Goal: Task Accomplishment & Management: Manage account settings

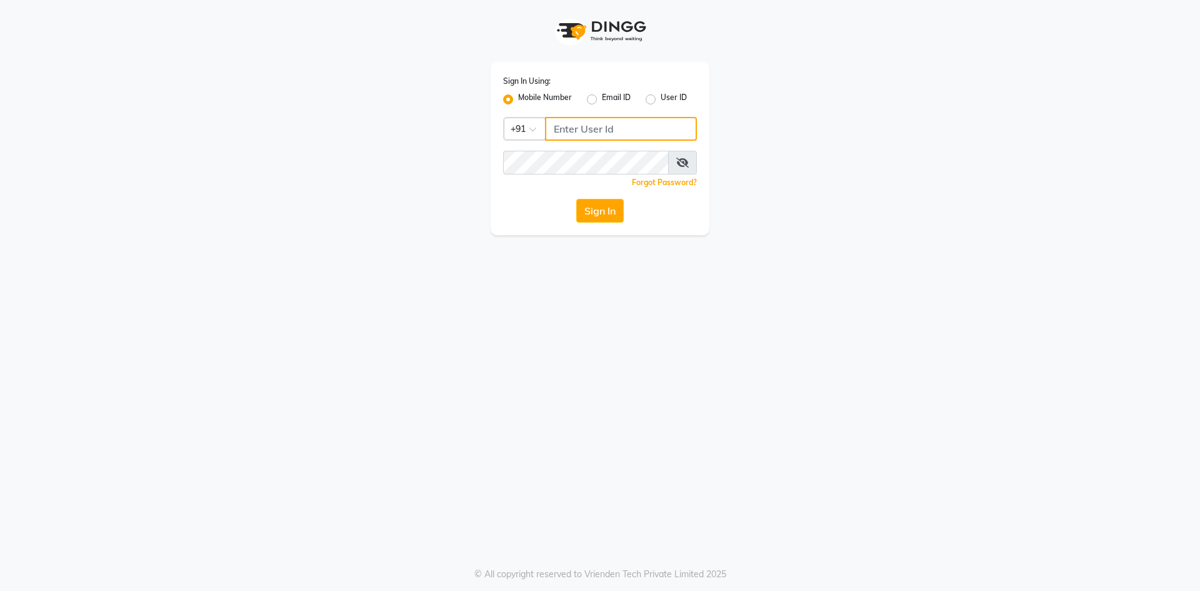
click at [586, 126] on input "Username" at bounding box center [621, 129] width 152 height 24
type input "982199023"
click at [586, 212] on button "Sign In" at bounding box center [600, 211] width 48 height 24
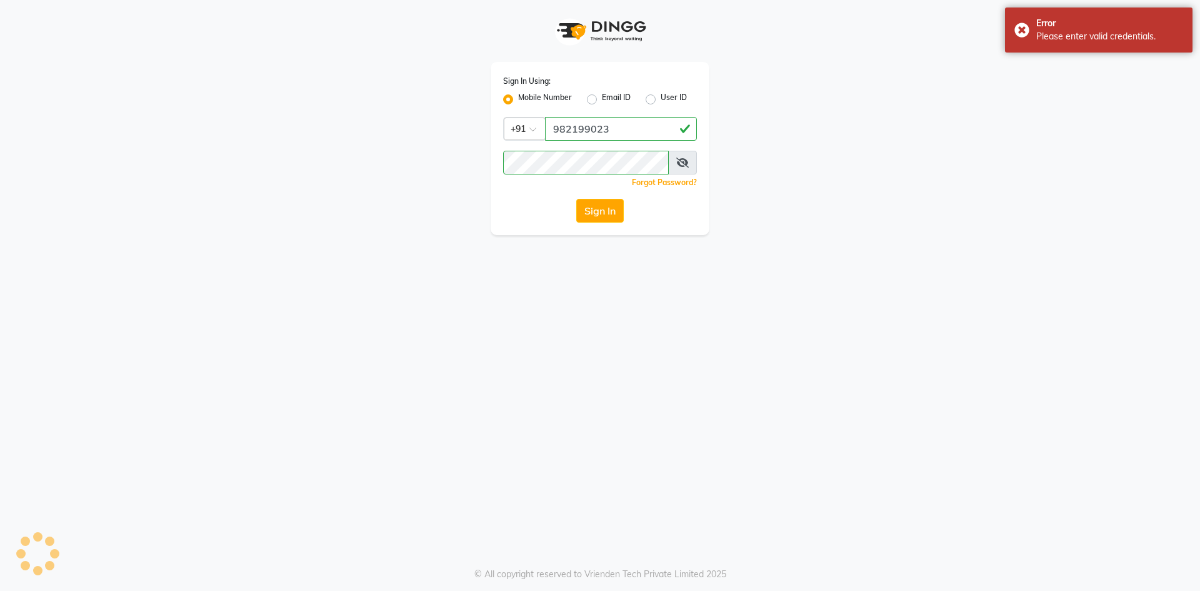
click at [585, 212] on button "Sign In" at bounding box center [600, 211] width 48 height 24
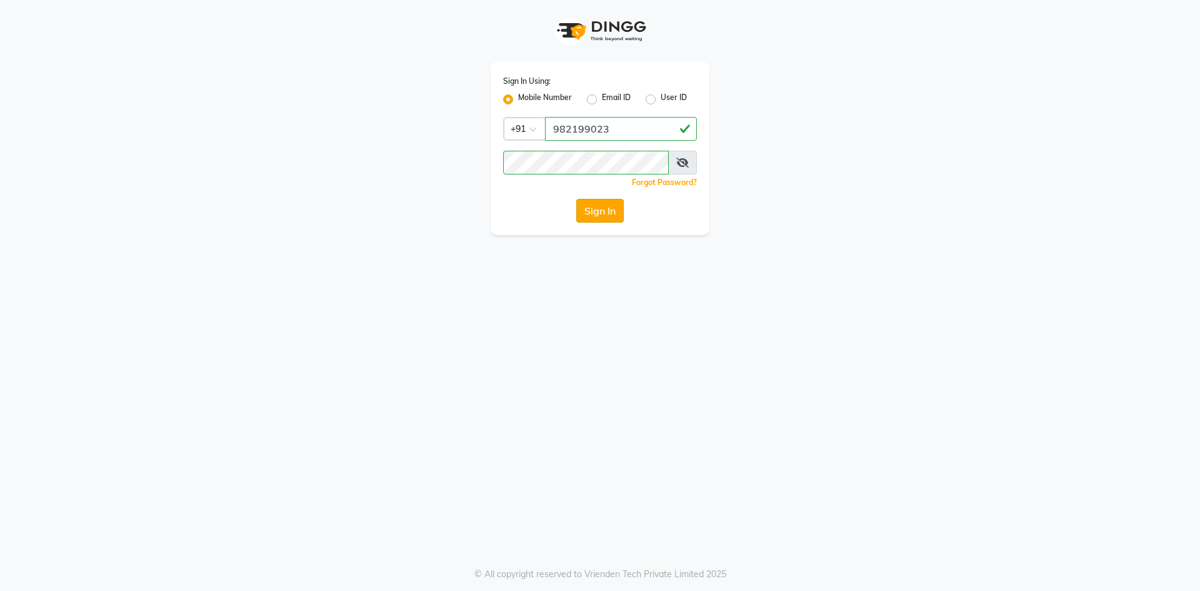
click at [596, 214] on button "Sign In" at bounding box center [600, 211] width 48 height 24
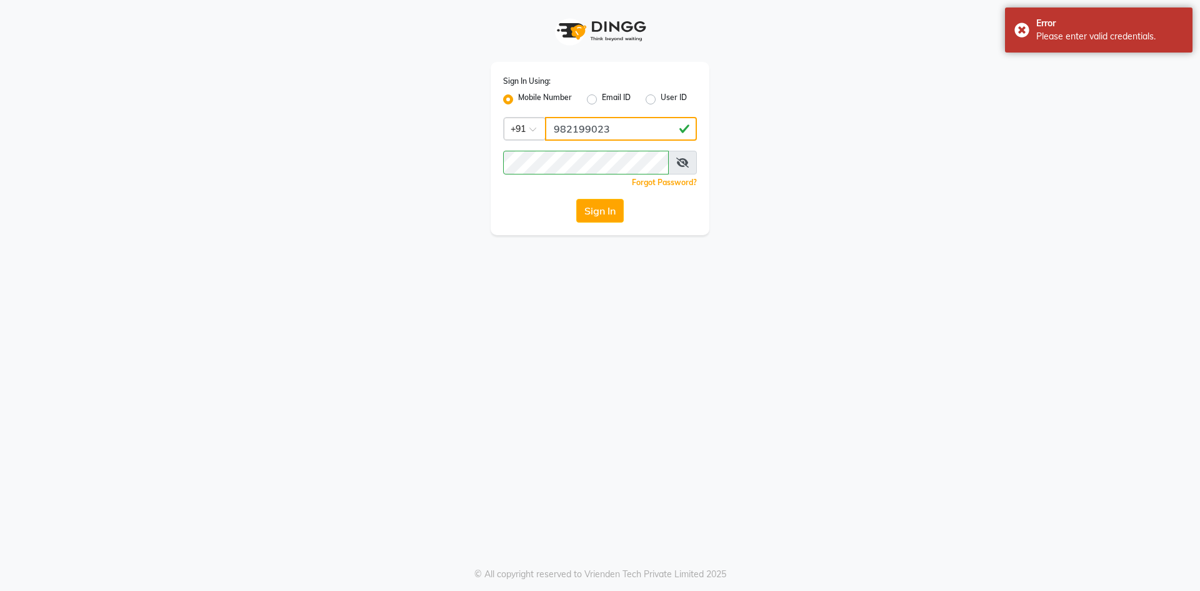
click at [637, 128] on input "982199023" at bounding box center [621, 129] width 152 height 24
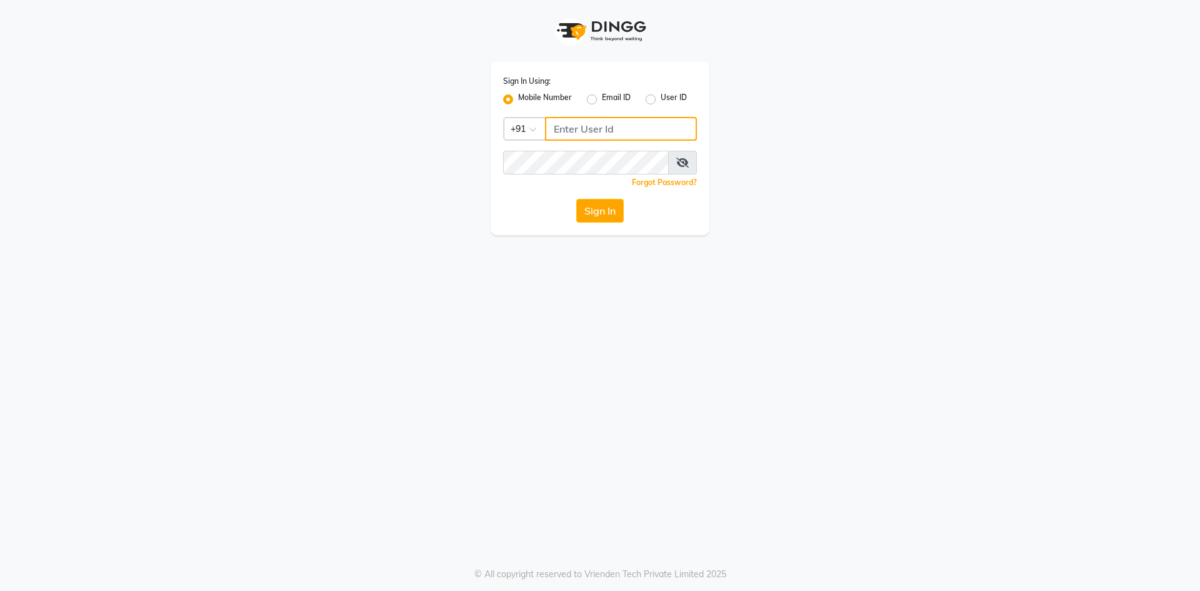
click at [594, 124] on input "Username" at bounding box center [621, 129] width 152 height 24
type input "9821990023"
click at [596, 213] on button "Sign In" at bounding box center [600, 211] width 48 height 24
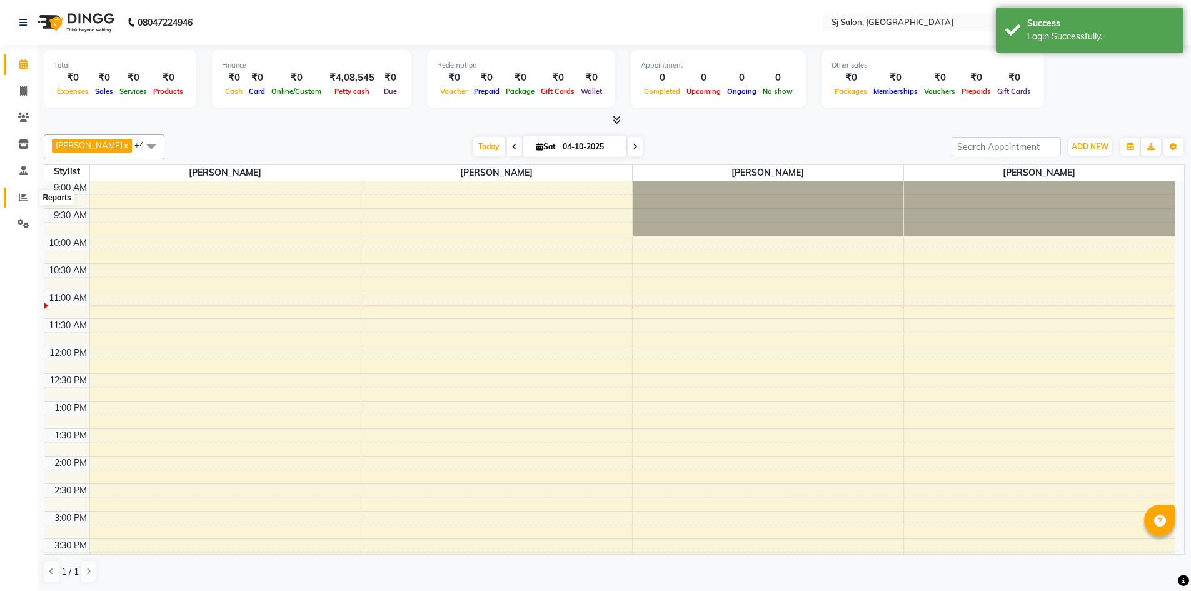
click at [23, 194] on icon at bounding box center [23, 197] width 9 height 9
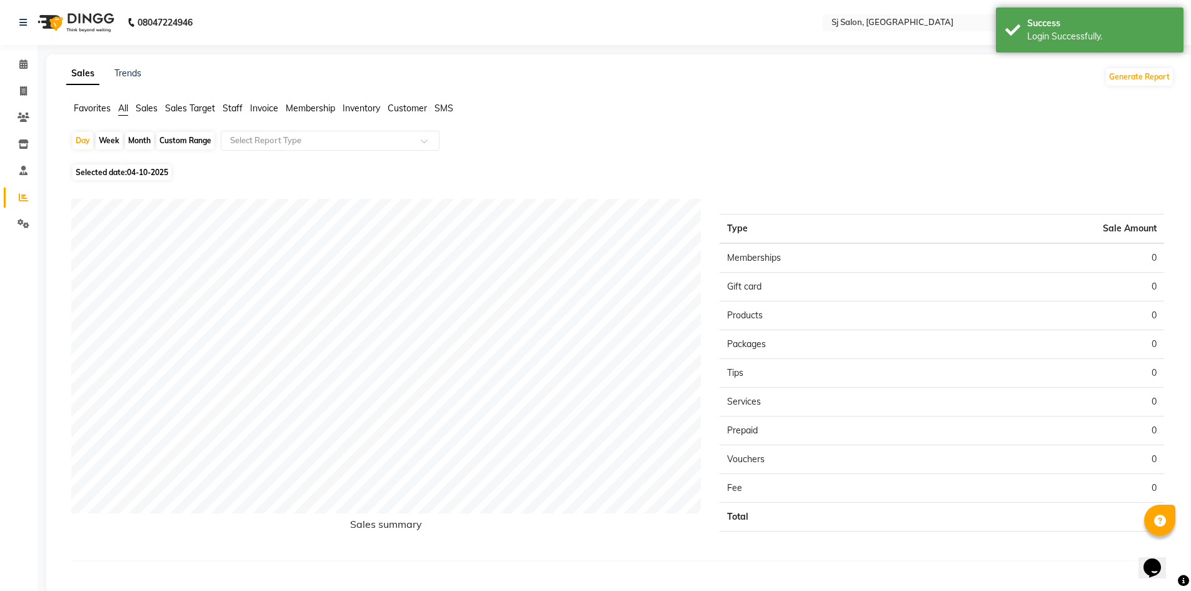
click at [144, 101] on div "Sales Trends Generate Report Favorites All Sales Sales Target Staff Invoice Mem…" at bounding box center [620, 323] width 1148 height 539
click at [140, 105] on span "Sales" at bounding box center [147, 108] width 22 height 11
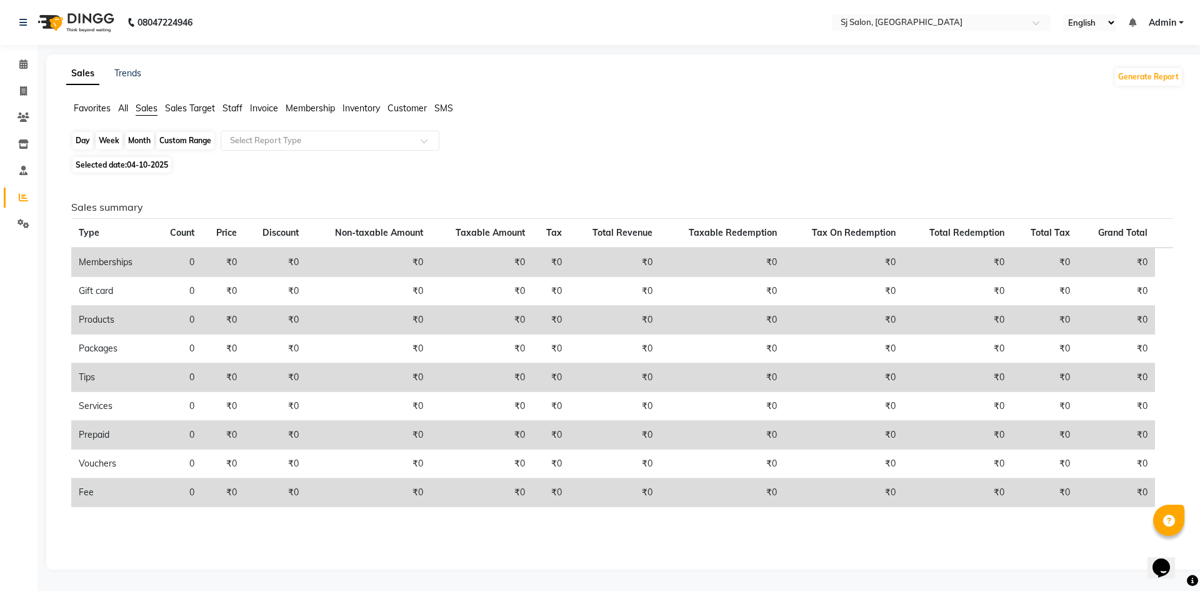
click at [81, 140] on div "Day" at bounding box center [83, 141] width 21 height 18
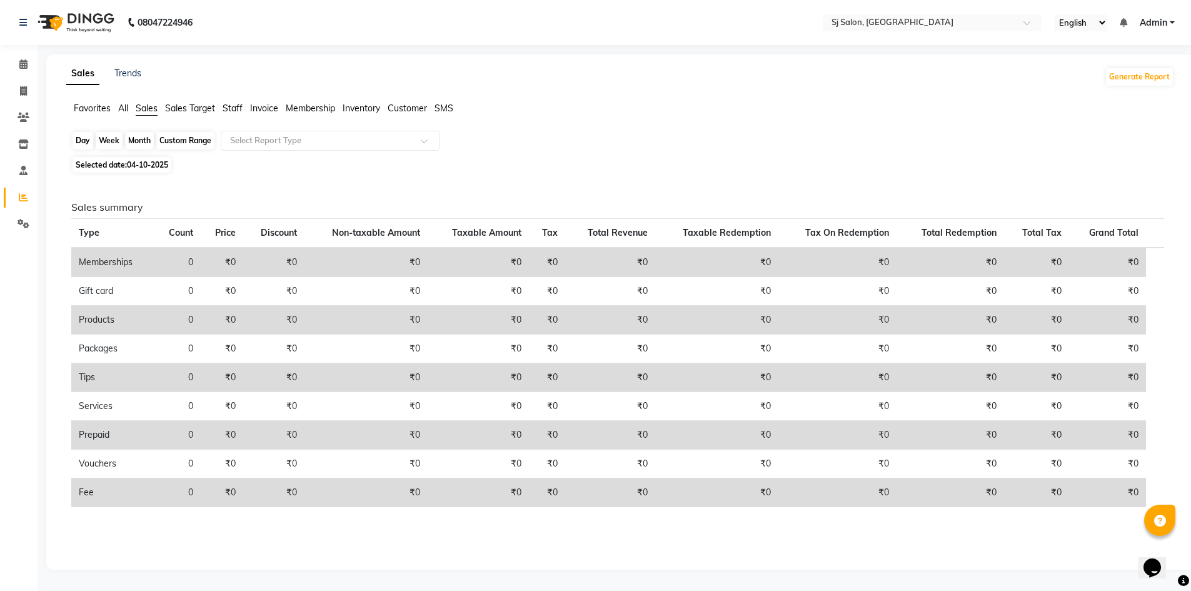
select select "10"
select select "2025"
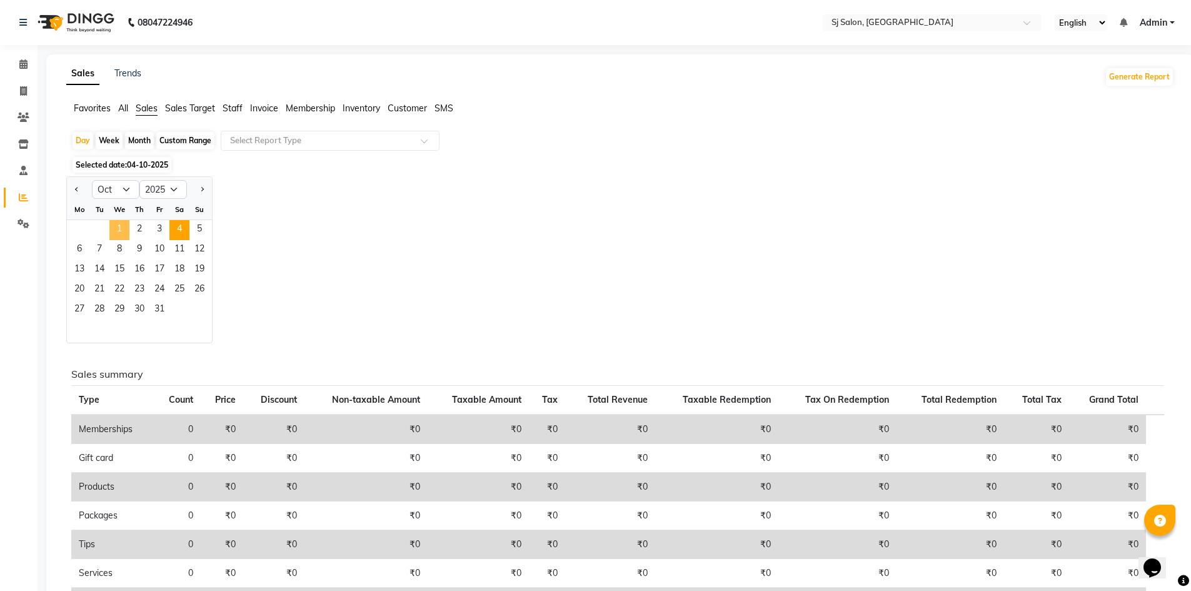
click at [113, 226] on span "1" at bounding box center [119, 230] width 20 height 20
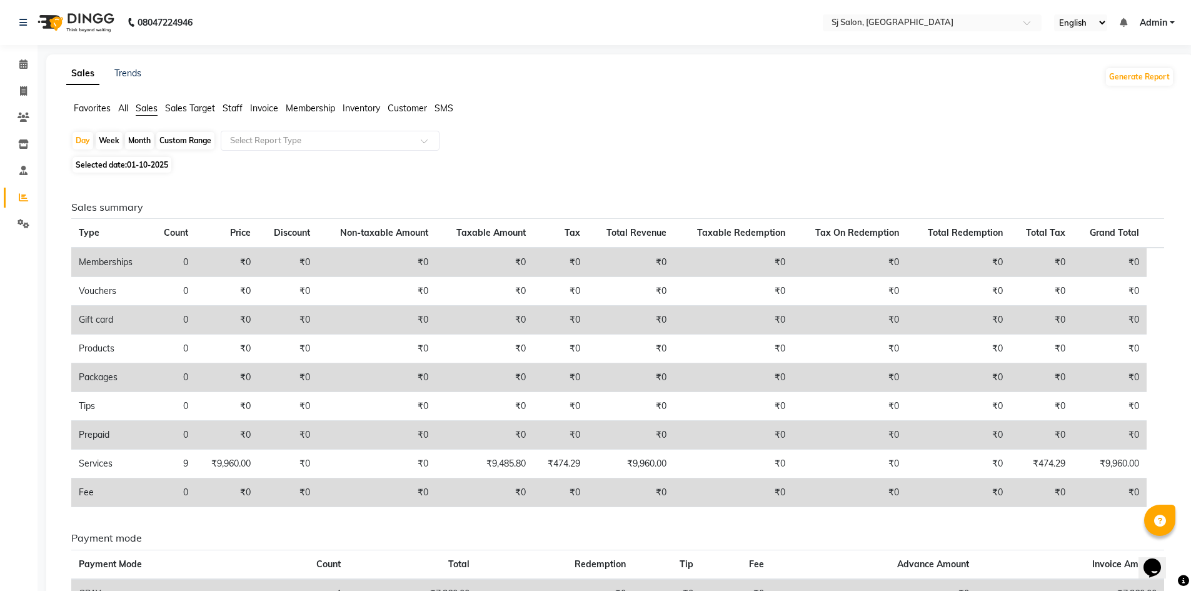
click at [141, 144] on div "Month" at bounding box center [139, 141] width 29 height 18
select select "10"
select select "2025"
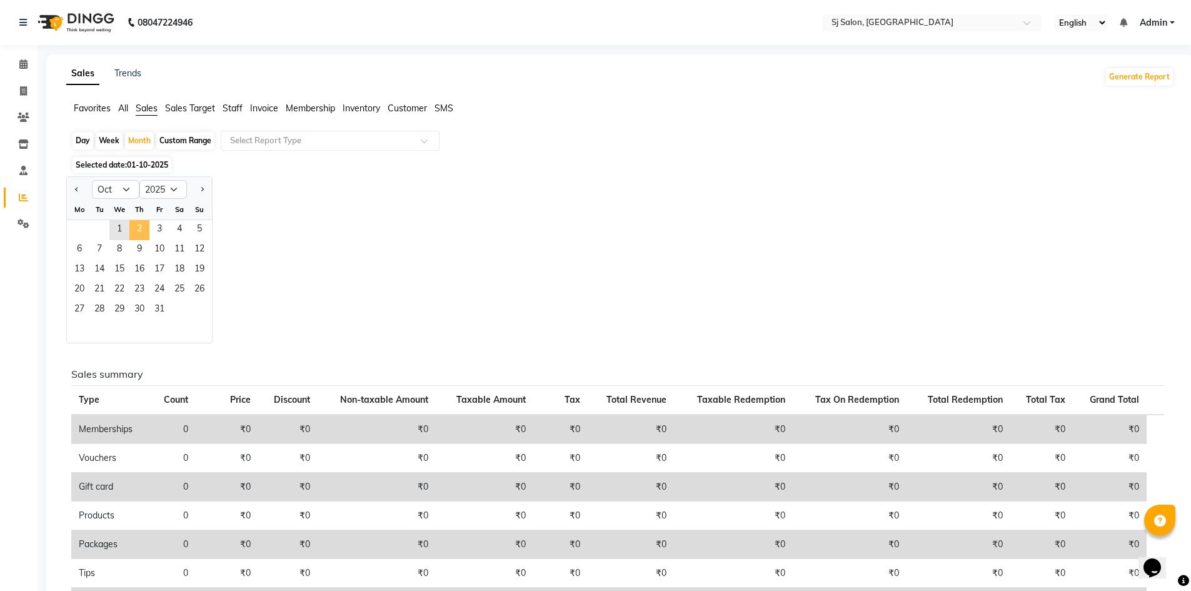
click at [134, 226] on span "2" at bounding box center [139, 230] width 20 height 20
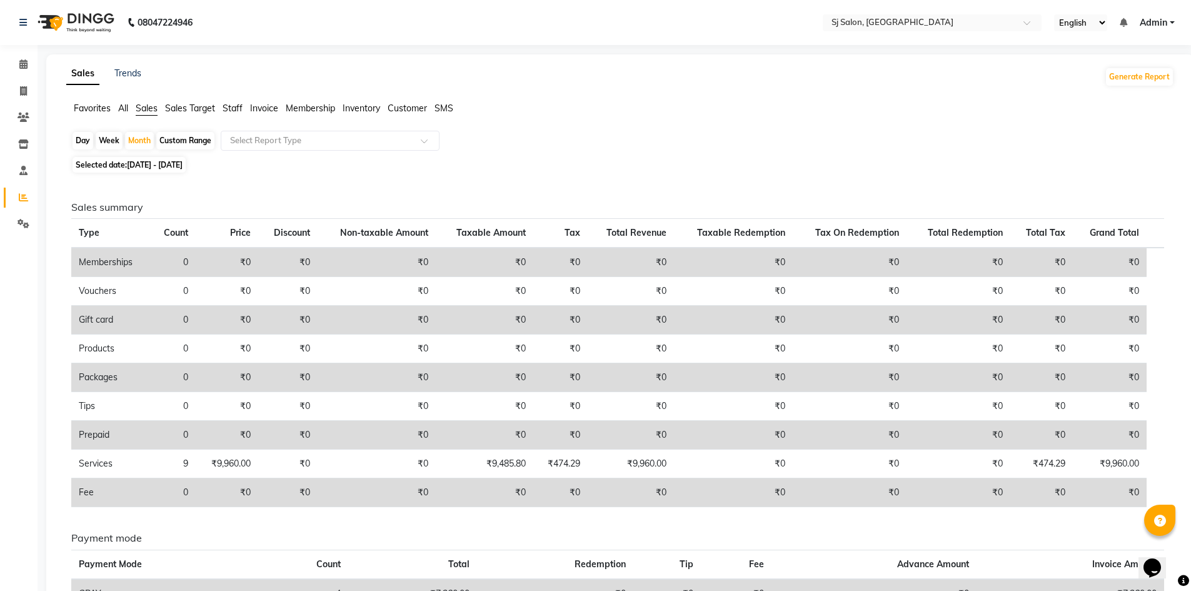
click at [77, 142] on div "Day" at bounding box center [83, 141] width 21 height 18
select select "10"
select select "2025"
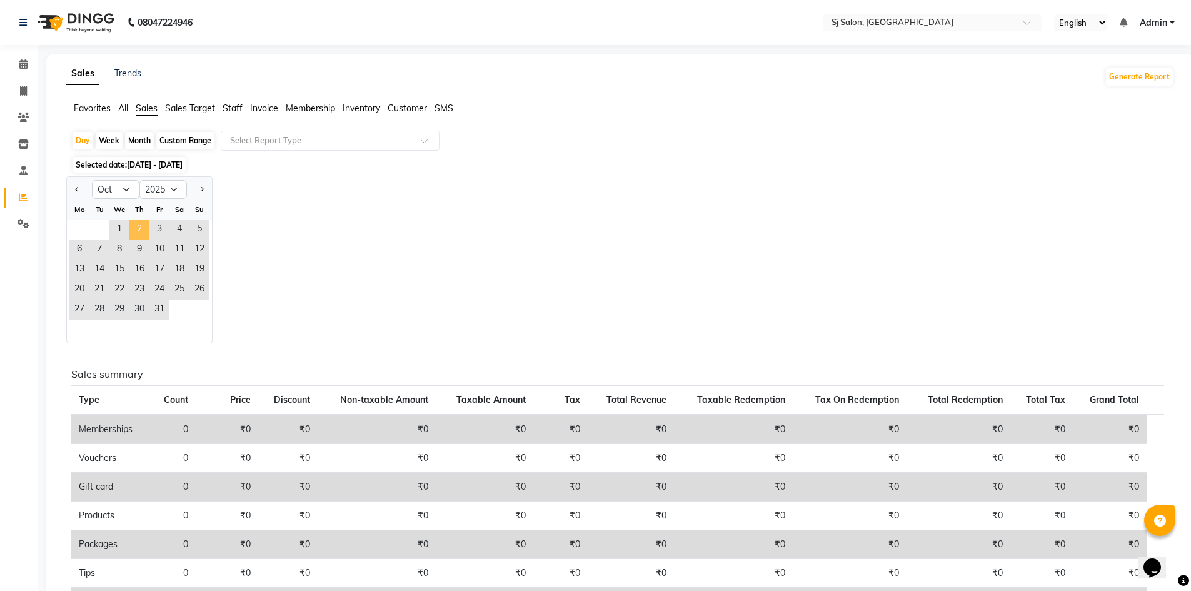
click at [136, 228] on span "2" at bounding box center [139, 230] width 20 height 20
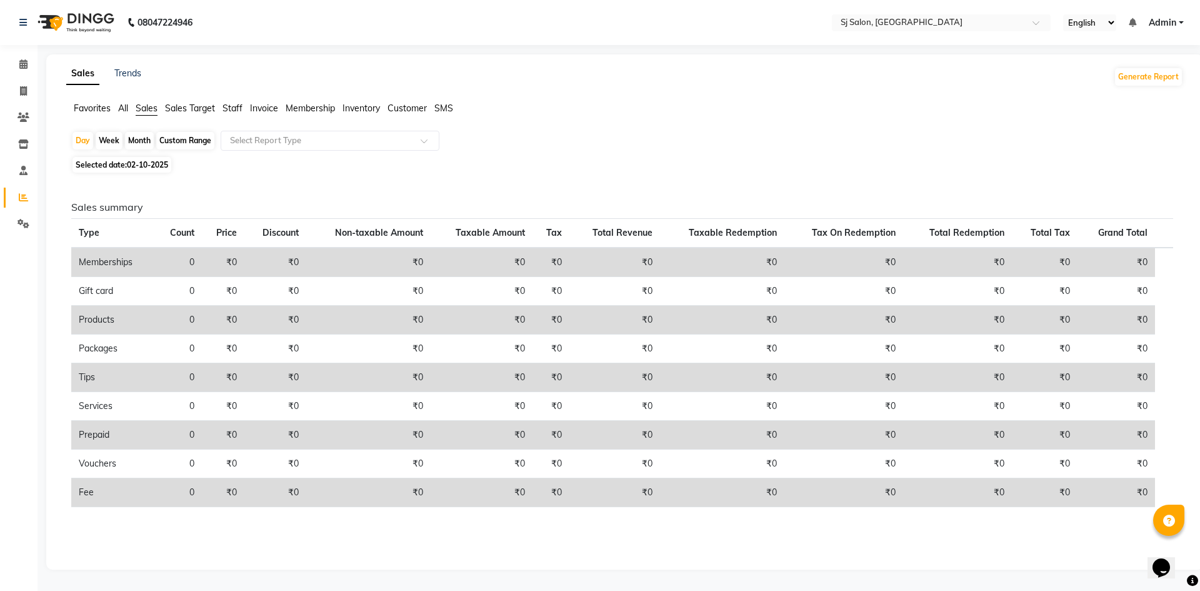
click at [120, 164] on span "Selected date: 02-10-2025" at bounding box center [122, 165] width 99 height 16
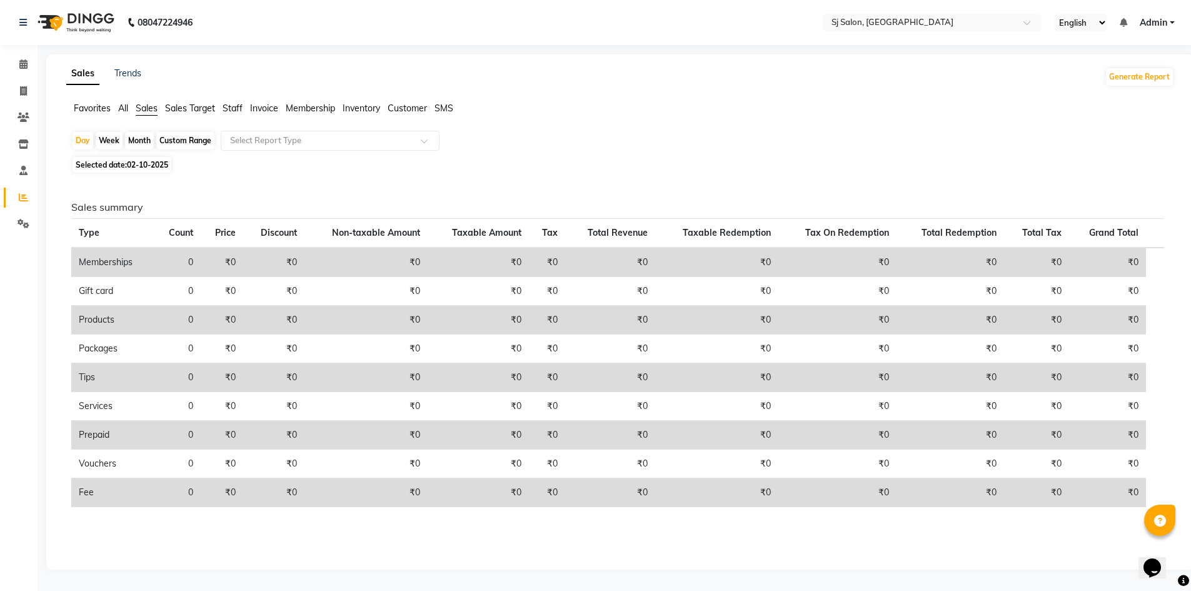
select select "10"
select select "2025"
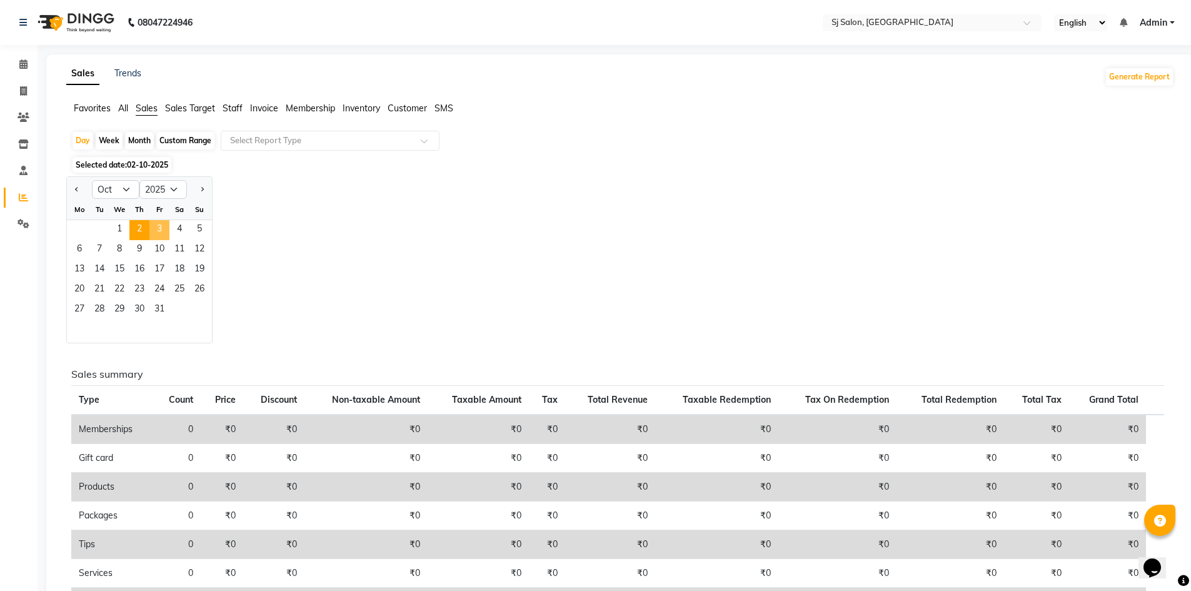
click at [160, 224] on span "3" at bounding box center [159, 230] width 20 height 20
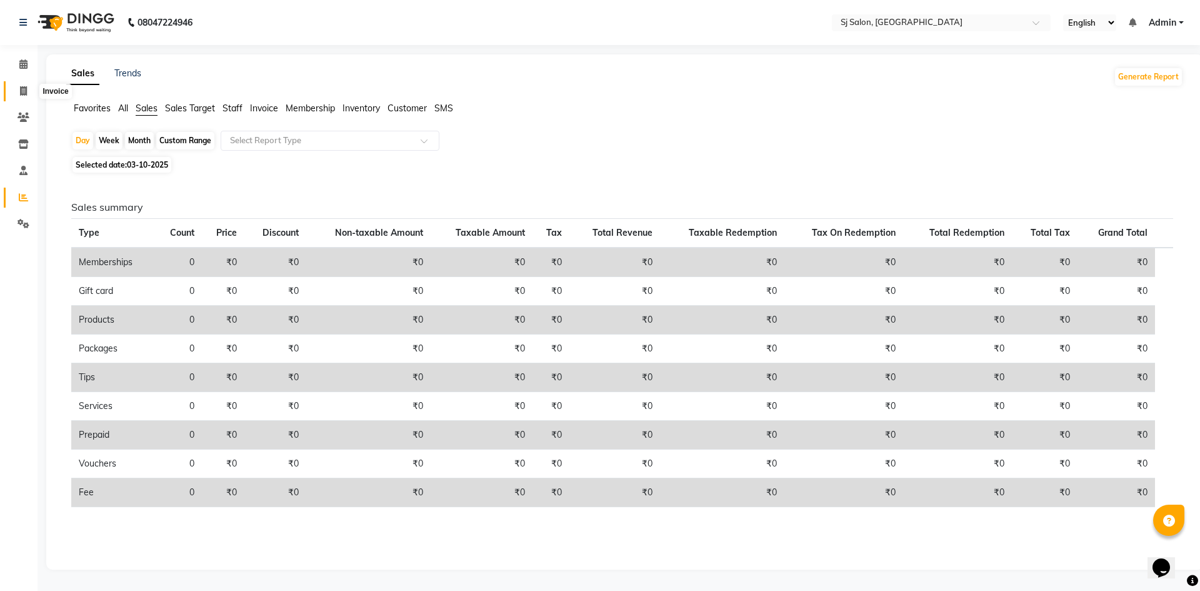
click at [23, 92] on icon at bounding box center [23, 90] width 7 height 9
select select "service"
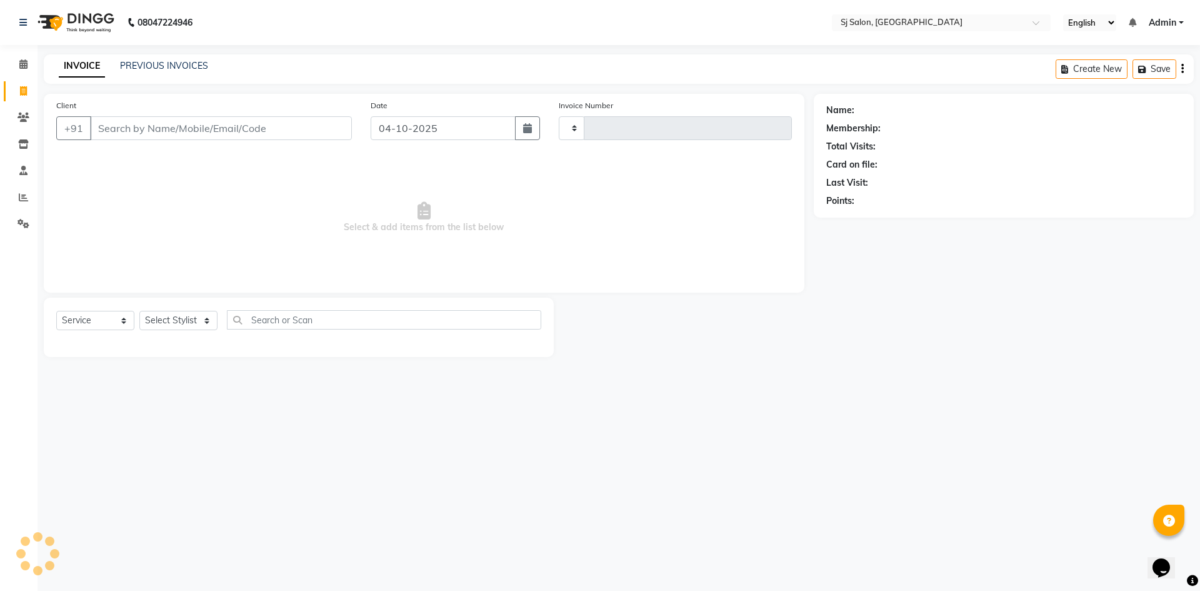
type input "0273"
select select "8616"
click at [148, 128] on input "Client" at bounding box center [221, 128] width 262 height 24
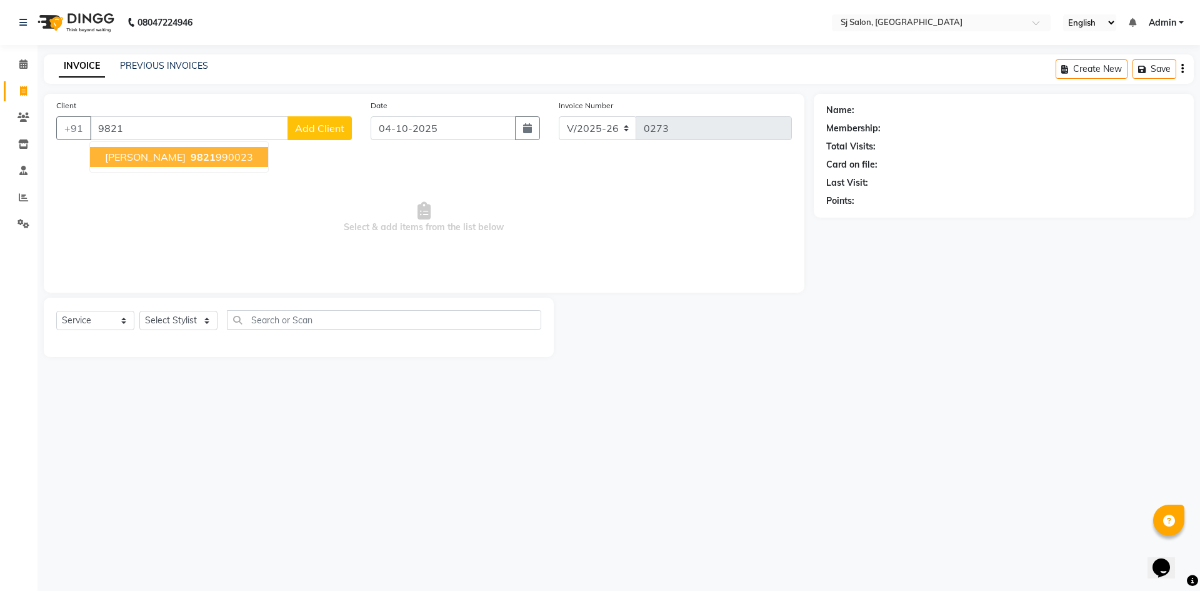
click at [173, 161] on button "shailesh surve 9821 990023" at bounding box center [179, 157] width 178 height 20
type input "9821990023"
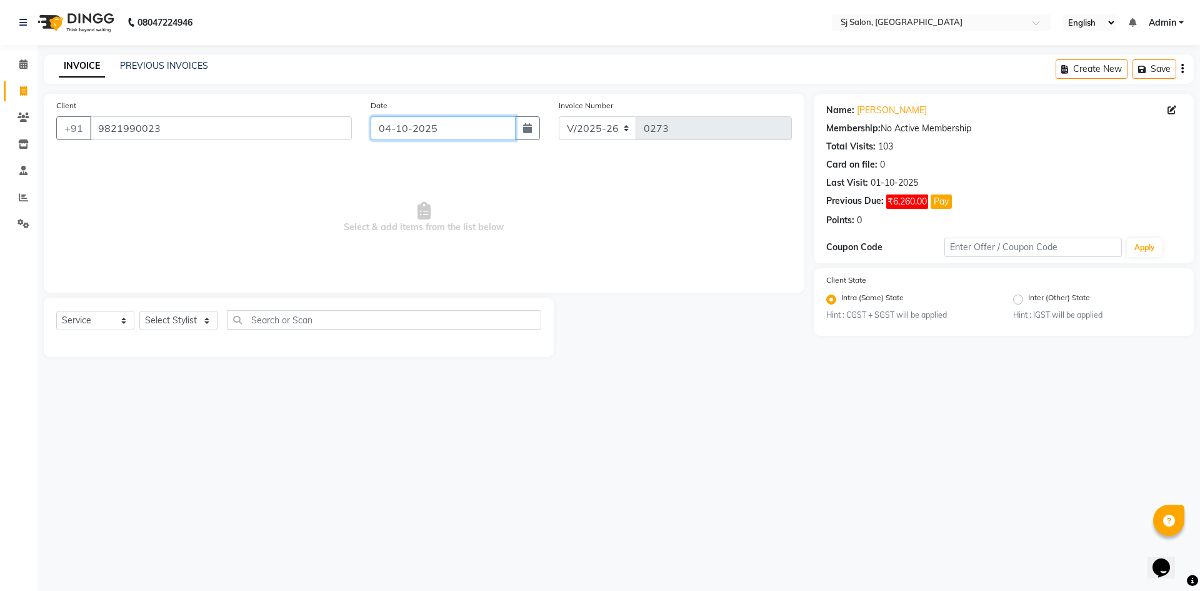
click at [479, 125] on input "04-10-2025" at bounding box center [444, 128] width 146 height 24
select select "10"
select select "2025"
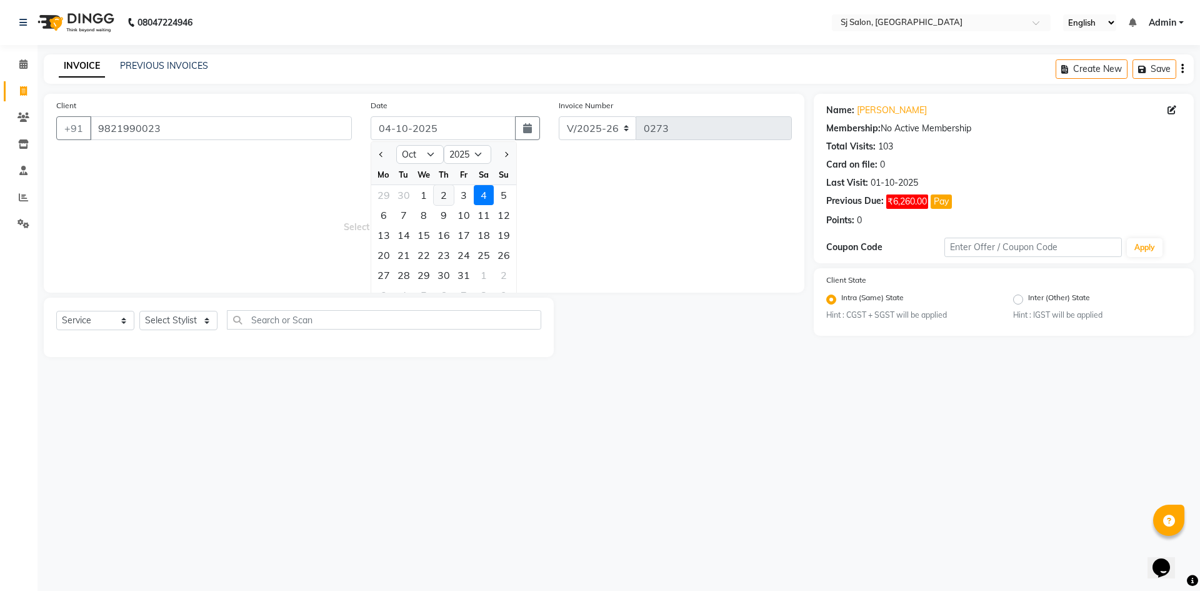
click at [446, 199] on div "2" at bounding box center [444, 195] width 20 height 20
type input "02-10-2025"
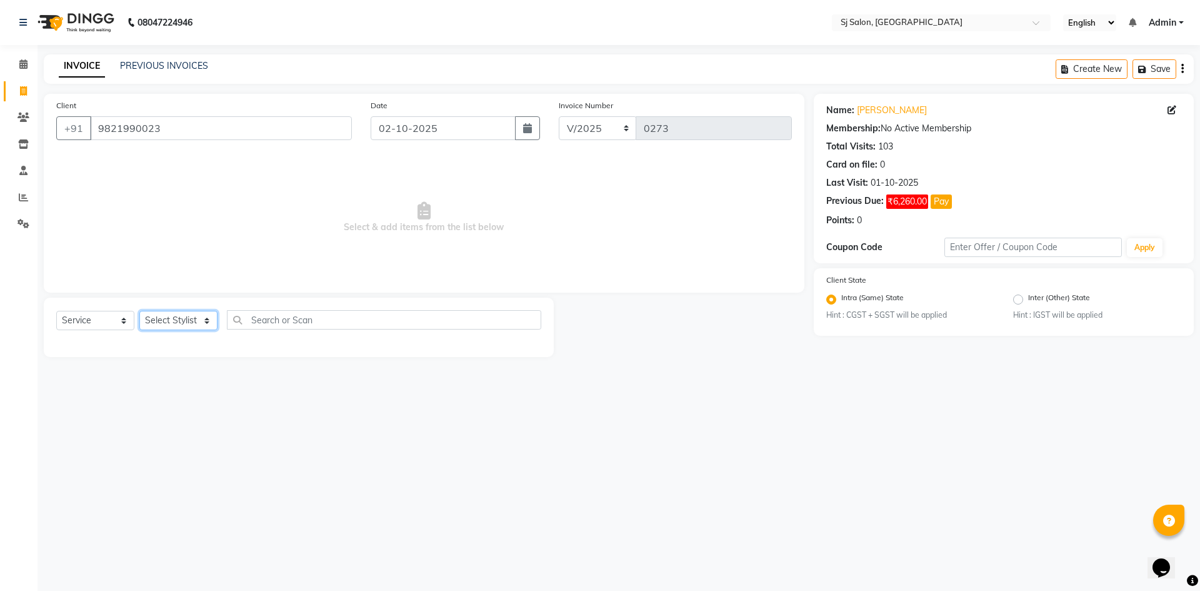
click at [183, 327] on select "Select Stylist afreen alivis arpita Jyoti Kadam Jyotsna surve Sadik Shaikh Shai…" at bounding box center [178, 320] width 78 height 19
select select "86038"
click at [139, 311] on select "Select Stylist afreen alivis arpita Jyoti Kadam Jyotsna surve Sadik Shaikh Shai…" at bounding box center [178, 320] width 78 height 19
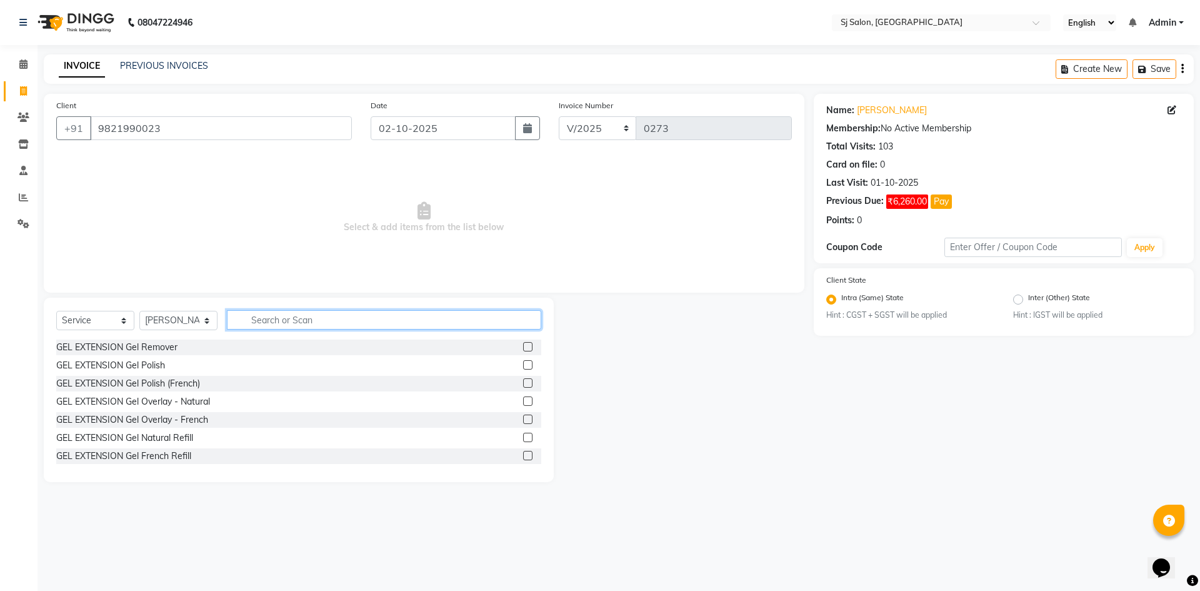
click at [316, 321] on input "text" at bounding box center [384, 319] width 314 height 19
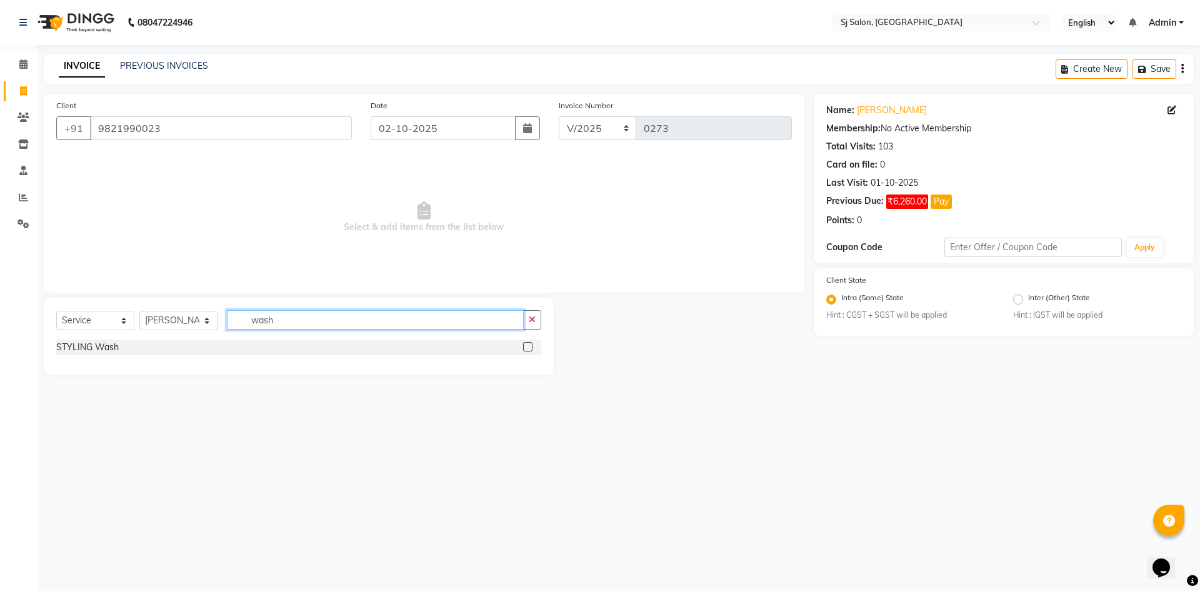
type input "wash"
click at [520, 343] on div "STYLING Wash" at bounding box center [298, 347] width 485 height 16
click at [529, 346] on label at bounding box center [527, 346] width 9 height 9
click at [529, 346] on input "checkbox" at bounding box center [527, 347] width 8 height 8
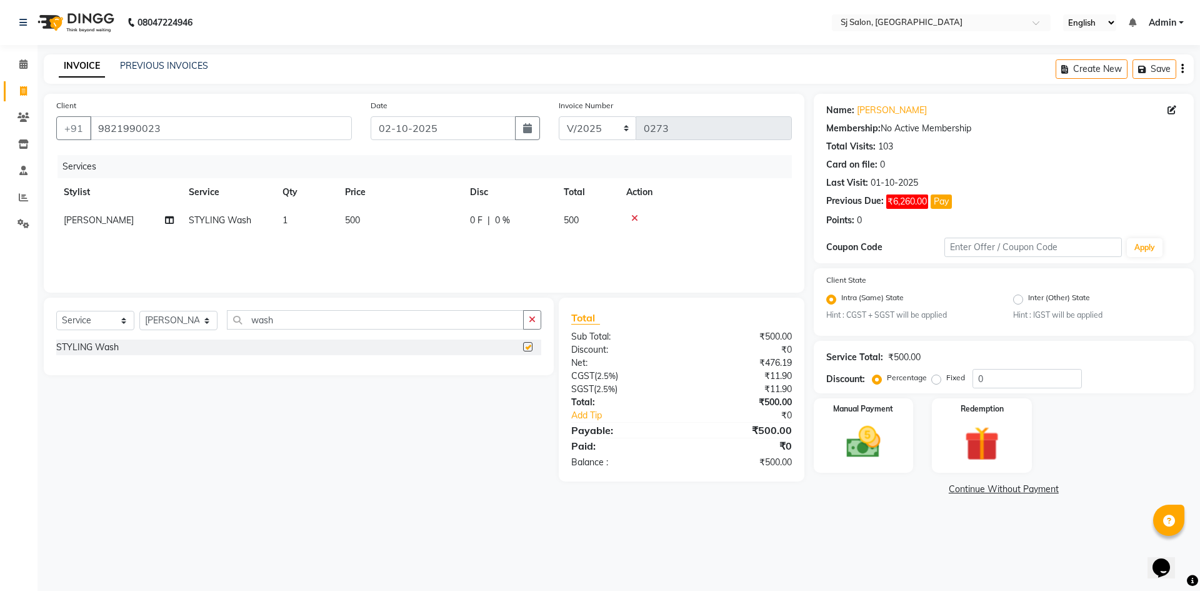
click at [529, 346] on label at bounding box center [527, 346] width 9 height 9
click at [529, 346] on input "checkbox" at bounding box center [527, 347] width 8 height 8
checkbox input "false"
click at [354, 223] on span "500" at bounding box center [352, 219] width 15 height 11
select select "86038"
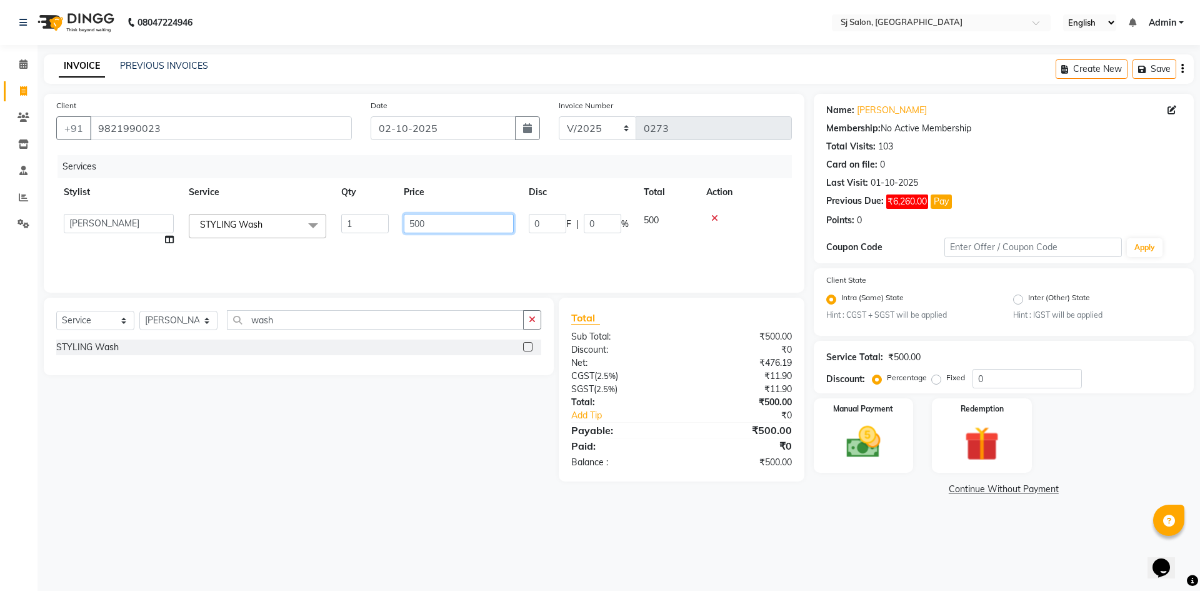
click at [411, 224] on input "500" at bounding box center [459, 223] width 110 height 19
click at [417, 224] on input "500" at bounding box center [459, 223] width 110 height 19
type input "700"
click at [462, 511] on main "INVOICE PREVIOUS INVOICES Create New Save Client +91 9821990023 Date 02-10-2025…" at bounding box center [619, 285] width 1163 height 463
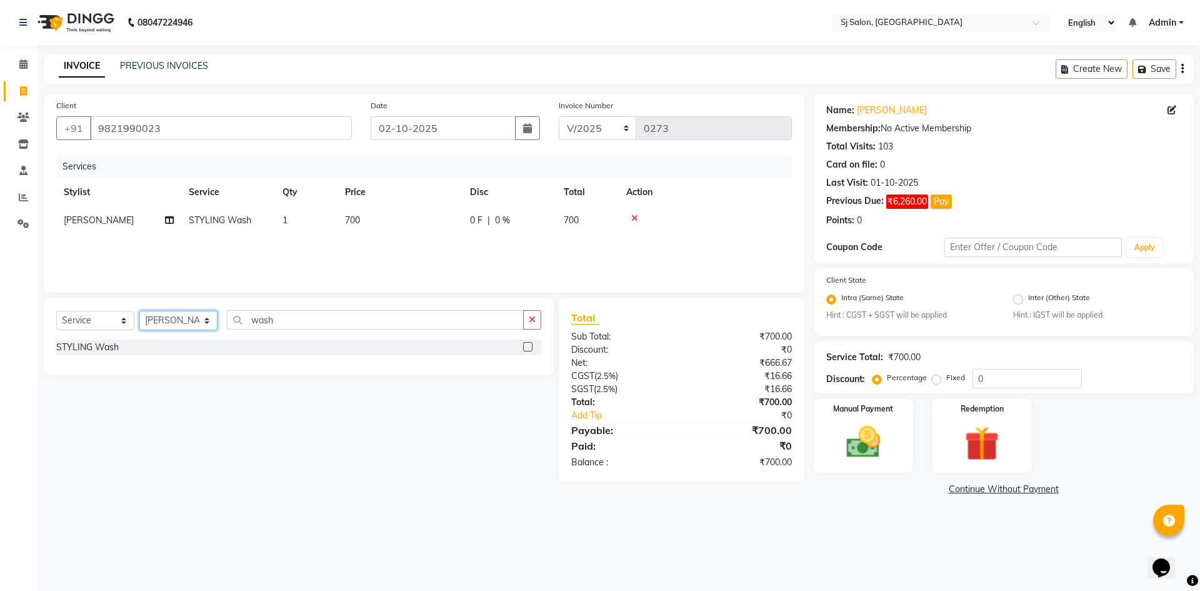
click at [205, 323] on select "Select Stylist afreen alivis arpita Jyoti Kadam Jyotsna surve Sadik Shaikh Shai…" at bounding box center [178, 320] width 78 height 19
select select "92199"
click at [139, 311] on select "Select Stylist afreen alivis arpita Jyoti Kadam Jyotsna surve Sadik Shaikh Shai…" at bounding box center [178, 320] width 78 height 19
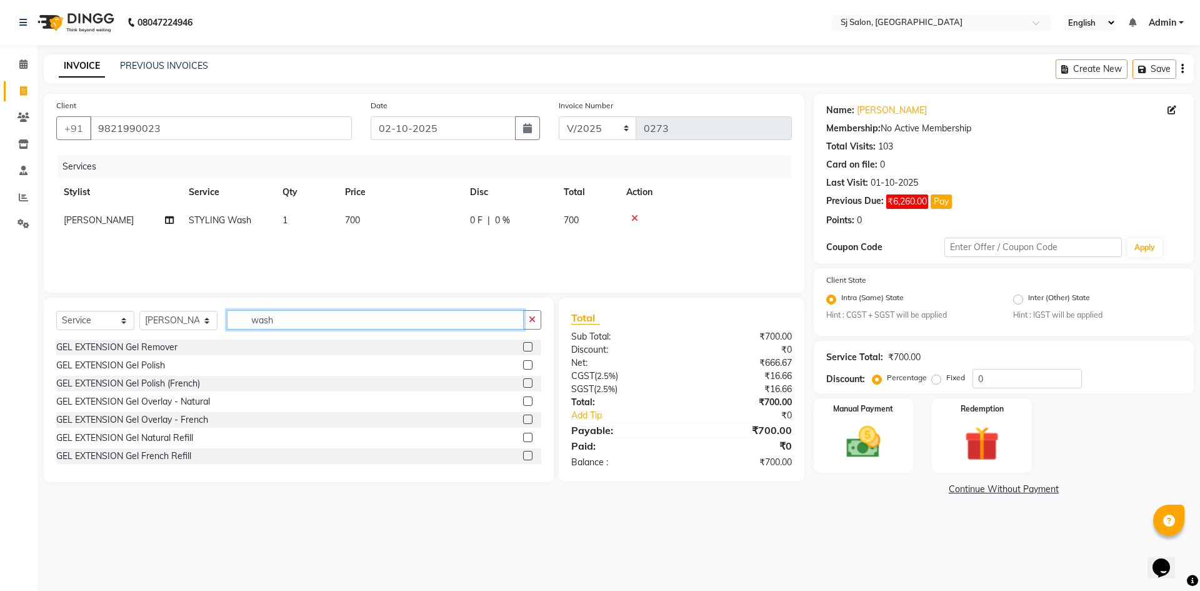
click at [278, 315] on input "wash" at bounding box center [375, 319] width 297 height 19
type input "w"
type input "ey"
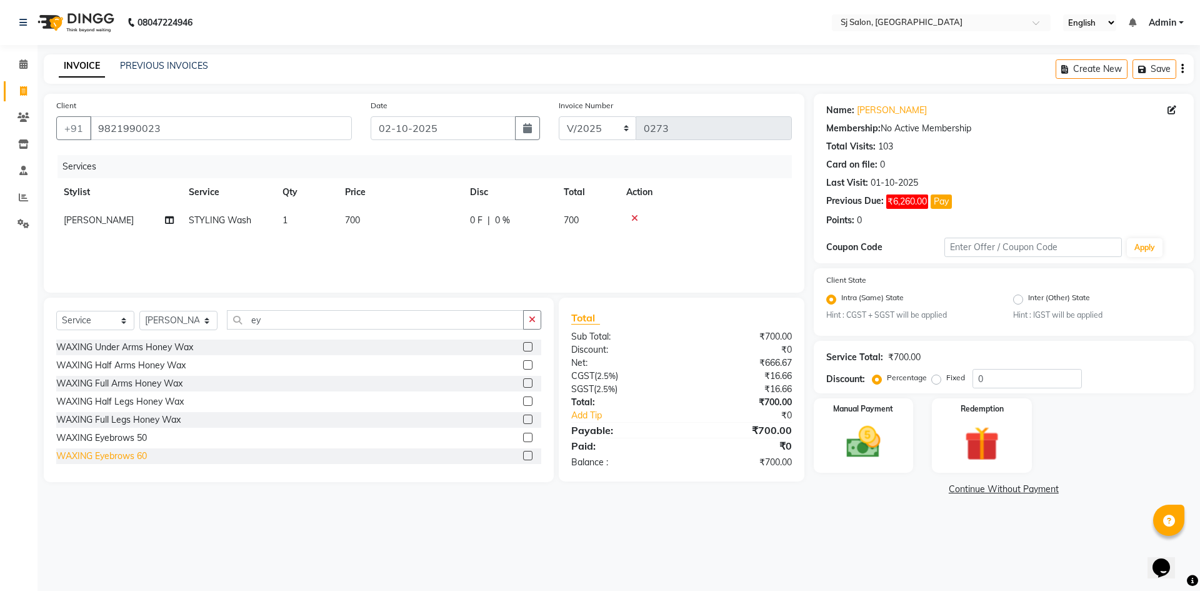
click at [139, 458] on div "WAXING Eyebrows 60" at bounding box center [101, 455] width 91 height 13
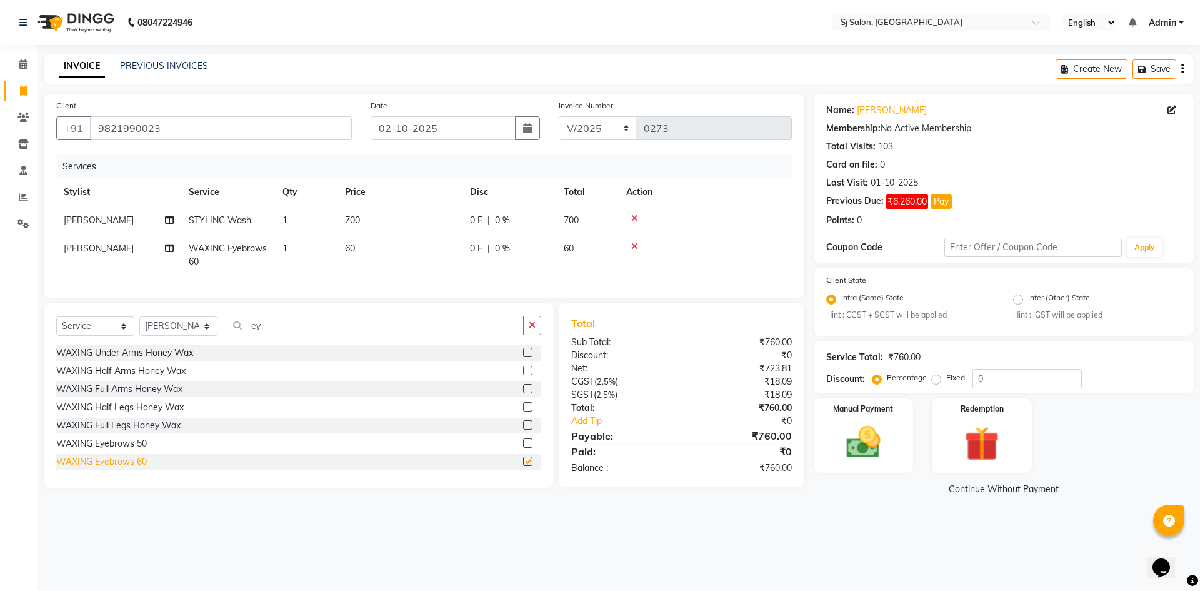
checkbox input "false"
click at [346, 249] on span "60" at bounding box center [350, 248] width 10 height 11
select select "92199"
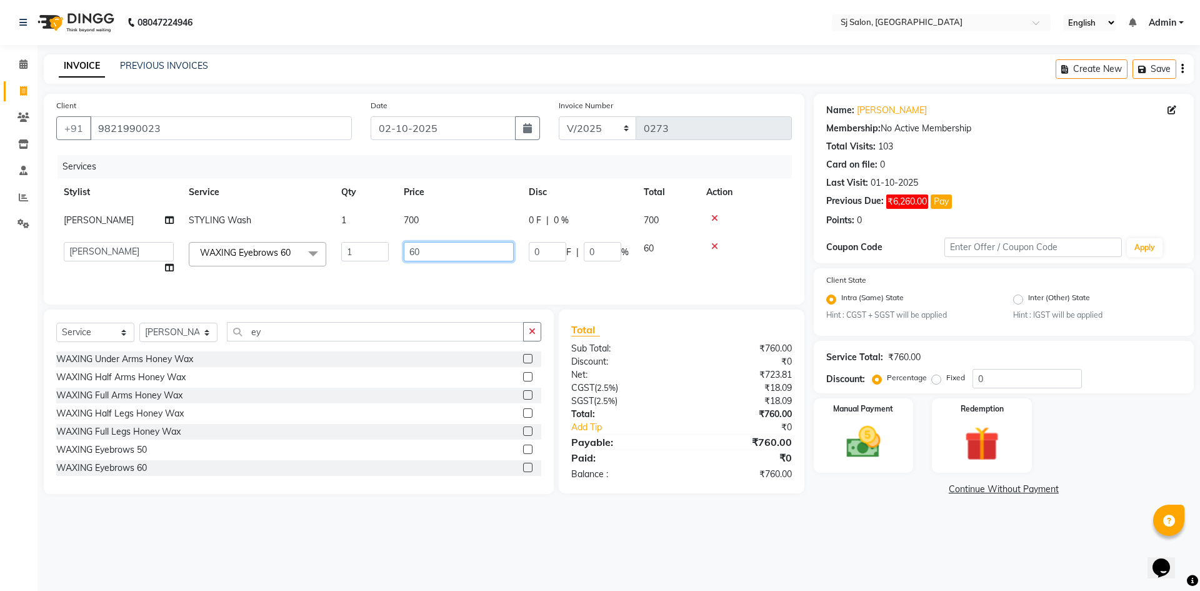
click at [418, 249] on input "60" at bounding box center [459, 251] width 110 height 19
type input "6"
type input "110"
click at [473, 569] on div "08047224946 Select Location × Sj Salon, Lower Parel English ENGLISH Español الع…" at bounding box center [600, 295] width 1200 height 591
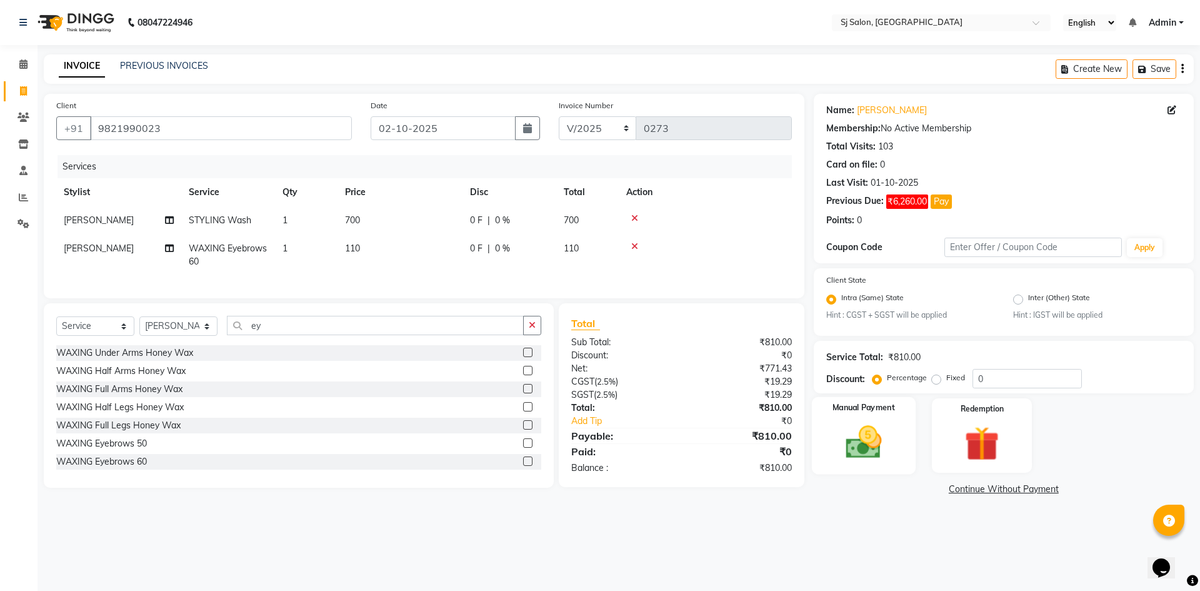
click at [859, 449] on img at bounding box center [863, 442] width 58 height 41
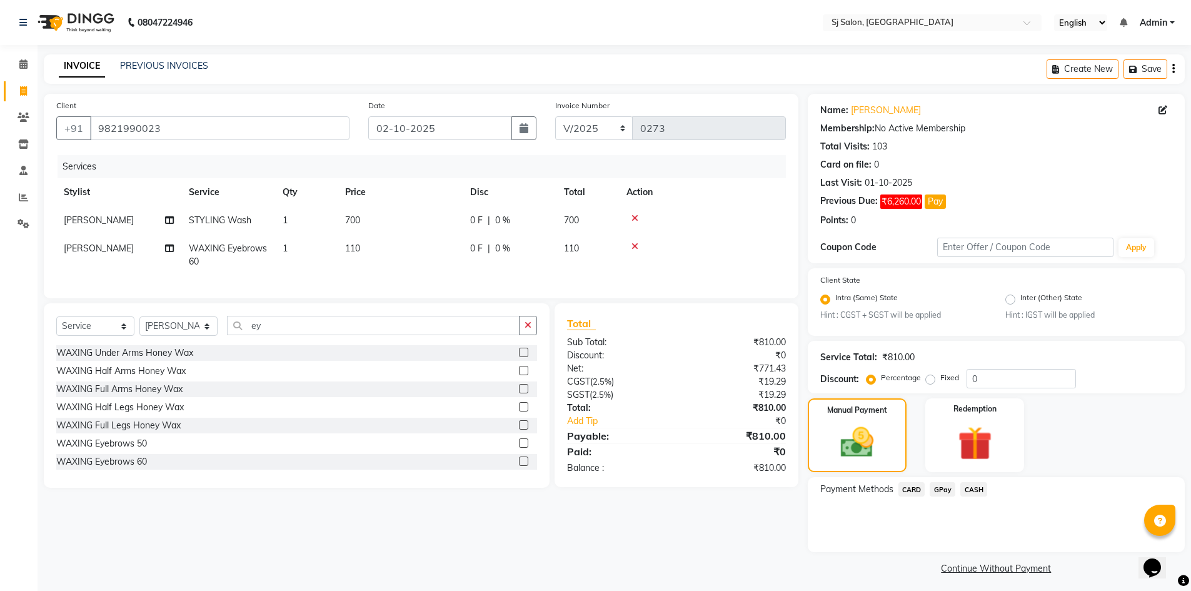
click at [935, 491] on span "GPay" at bounding box center [942, 489] width 26 height 14
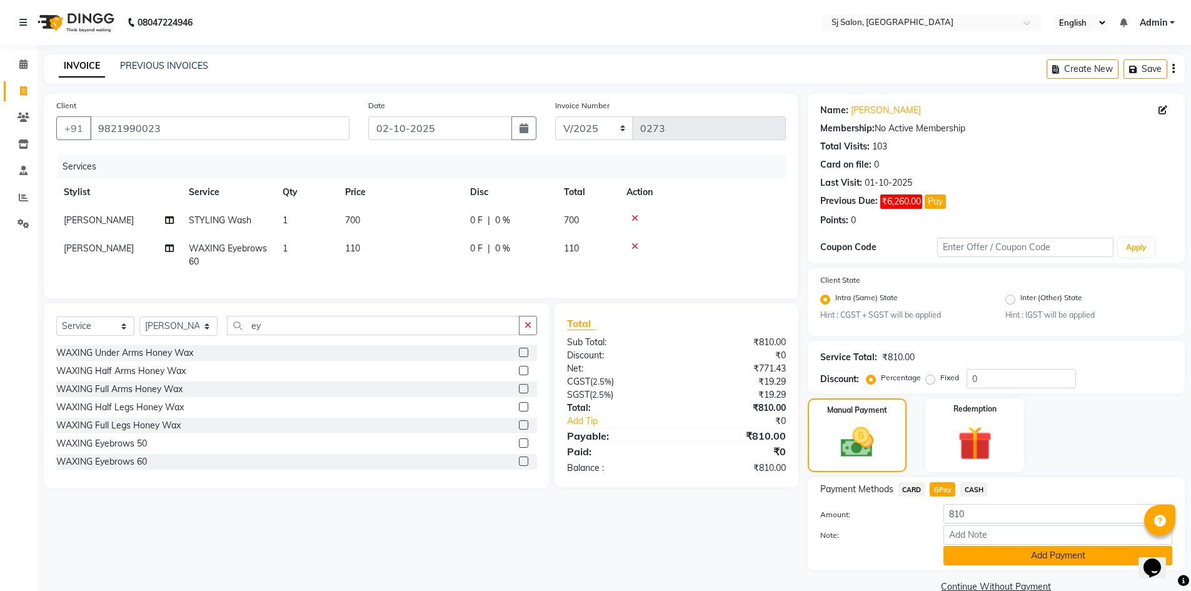
click at [973, 561] on button "Add Payment" at bounding box center [1057, 555] width 229 height 19
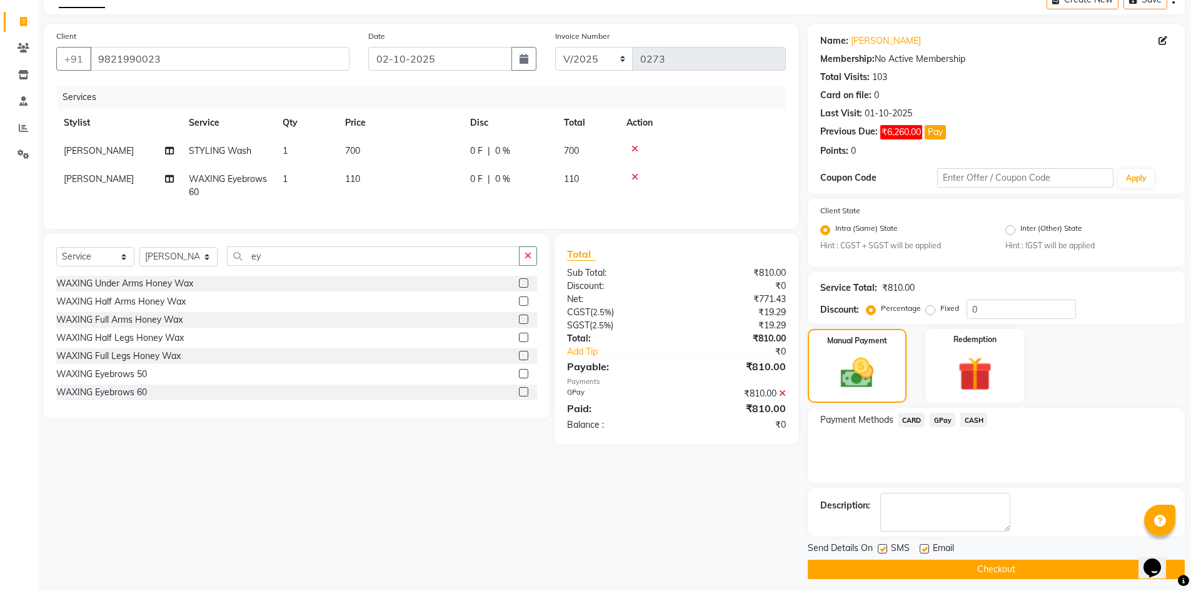
scroll to position [76, 0]
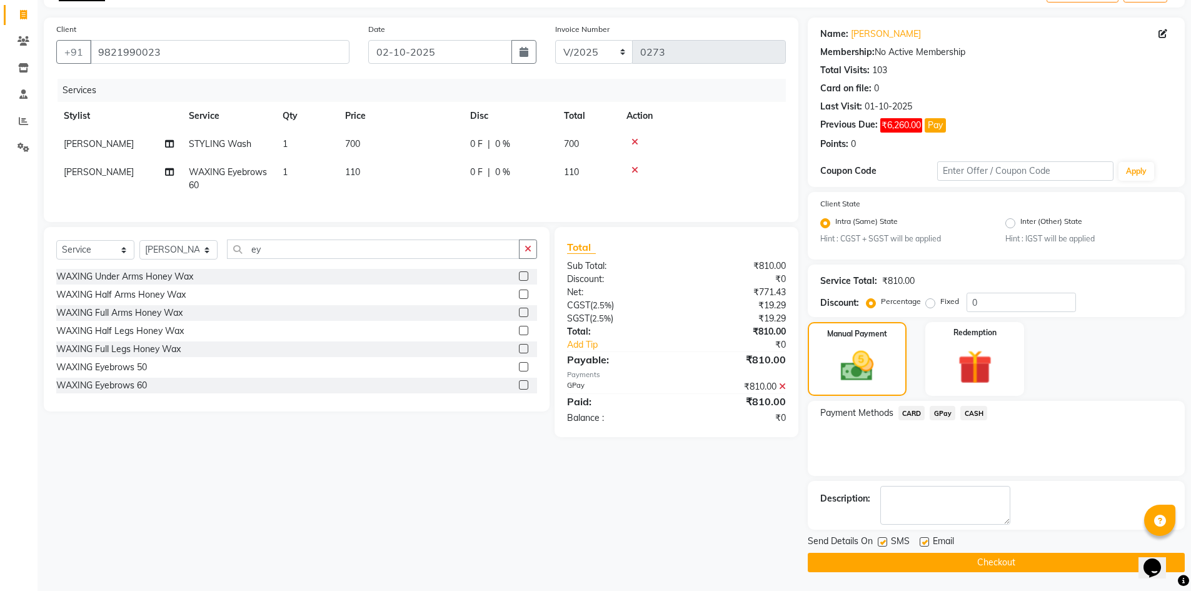
click at [883, 542] on label at bounding box center [882, 541] width 9 height 9
click at [883, 542] on input "checkbox" at bounding box center [882, 542] width 8 height 8
checkbox input "false"
click at [892, 559] on button "Checkout" at bounding box center [996, 562] width 377 height 19
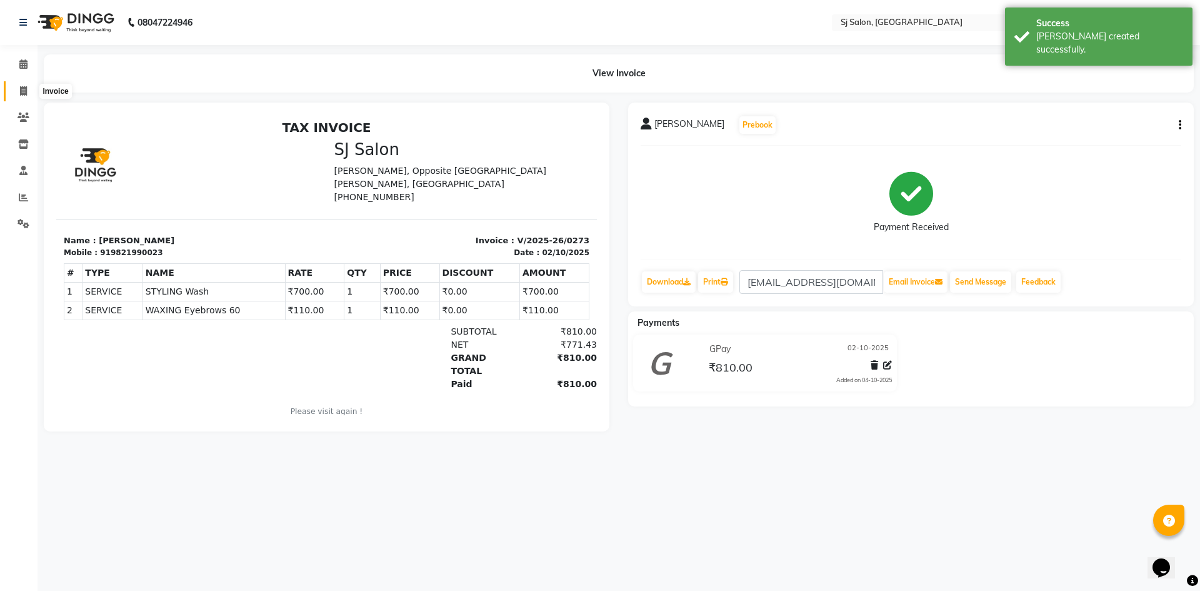
click at [18, 93] on span at bounding box center [24, 91] width 22 height 14
select select "service"
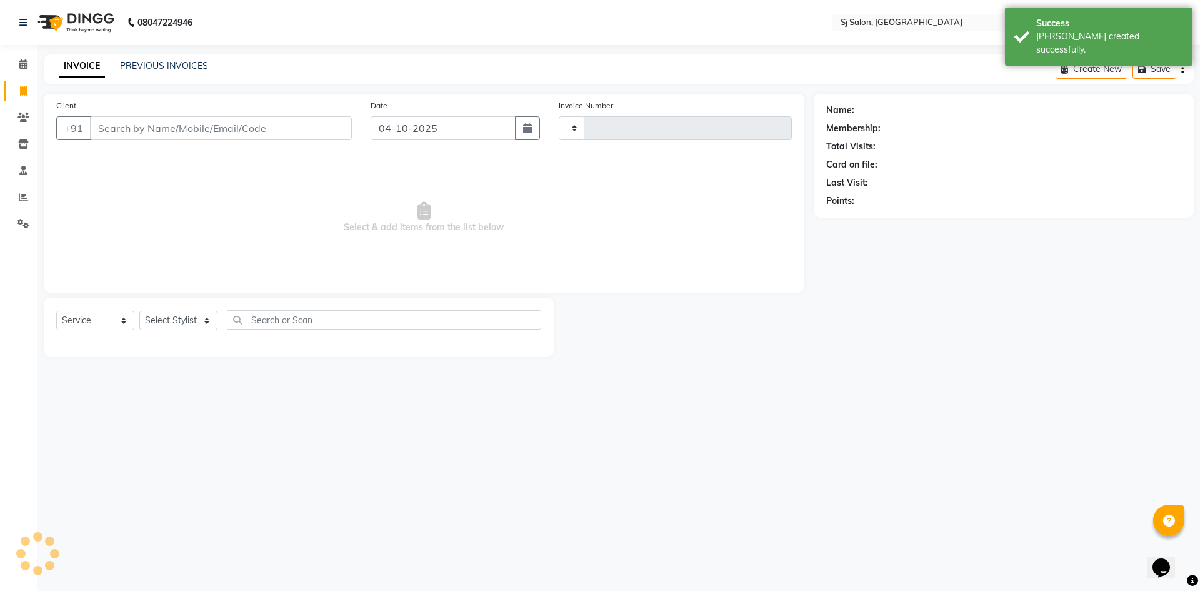
type input "0274"
select select "8616"
click at [446, 122] on input "04-10-2025" at bounding box center [444, 128] width 146 height 24
select select "10"
select select "2025"
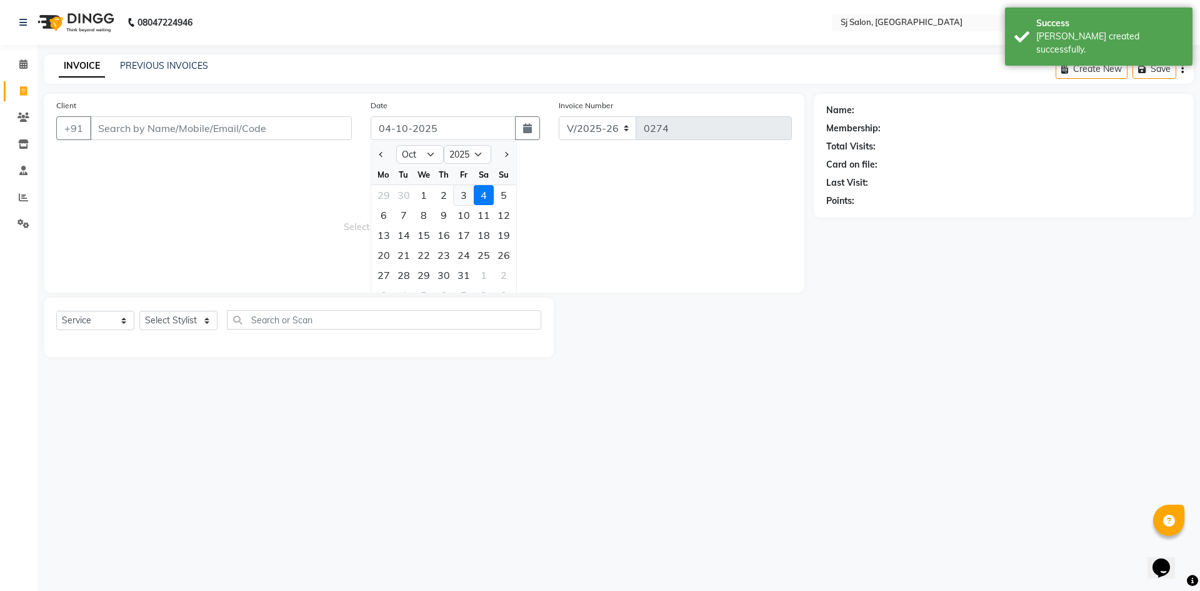
click at [463, 192] on div "3" at bounding box center [464, 195] width 20 height 20
type input "03-10-2025"
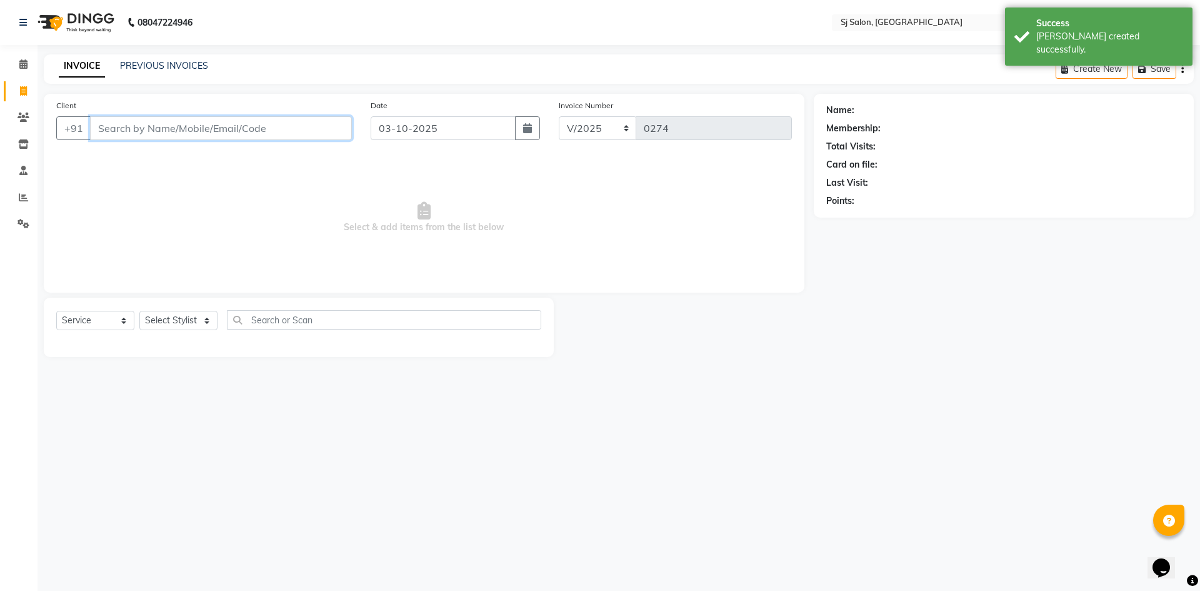
click at [258, 124] on input "Client" at bounding box center [221, 128] width 262 height 24
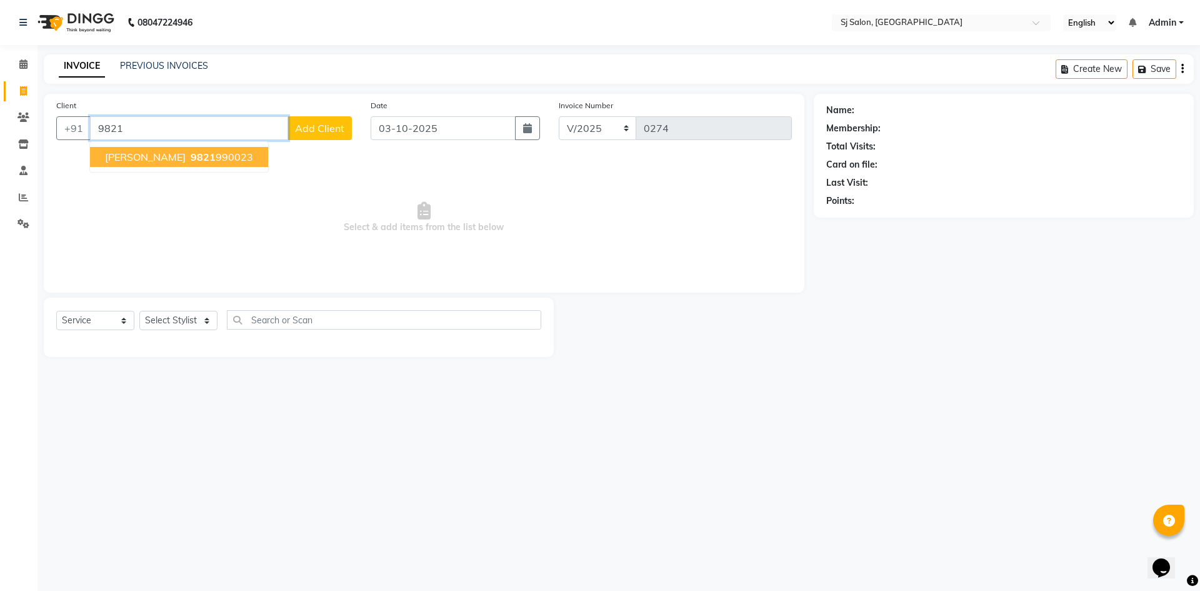
click at [235, 156] on ngb-highlight "9821 990023" at bounding box center [220, 157] width 65 height 13
type input "9821990023"
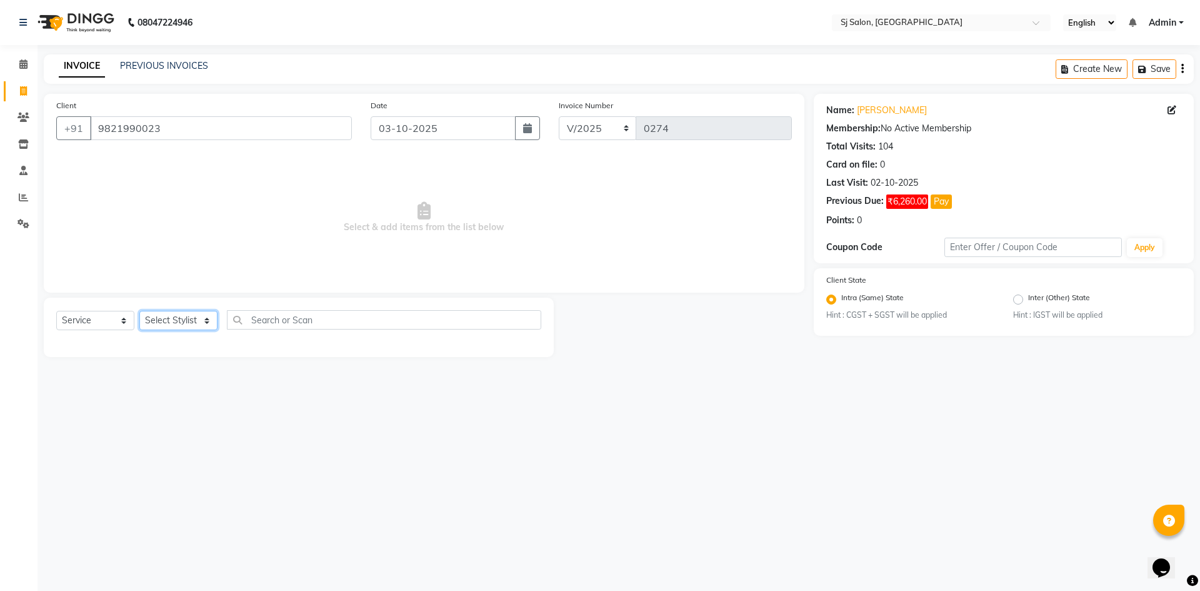
click at [209, 320] on select "Select Stylist afreen alivis arpita Jyoti Kadam Jyotsna surve Sadik Shaikh Shai…" at bounding box center [178, 320] width 78 height 19
select select "86038"
click at [139, 311] on select "Select Stylist afreen alivis arpita Jyoti Kadam Jyotsna surve Sadik Shaikh Shai…" at bounding box center [178, 320] width 78 height 19
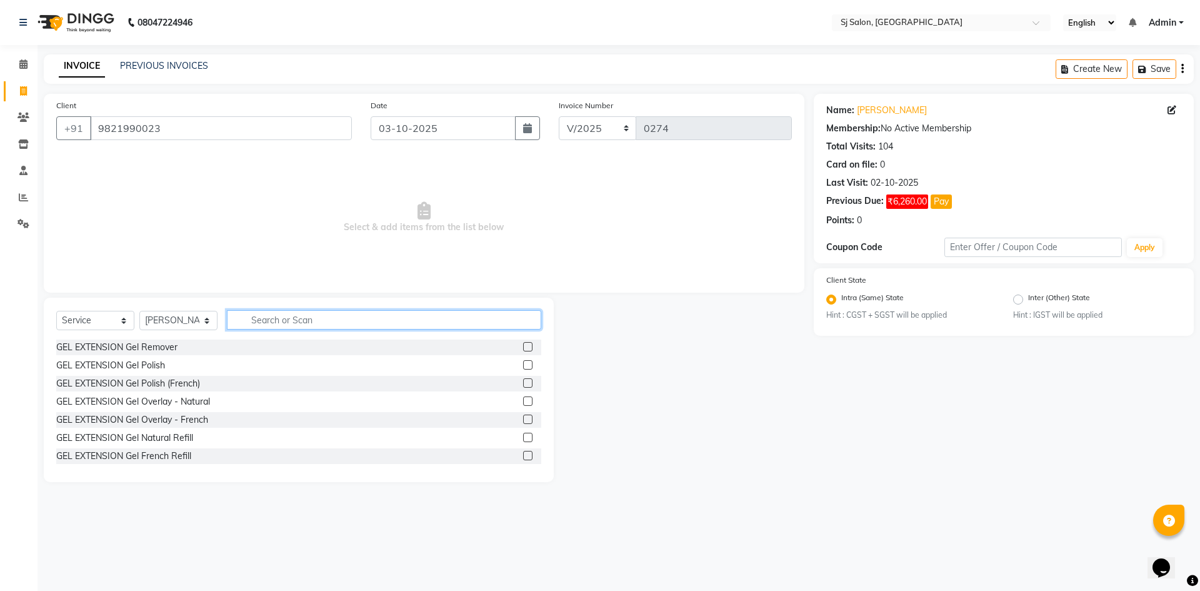
click at [269, 320] on input "text" at bounding box center [384, 319] width 314 height 19
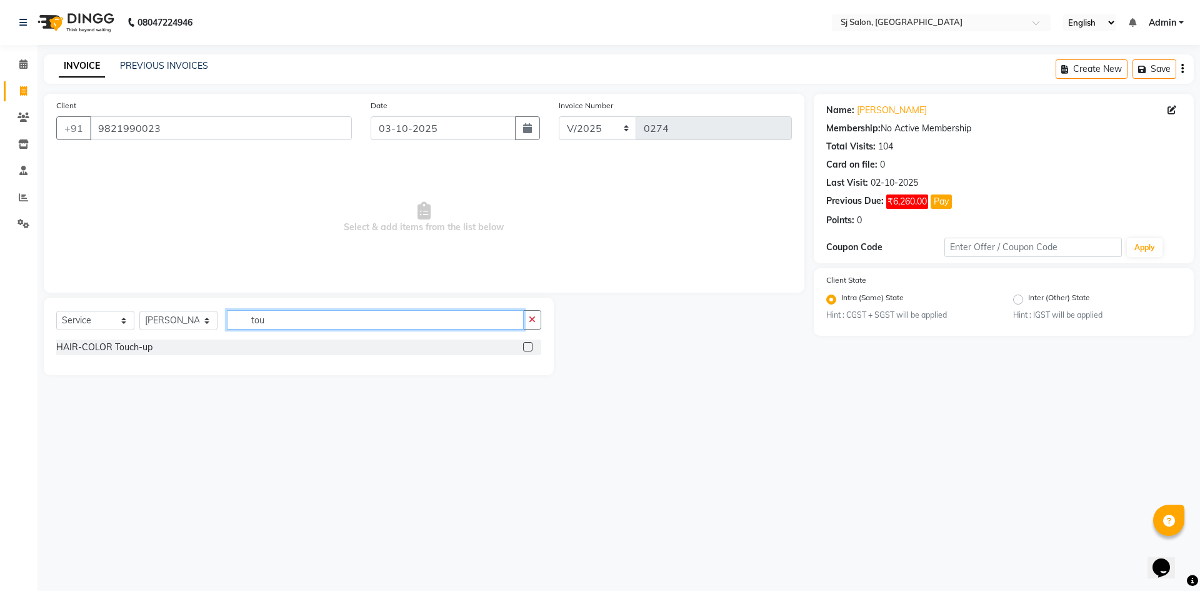
type input "tou"
click at [529, 341] on div at bounding box center [532, 347] width 18 height 16
click at [528, 350] on label at bounding box center [527, 346] width 9 height 9
click at [528, 350] on input "checkbox" at bounding box center [527, 347] width 8 height 8
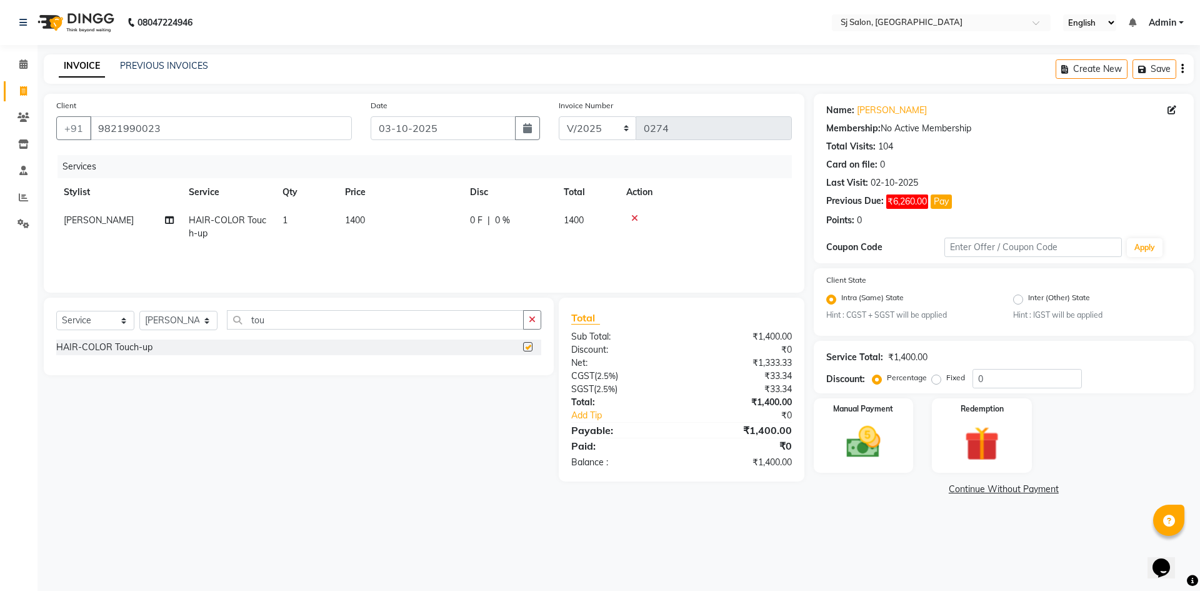
checkbox input "false"
click at [356, 219] on span "1400" at bounding box center [355, 219] width 20 height 11
select select "86038"
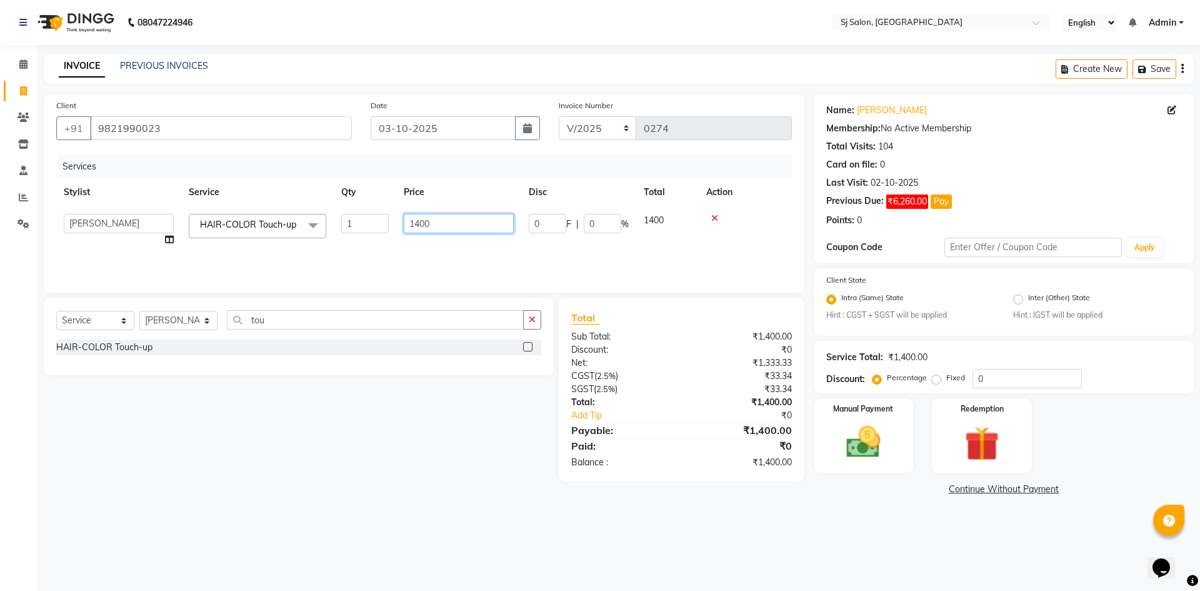
click at [419, 224] on input "1400" at bounding box center [459, 223] width 110 height 19
type input "1700"
click at [446, 463] on div "Select Service Product Membership Package Voucher Prepaid Gift Card Select Styl…" at bounding box center [293, 390] width 519 height 184
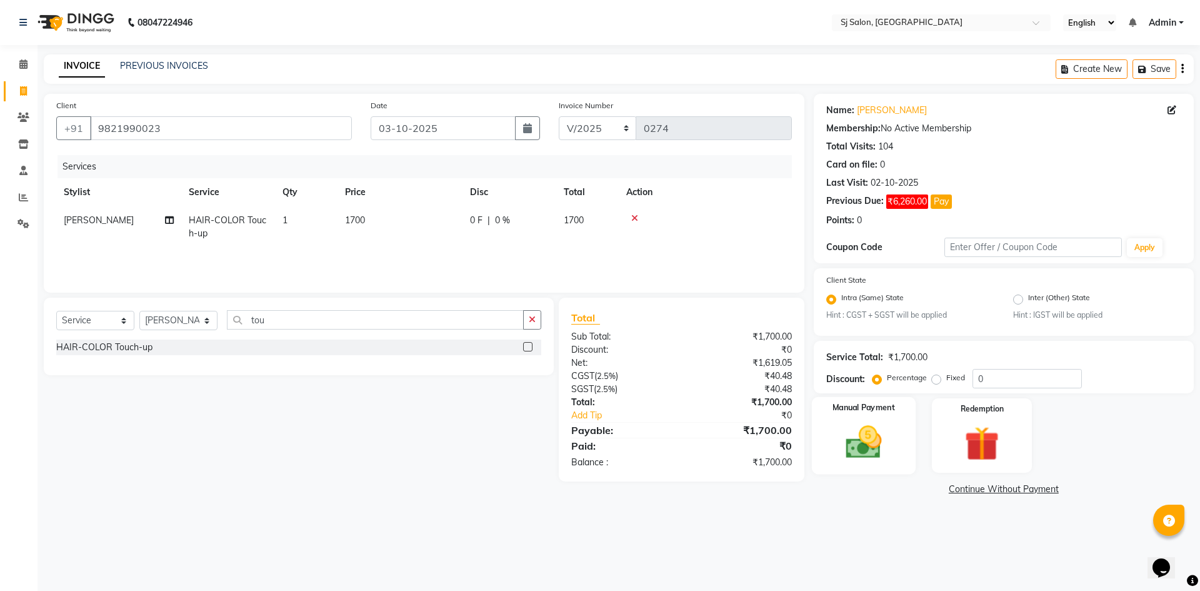
click at [865, 444] on img at bounding box center [863, 442] width 58 height 41
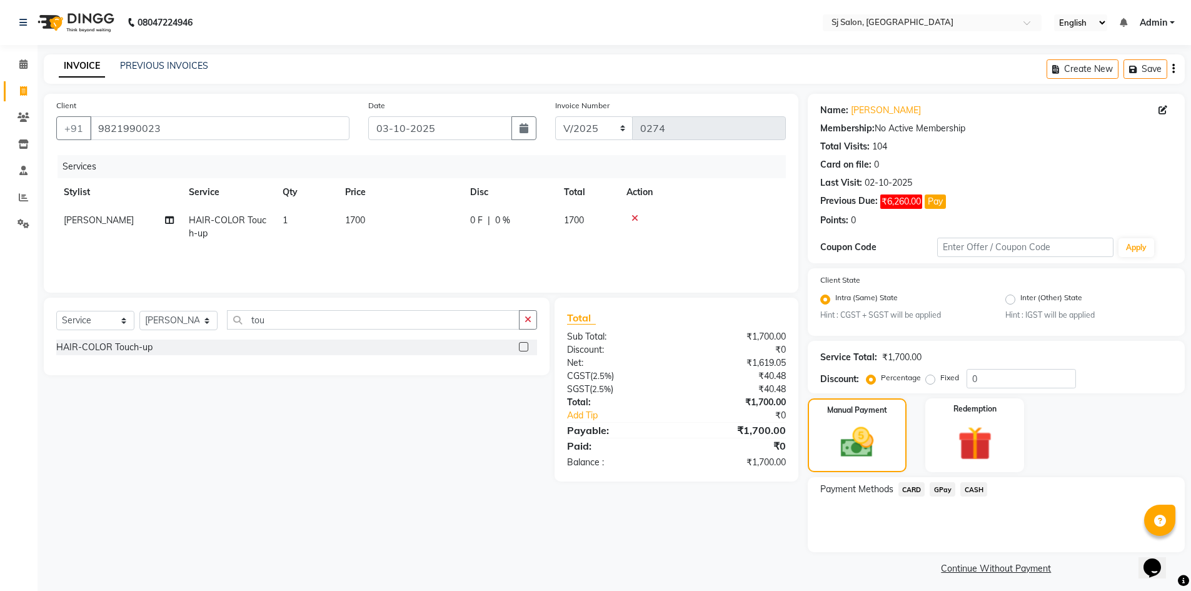
click at [977, 489] on span "CASH" at bounding box center [973, 489] width 27 height 14
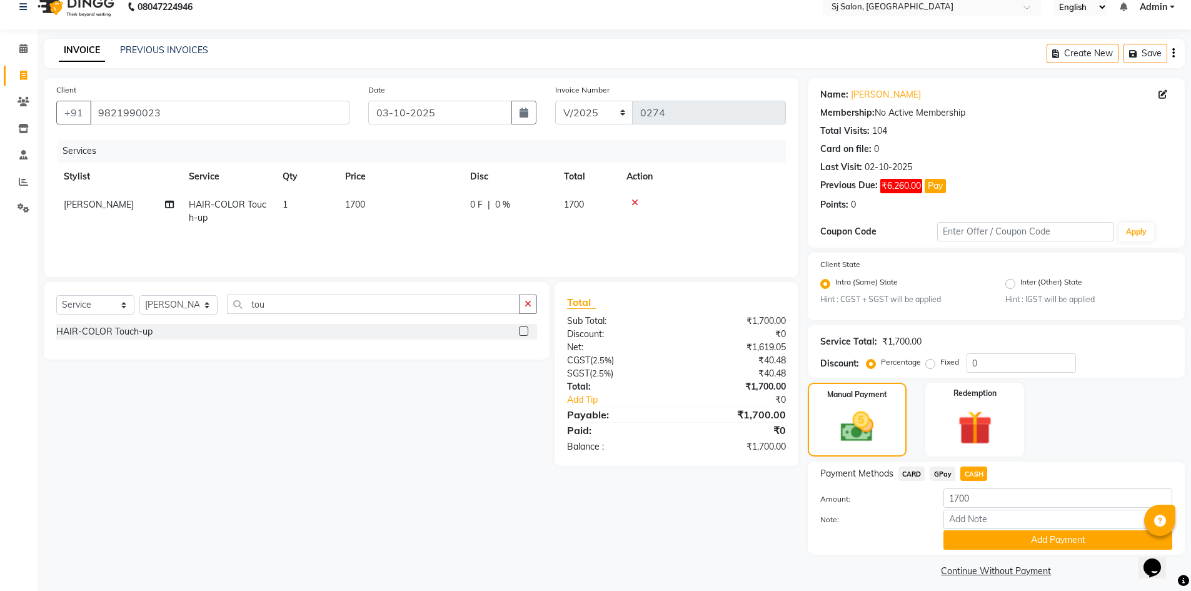
scroll to position [24, 0]
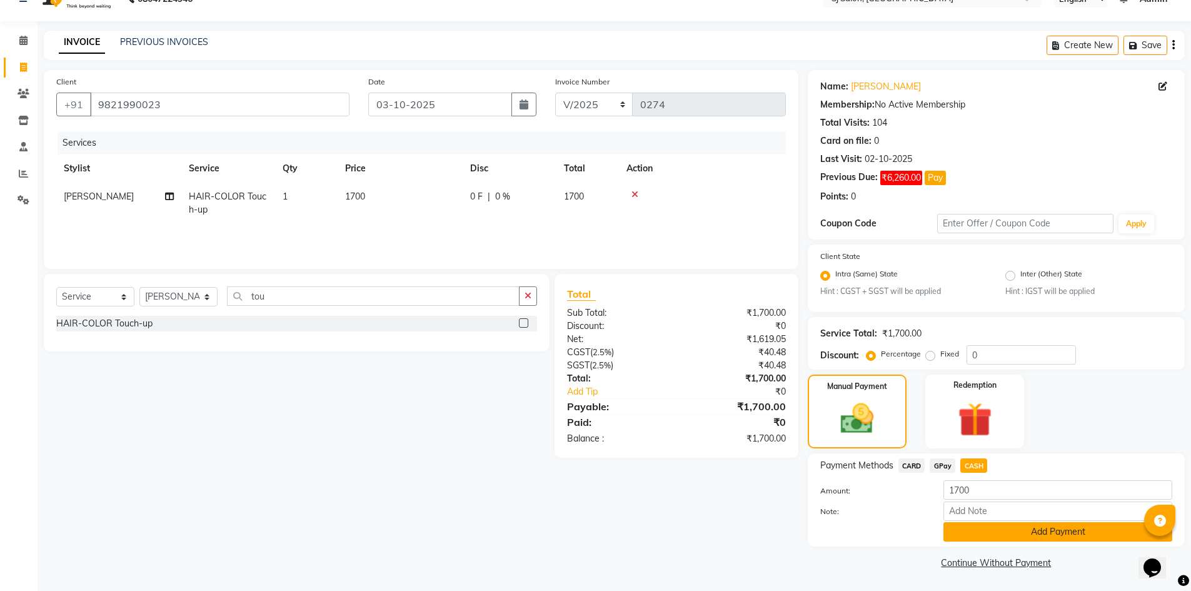
click at [974, 525] on button "Add Payment" at bounding box center [1057, 531] width 229 height 19
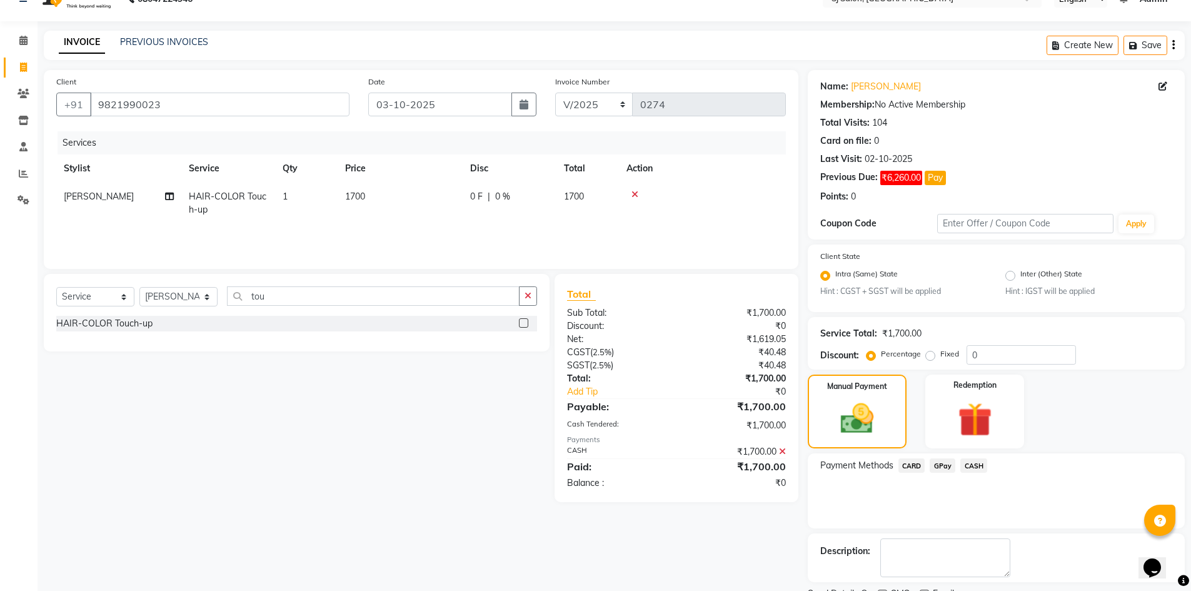
scroll to position [76, 0]
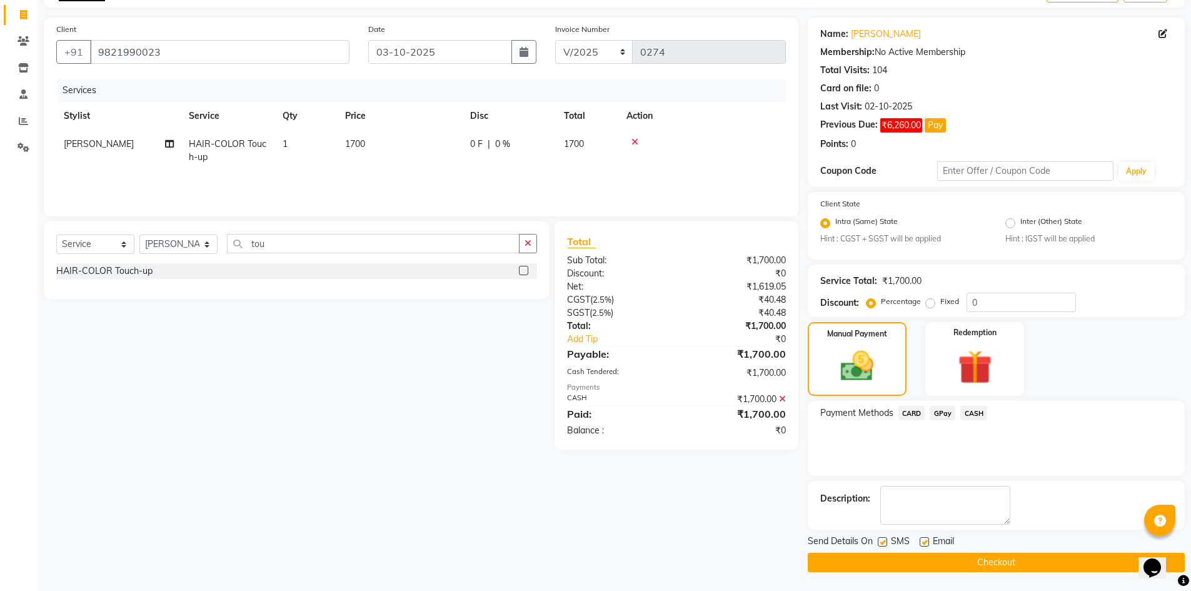
click at [882, 544] on label at bounding box center [882, 541] width 9 height 9
click at [882, 544] on input "checkbox" at bounding box center [882, 542] width 8 height 8
checkbox input "false"
click at [879, 558] on button "Checkout" at bounding box center [996, 562] width 377 height 19
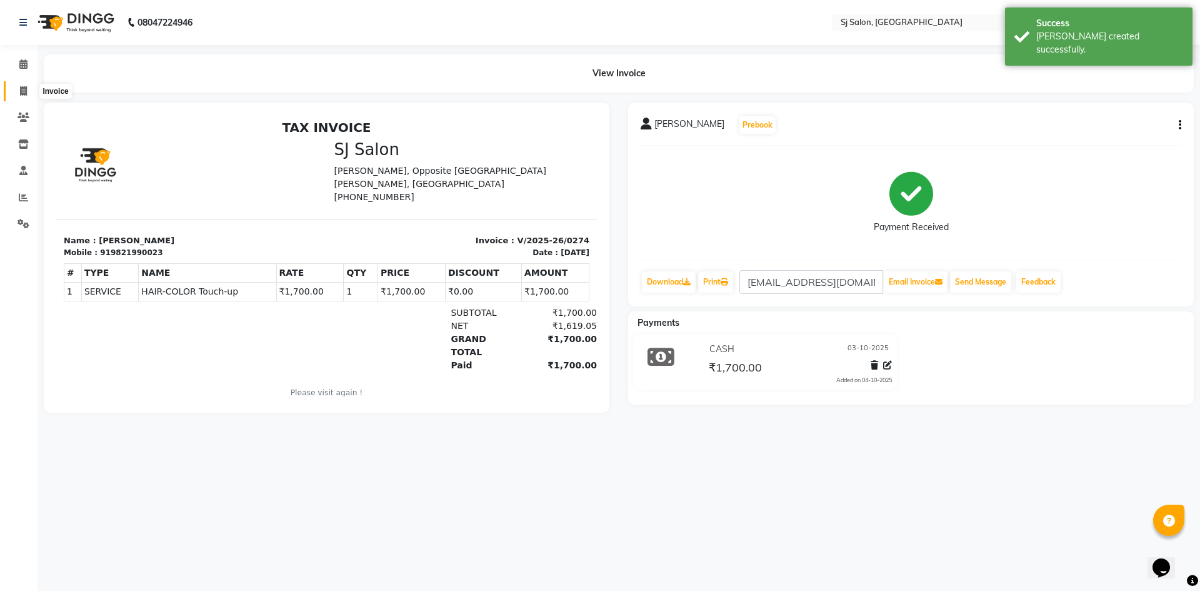
click at [21, 92] on icon at bounding box center [23, 90] width 7 height 9
select select "8616"
select select "service"
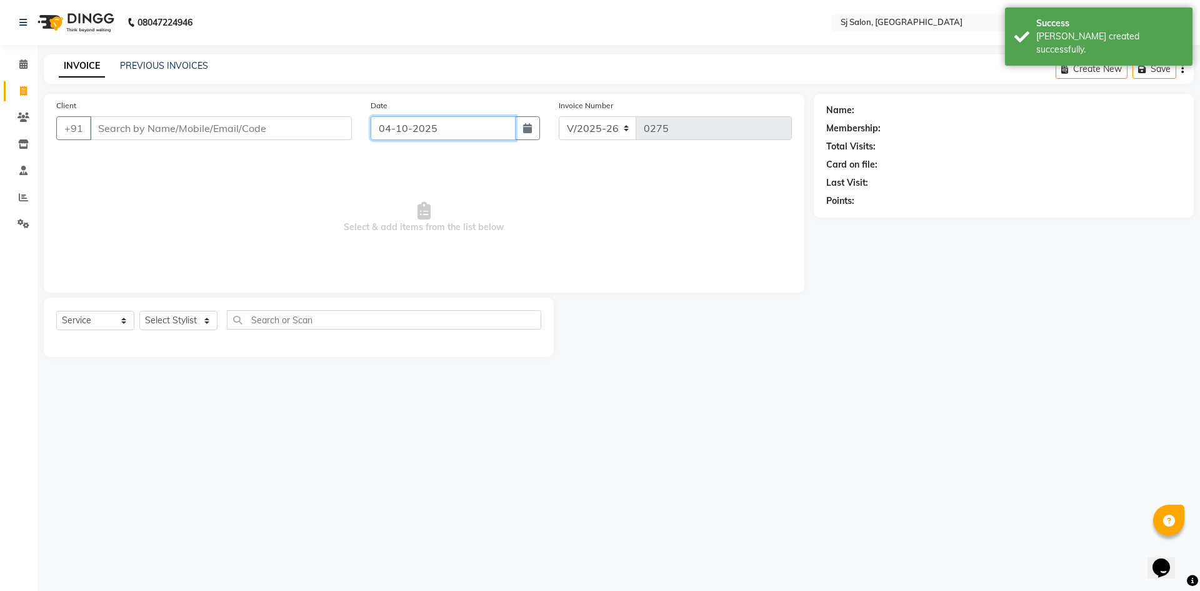
click at [493, 126] on input "04-10-2025" at bounding box center [444, 128] width 146 height 24
select select "10"
select select "2025"
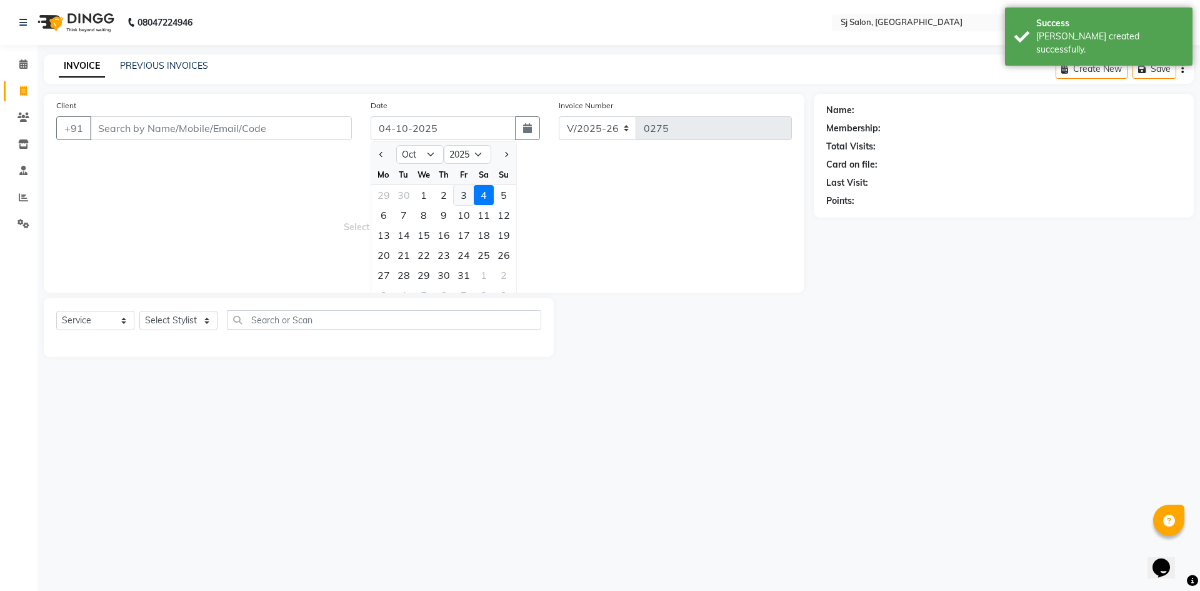
click at [471, 191] on div "3" at bounding box center [464, 195] width 20 height 20
type input "03-10-2025"
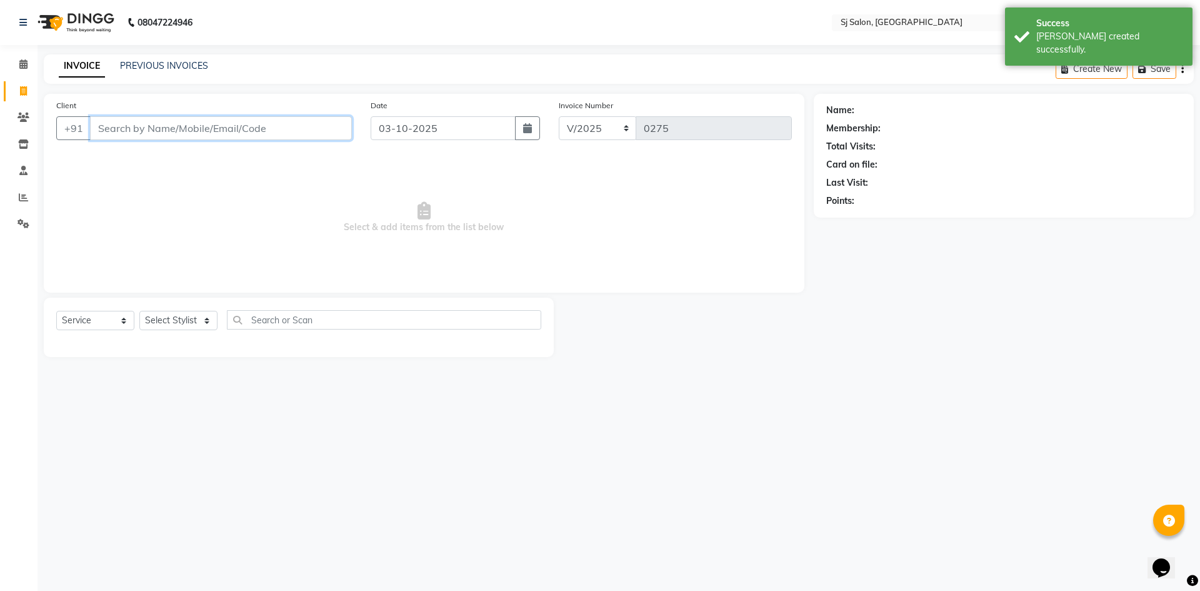
click at [284, 128] on input "Client" at bounding box center [221, 128] width 262 height 24
type input "8"
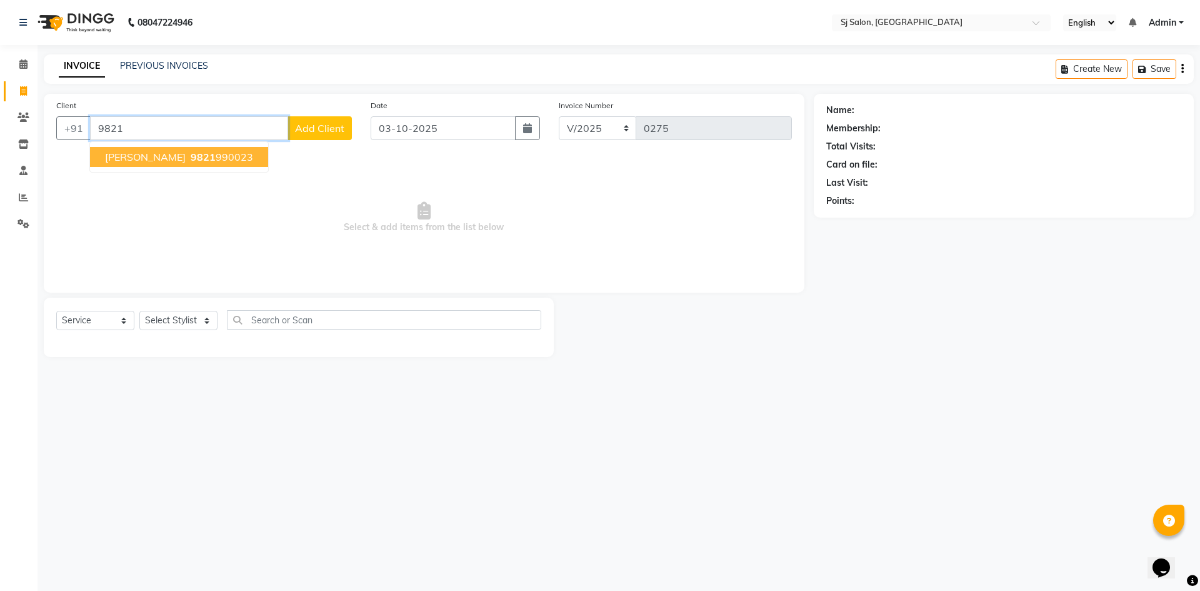
click at [229, 163] on button "shailesh surve 9821 990023" at bounding box center [179, 157] width 178 height 20
type input "9821990023"
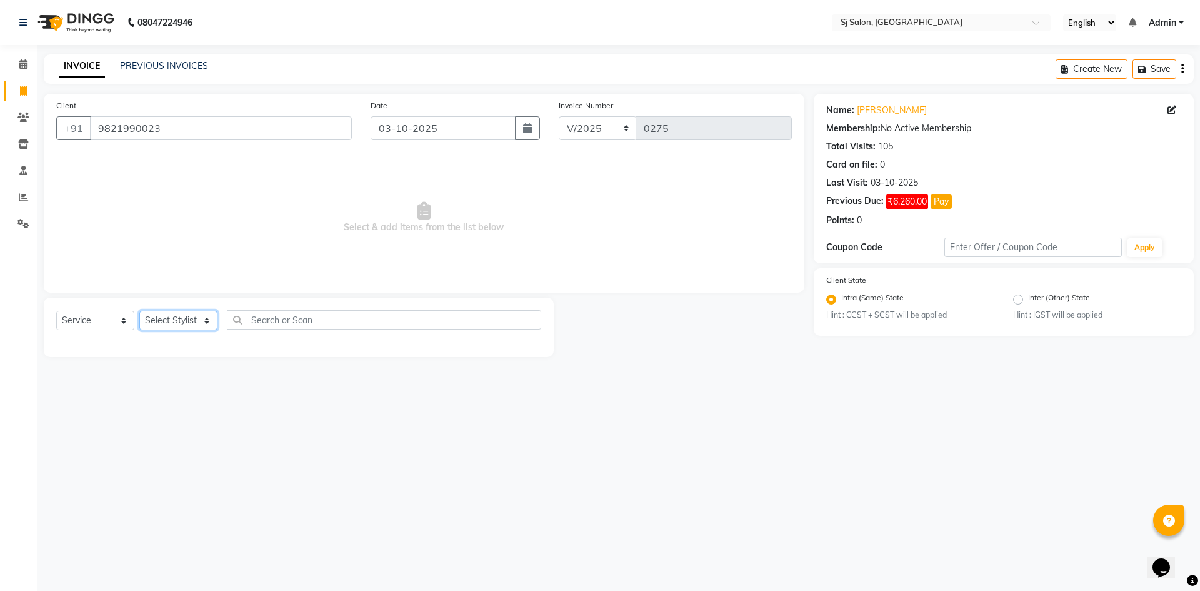
click at [201, 320] on select "Select Stylist afreen alivis arpita Jyoti Kadam Jyotsna surve Sadik Shaikh Shai…" at bounding box center [178, 320] width 78 height 19
select select "93090"
click at [139, 311] on select "Select Stylist afreen alivis arpita Jyoti Kadam Jyotsna surve Sadik Shaikh Shai…" at bounding box center [178, 320] width 78 height 19
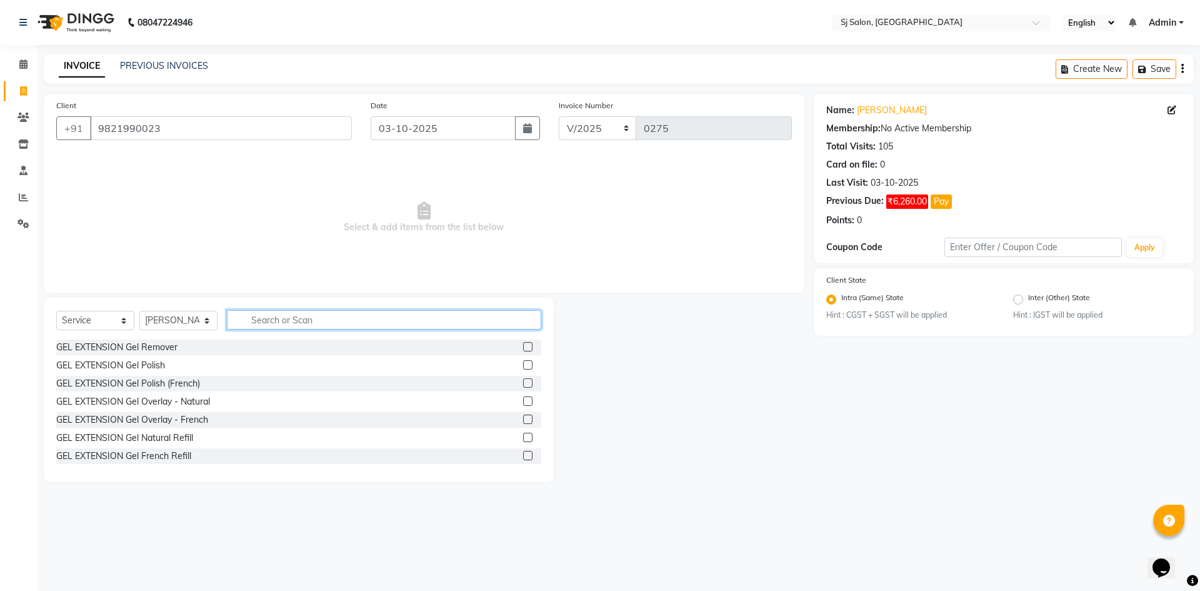
click at [288, 318] on input "text" at bounding box center [384, 319] width 314 height 19
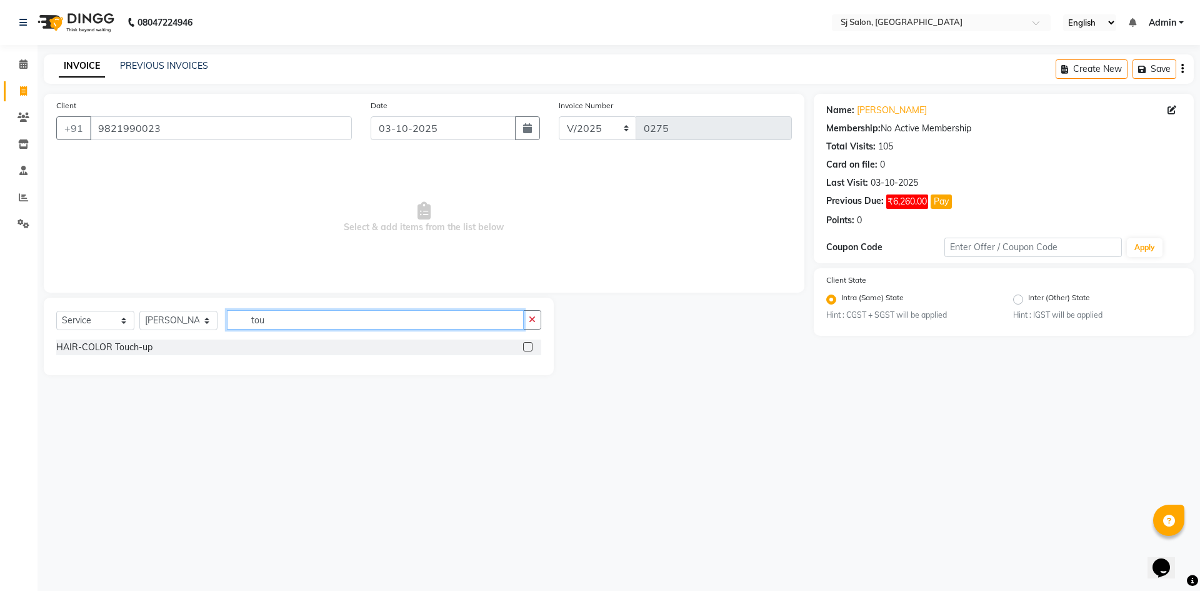
type input "tou"
click at [511, 344] on div "HAIR-COLOR Touch-up" at bounding box center [298, 347] width 485 height 16
click at [531, 346] on label at bounding box center [527, 346] width 9 height 9
click at [531, 346] on input "checkbox" at bounding box center [527, 347] width 8 height 8
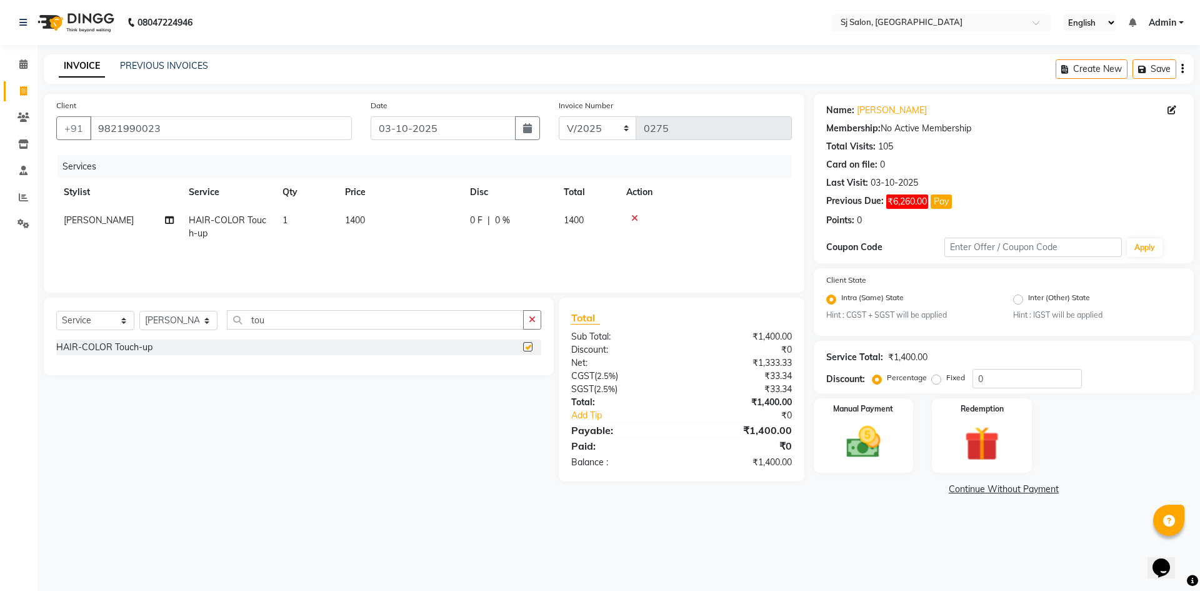
checkbox input "false"
click at [359, 221] on span "1400" at bounding box center [355, 219] width 20 height 11
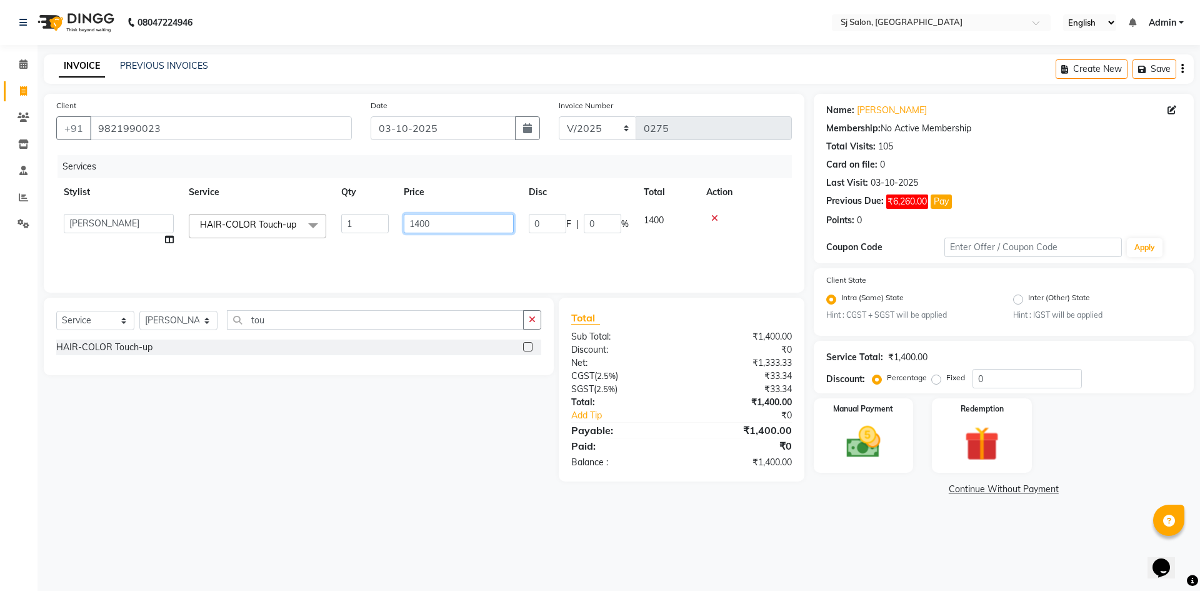
click at [426, 221] on input "1400" at bounding box center [459, 223] width 110 height 19
click at [444, 221] on input "1400" at bounding box center [459, 223] width 110 height 19
type input "1475"
click at [441, 474] on div "Select Service Product Membership Package Voucher Prepaid Gift Card Select Styl…" at bounding box center [293, 390] width 519 height 184
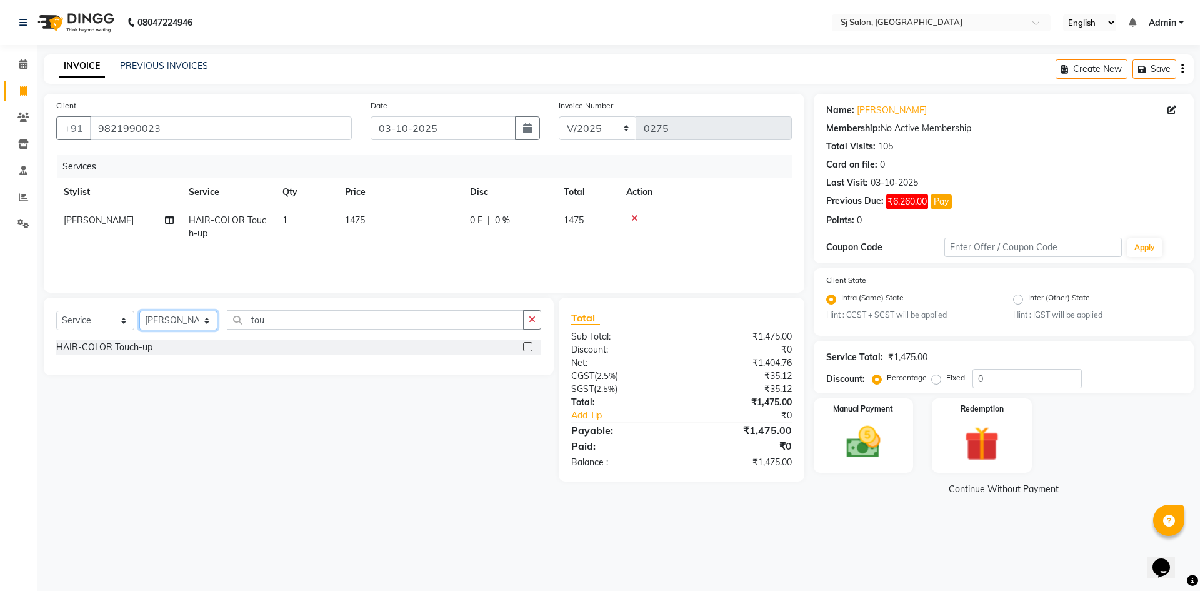
click at [207, 321] on select "Select Stylist afreen alivis arpita Jyoti Kadam Jyotsna surve Sadik Shaikh Shai…" at bounding box center [178, 320] width 78 height 19
select select "86054"
click at [139, 311] on select "Select Stylist afreen alivis arpita Jyoti Kadam Jyotsna surve Sadik Shaikh Shai…" at bounding box center [178, 320] width 78 height 19
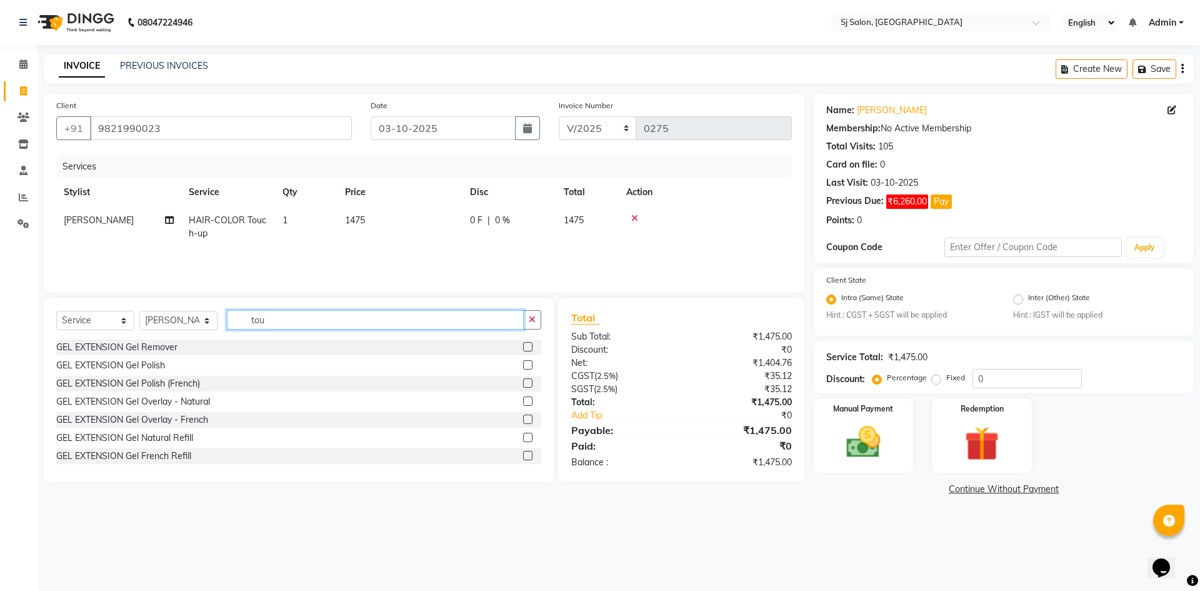
click at [316, 312] on input "tou" at bounding box center [375, 319] width 297 height 19
type input "t"
type input "wax"
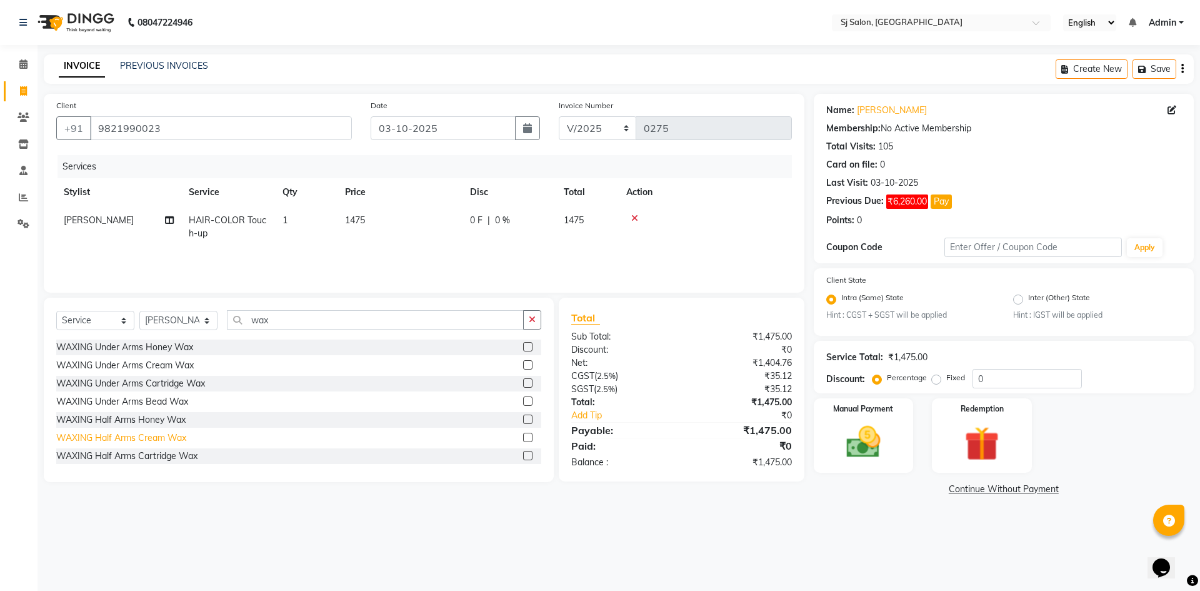
click at [148, 440] on div "WAXING Half Arms Cream Wax" at bounding box center [121, 437] width 130 height 13
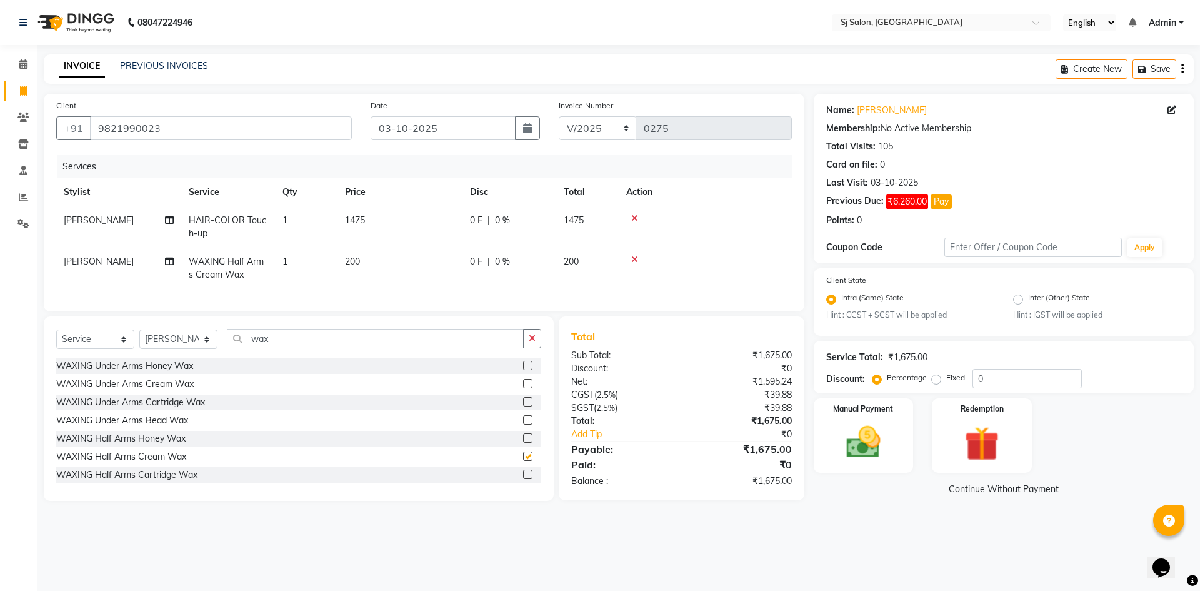
checkbox input "false"
click at [350, 261] on span "200" at bounding box center [352, 261] width 15 height 11
select select "86054"
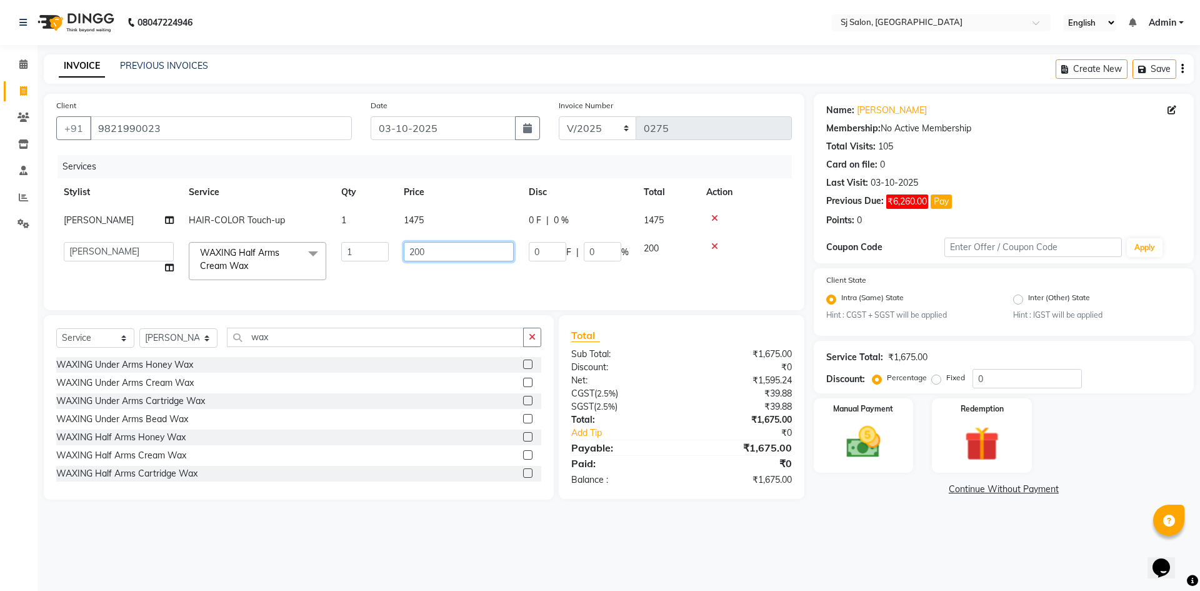
click at [415, 251] on input "200" at bounding box center [459, 251] width 110 height 19
type input "300"
click at [423, 543] on div "08047224946 Select Location × Sj Salon, Lower Parel English ENGLISH Español الع…" at bounding box center [600, 295] width 1200 height 591
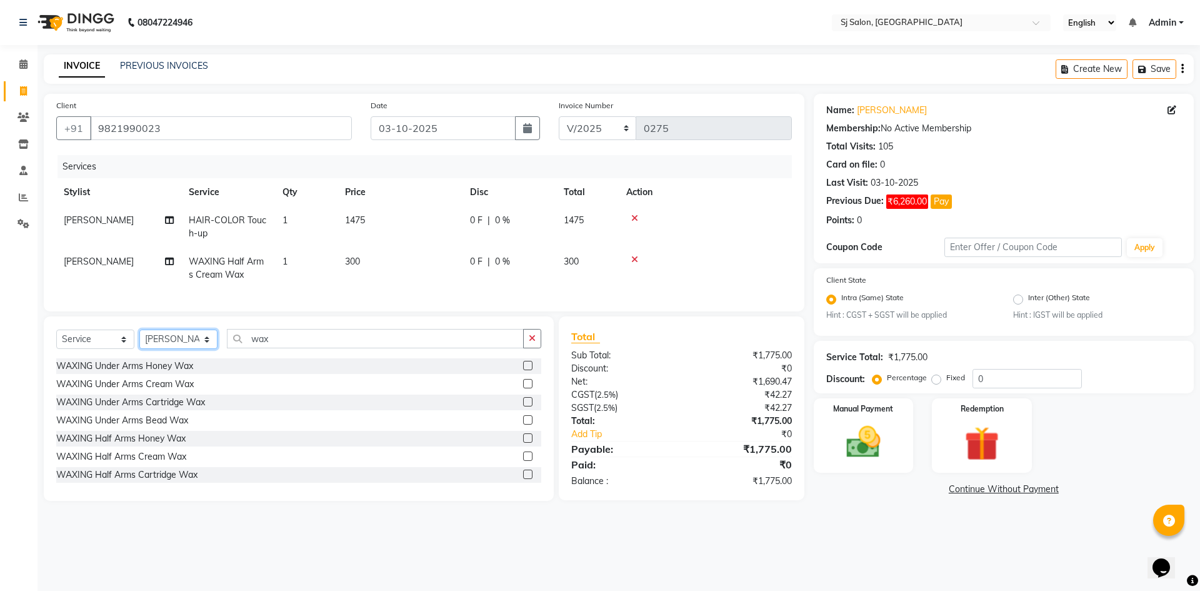
click at [204, 348] on select "Select Stylist afreen alivis arpita Jyoti Kadam Jyotsna surve Sadik Shaikh Shai…" at bounding box center [178, 338] width 78 height 19
select select "93090"
click at [139, 339] on select "Select Stylist afreen alivis arpita Jyoti Kadam Jyotsna surve Sadik Shaikh Shai…" at bounding box center [178, 338] width 78 height 19
click at [308, 348] on input "wax" at bounding box center [375, 338] width 297 height 19
type input "w"
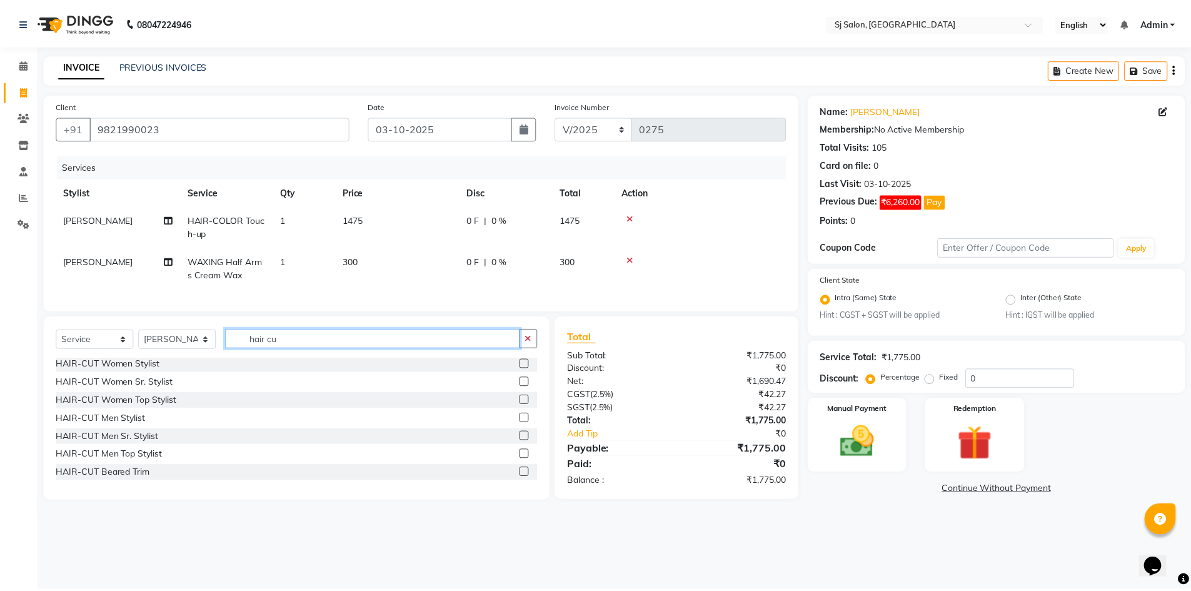
scroll to position [2, 0]
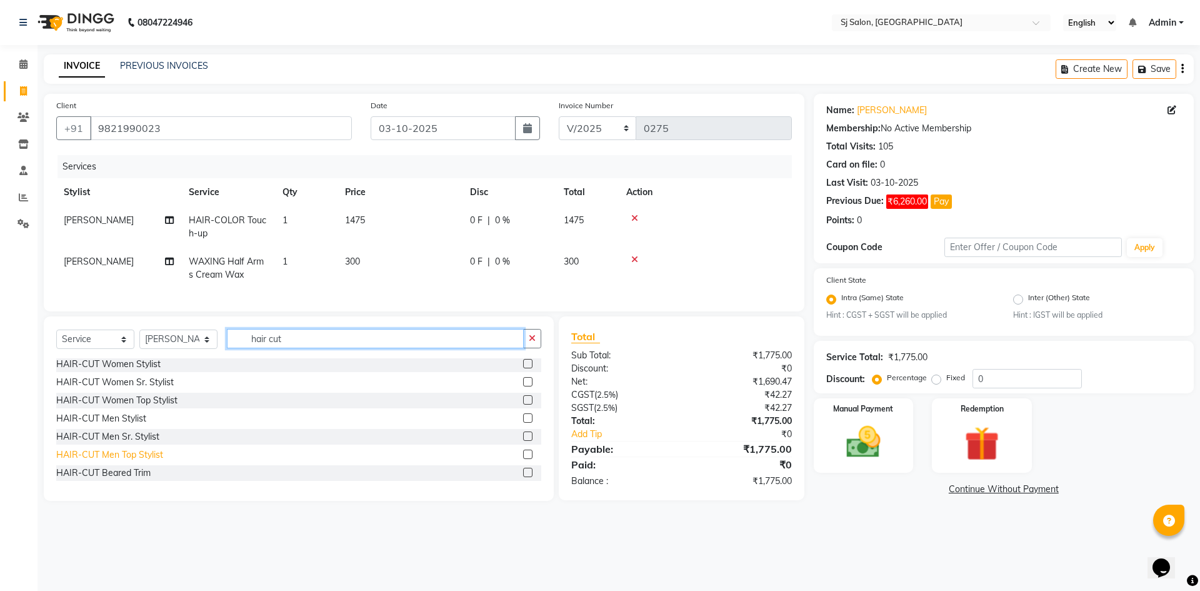
type input "hair cut"
click at [148, 461] on div "HAIR-CUT Men Top Stylist" at bounding box center [109, 454] width 107 height 13
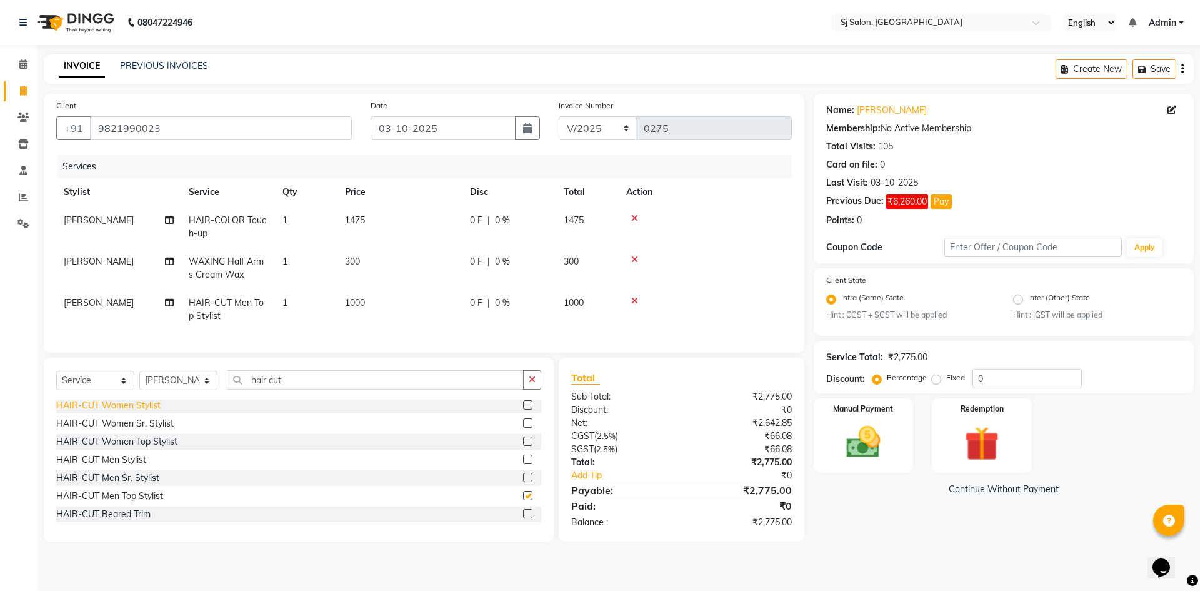
checkbox input "false"
click at [363, 299] on span "1000" at bounding box center [355, 302] width 20 height 11
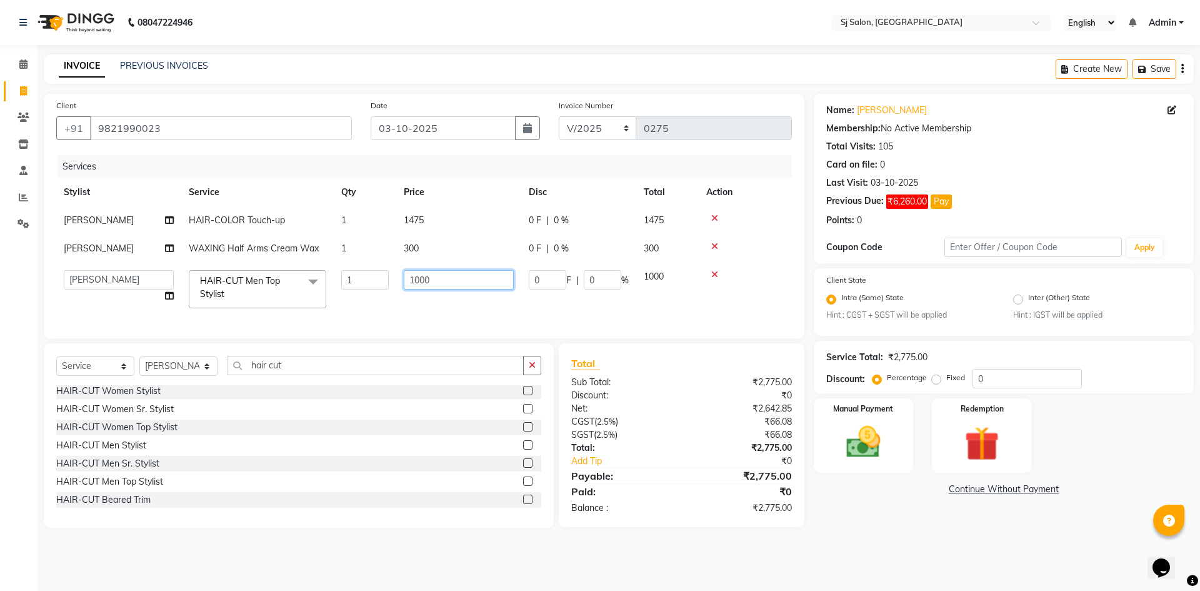
click at [422, 279] on input "1000" at bounding box center [459, 279] width 110 height 19
click at [421, 279] on input "00" at bounding box center [459, 279] width 110 height 19
type input "0"
type input "560"
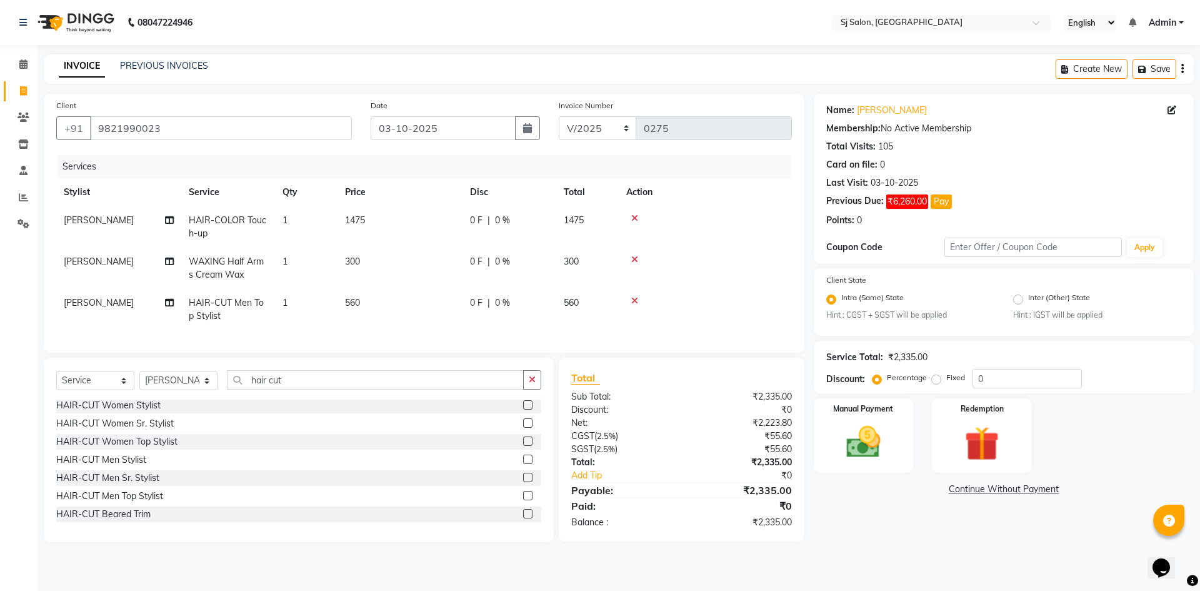
click at [826, 549] on main "INVOICE PREVIOUS INVOICES Create New Save Client +91 9821990023 Date 03-10-2025…" at bounding box center [619, 307] width 1163 height 506
click at [861, 441] on img at bounding box center [863, 442] width 58 height 41
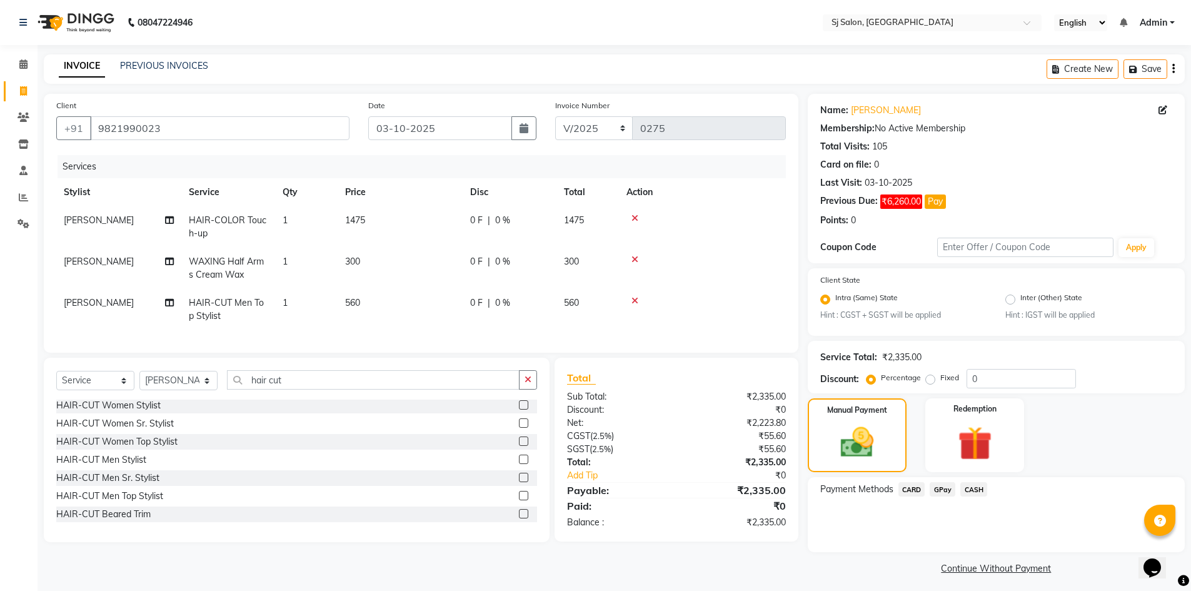
click at [943, 488] on span "GPay" at bounding box center [942, 489] width 26 height 14
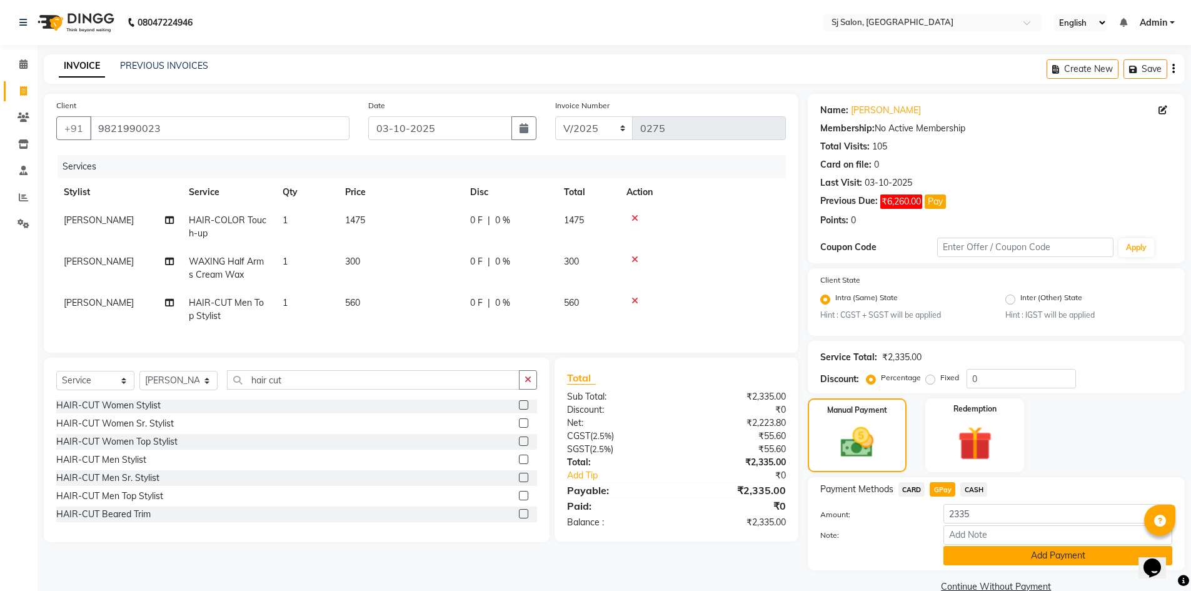
click at [1019, 559] on button "Add Payment" at bounding box center [1057, 555] width 229 height 19
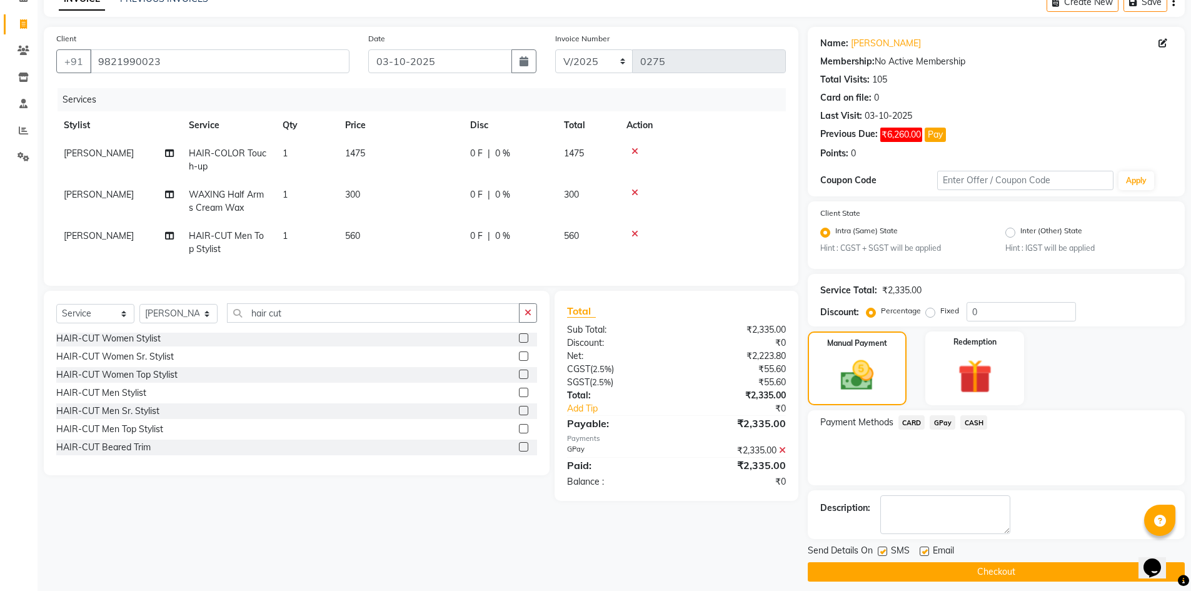
scroll to position [76, 0]
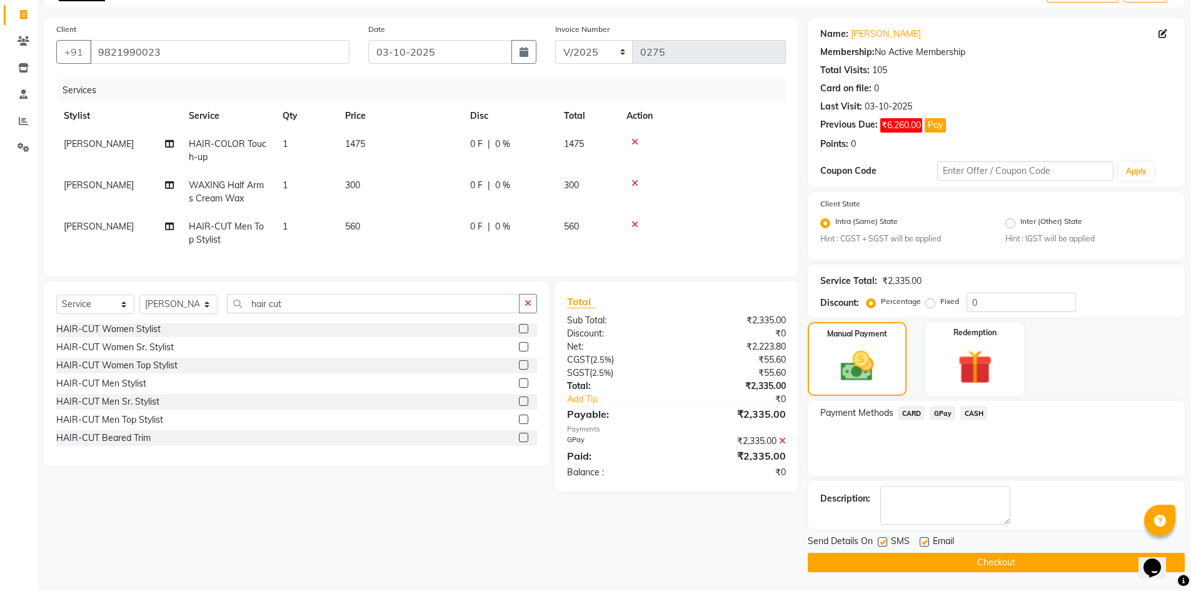
click at [876, 540] on div "Send Details On SMS Email" at bounding box center [996, 542] width 377 height 16
click at [881, 537] on div "SMS" at bounding box center [899, 542] width 42 height 16
click at [880, 542] on label at bounding box center [882, 541] width 9 height 9
click at [880, 542] on input "checkbox" at bounding box center [882, 542] width 8 height 8
checkbox input "false"
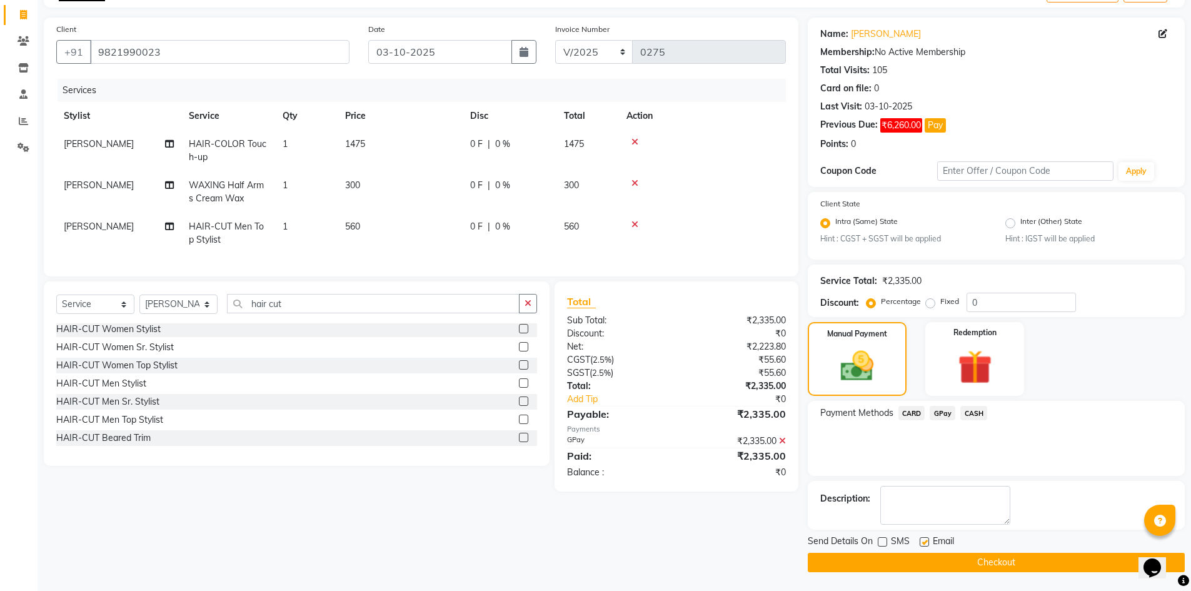
click at [877, 553] on button "Checkout" at bounding box center [996, 562] width 377 height 19
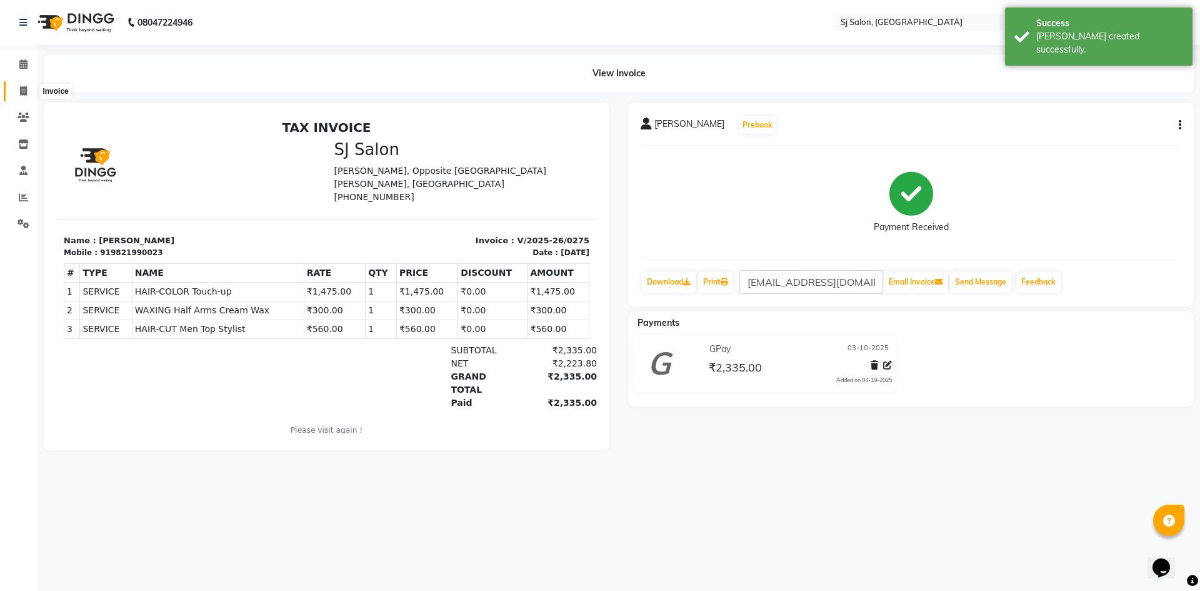
click at [26, 89] on icon at bounding box center [23, 90] width 7 height 9
select select "8616"
select select "service"
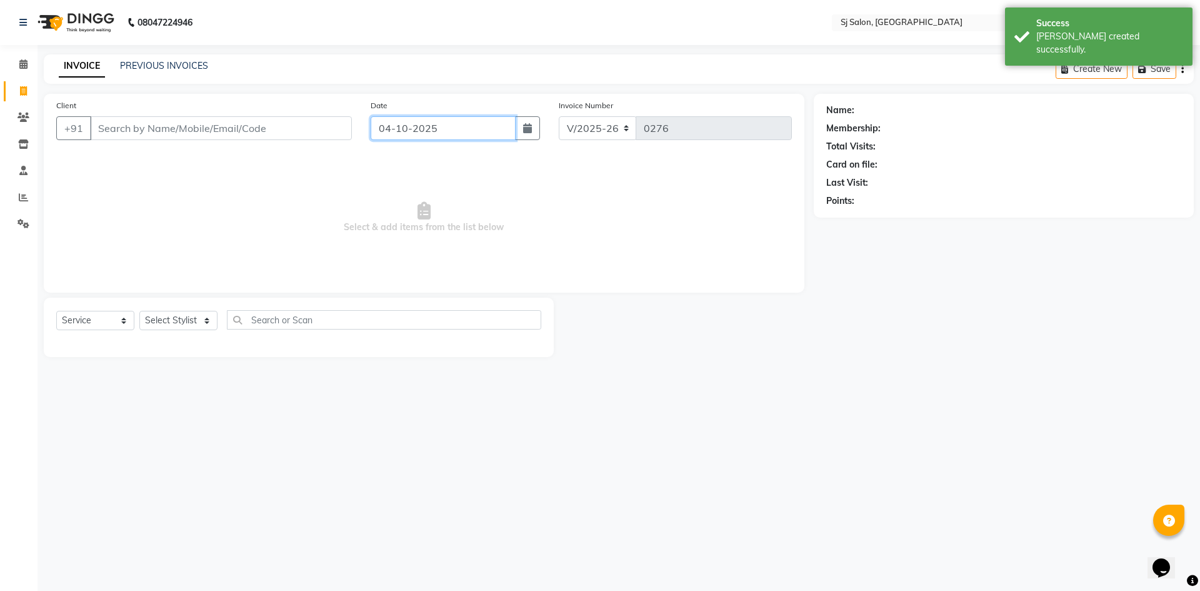
click at [456, 133] on input "04-10-2025" at bounding box center [444, 128] width 146 height 24
select select "10"
select select "2025"
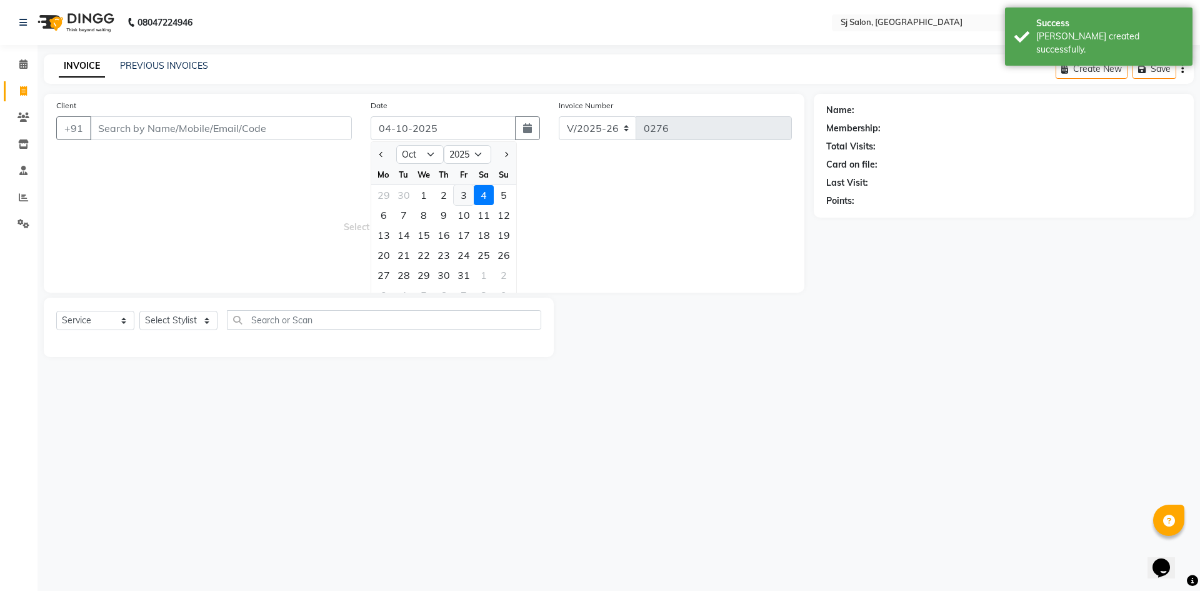
click at [458, 192] on div "3" at bounding box center [464, 195] width 20 height 20
type input "03-10-2025"
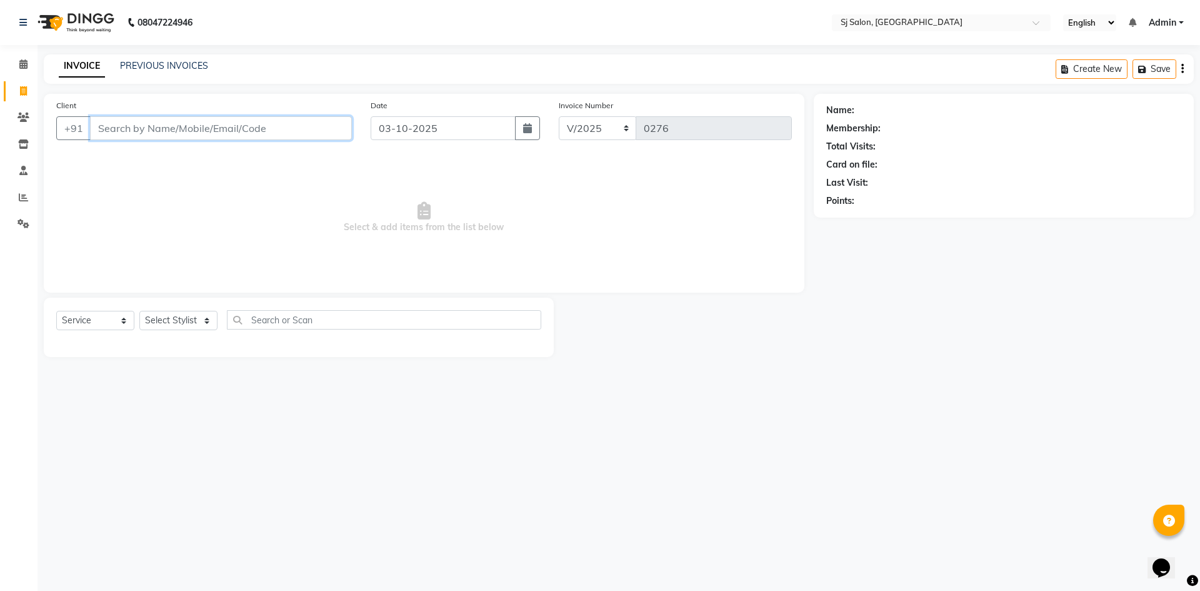
click at [254, 131] on input "Client" at bounding box center [221, 128] width 262 height 24
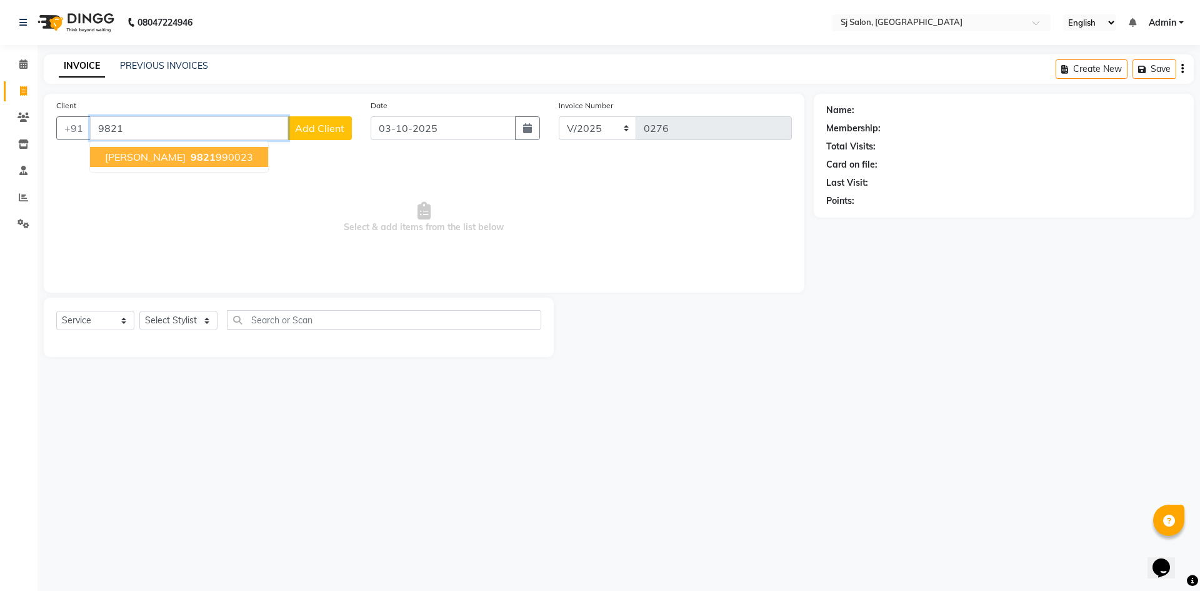
click at [216, 156] on ngb-highlight "9821 990023" at bounding box center [220, 157] width 65 height 13
type input "9821990023"
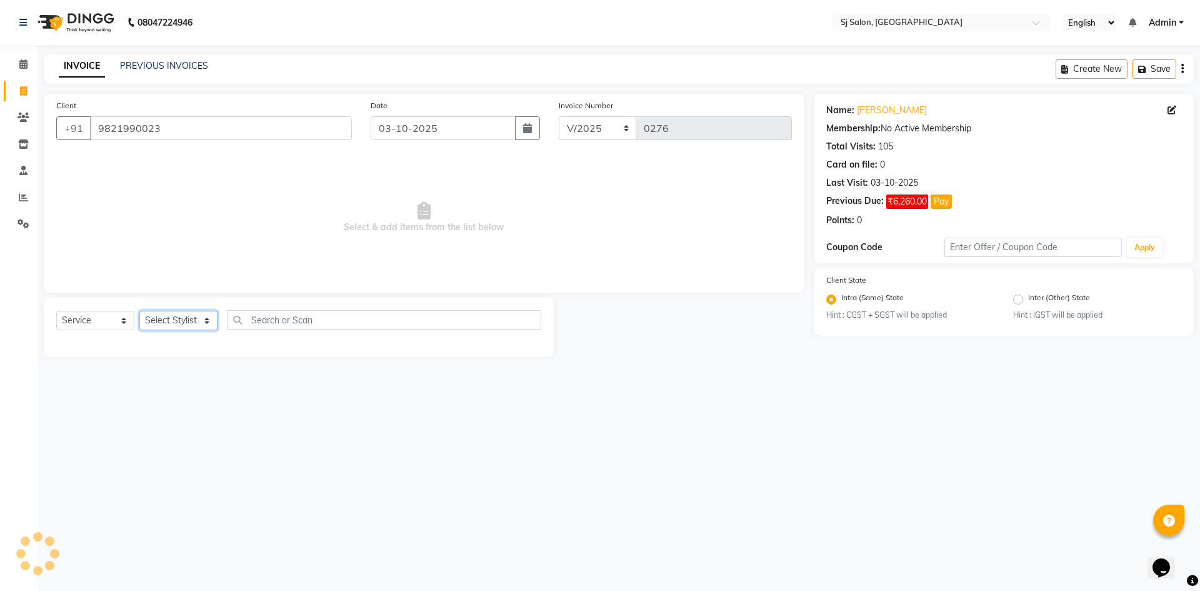
click at [194, 319] on select "Select Stylist afreen alivis arpita Jyoti Kadam Jyotsna surve Sadik Shaikh Shai…" at bounding box center [178, 320] width 78 height 19
select select "86055"
click at [139, 311] on select "Select Stylist afreen alivis arpita Jyoti Kadam Jyotsna surve Sadik Shaikh Shai…" at bounding box center [178, 320] width 78 height 19
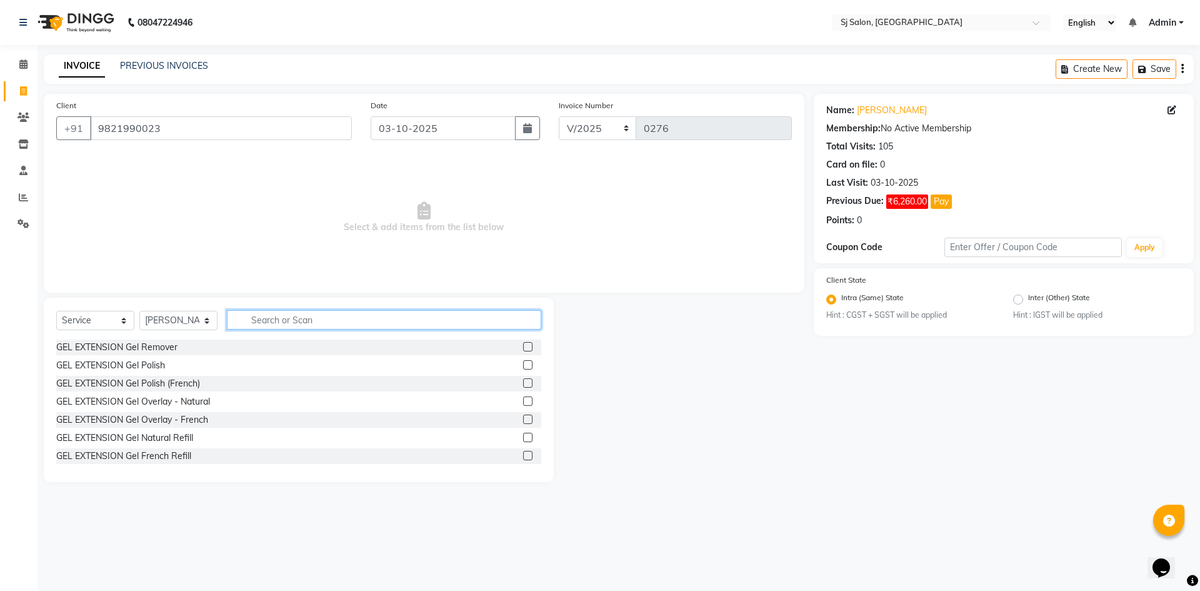
click at [271, 315] on input "text" at bounding box center [384, 319] width 314 height 19
type input "v"
type input "col"
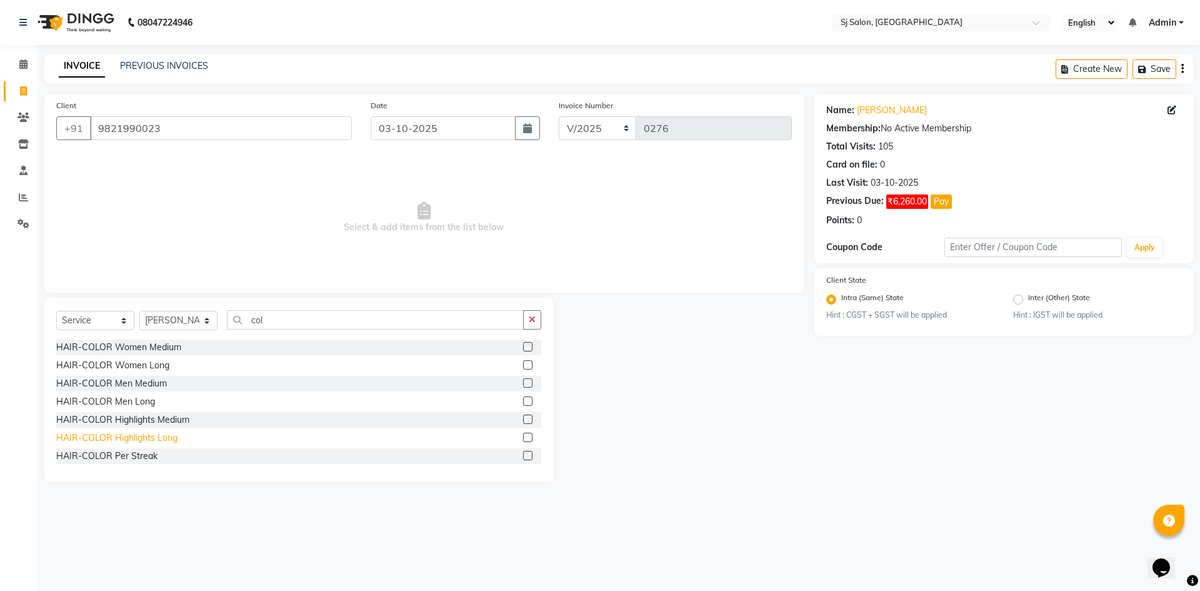
click at [121, 439] on div "HAIR-COLOR Highlights Long" at bounding box center [116, 437] width 121 height 13
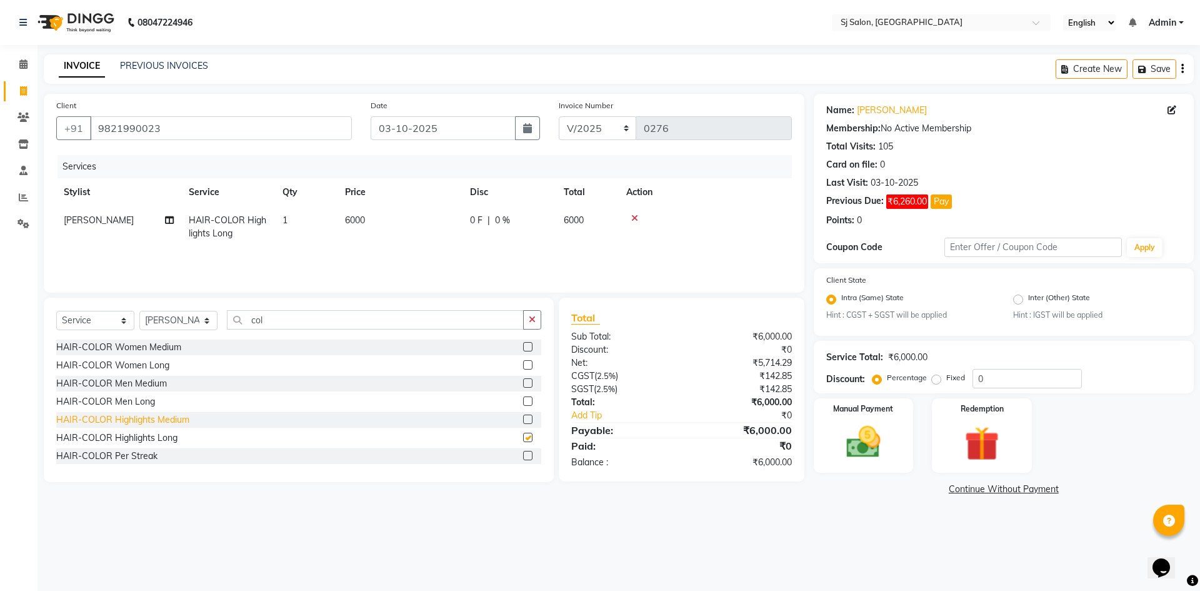
checkbox input "false"
click at [355, 217] on span "6000" at bounding box center [355, 219] width 20 height 11
select select "86055"
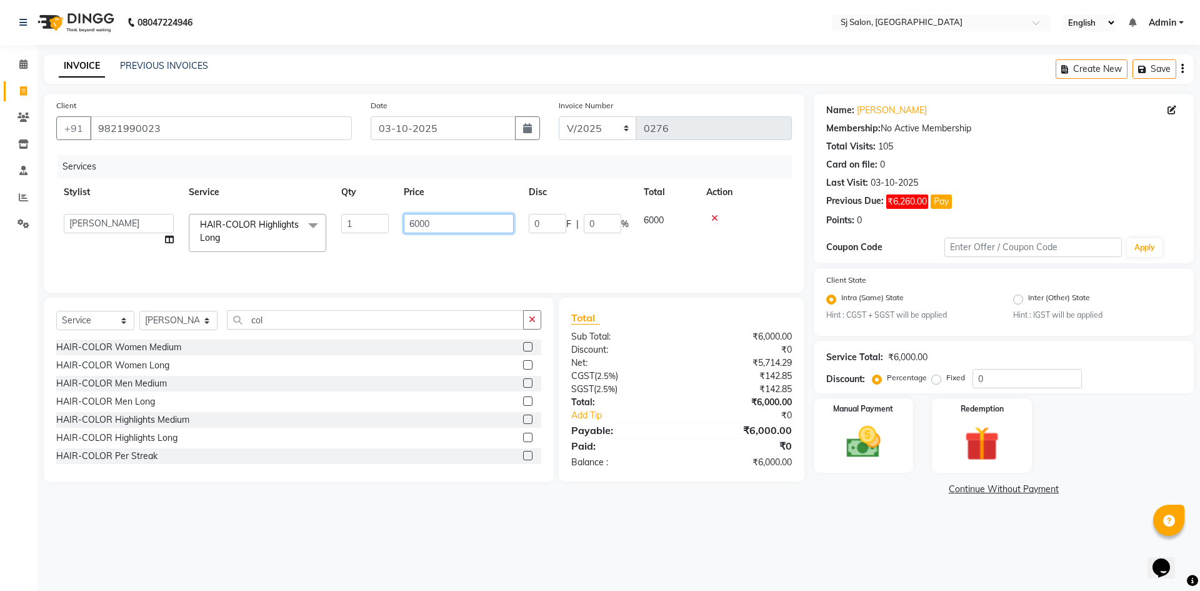
click at [419, 223] on input "6000" at bounding box center [459, 223] width 110 height 19
type input "5600"
click at [596, 571] on div "08047224946 Select Location × Sj Salon, Lower Parel English ENGLISH Español الع…" at bounding box center [600, 295] width 1200 height 591
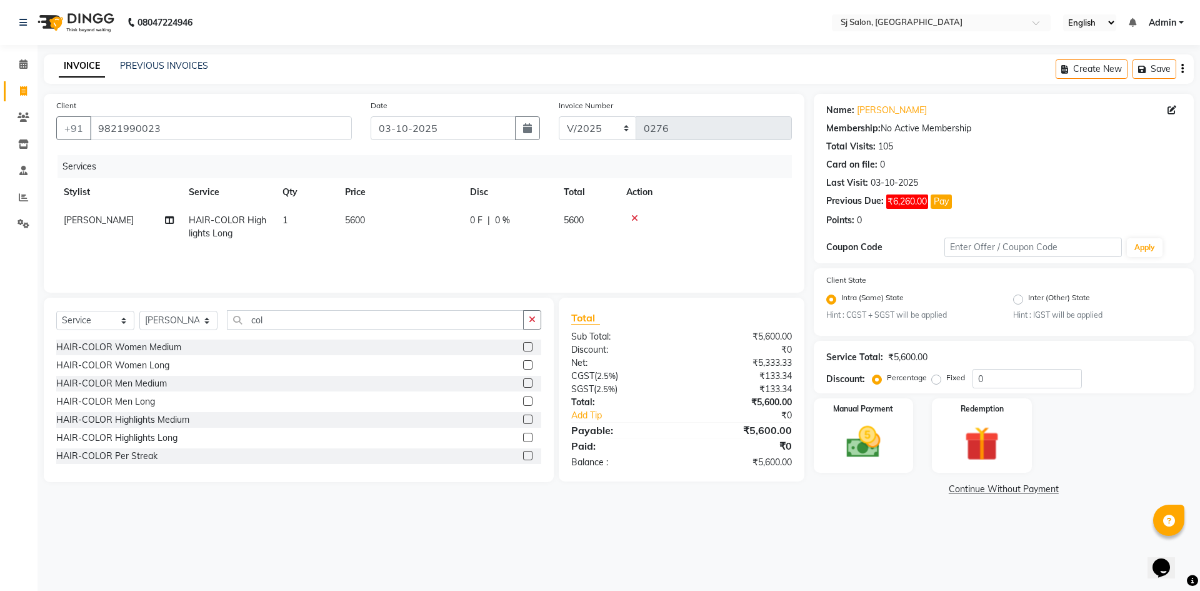
click at [601, 553] on div "08047224946 Select Location × Sj Salon, Lower Parel English ENGLISH Español الع…" at bounding box center [600, 295] width 1200 height 591
click at [871, 454] on img at bounding box center [863, 442] width 58 height 41
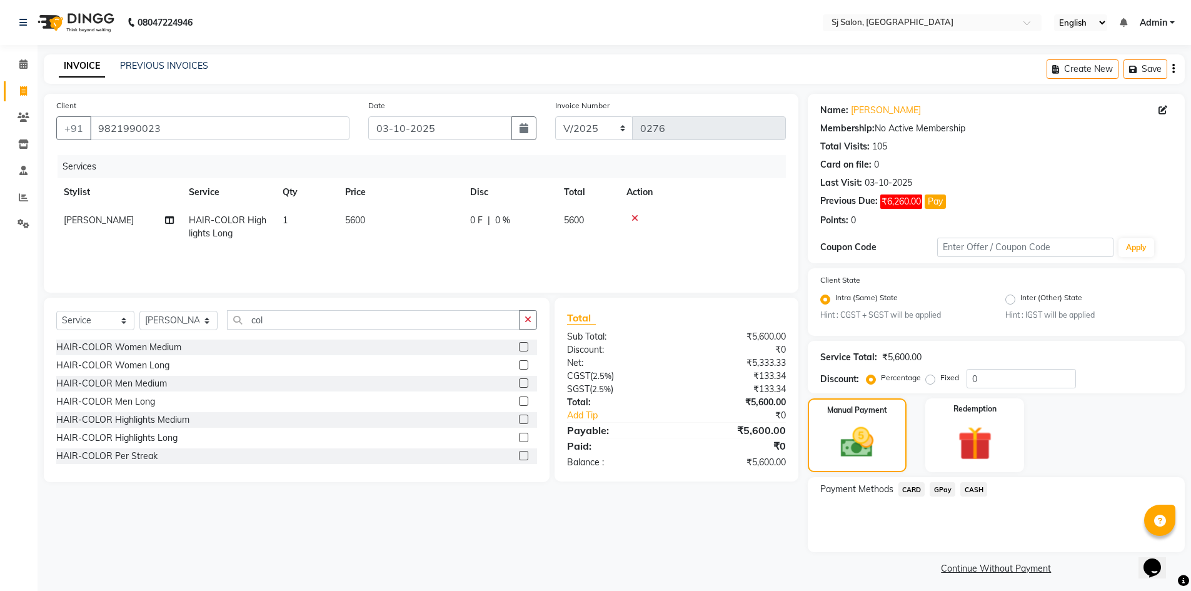
click at [964, 489] on span "CASH" at bounding box center [973, 489] width 27 height 14
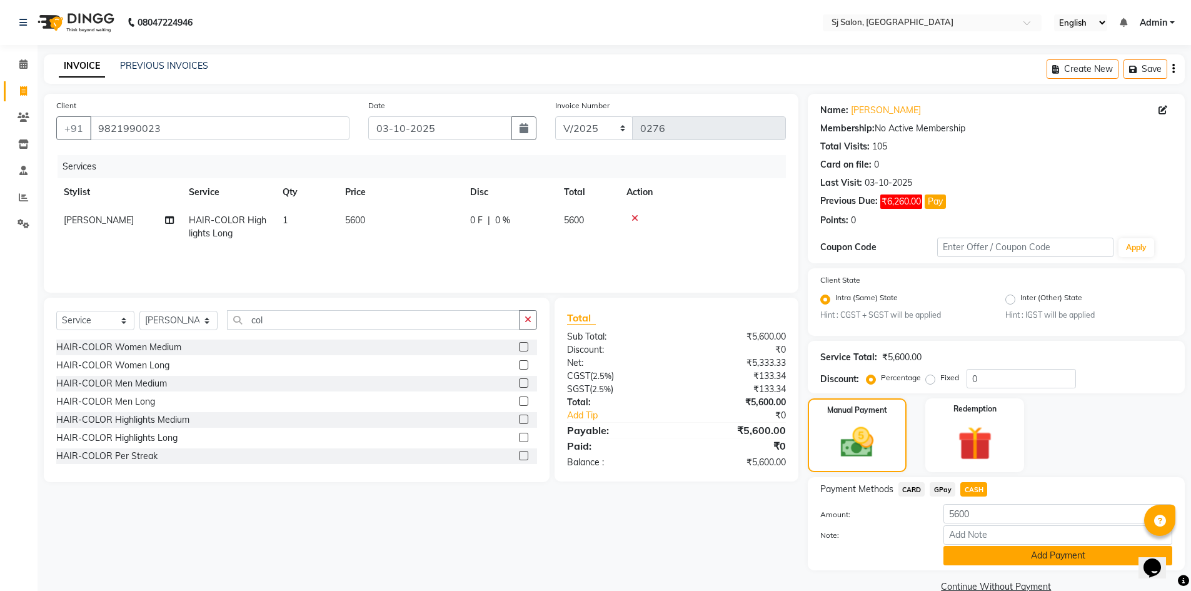
click at [983, 555] on button "Add Payment" at bounding box center [1057, 555] width 229 height 19
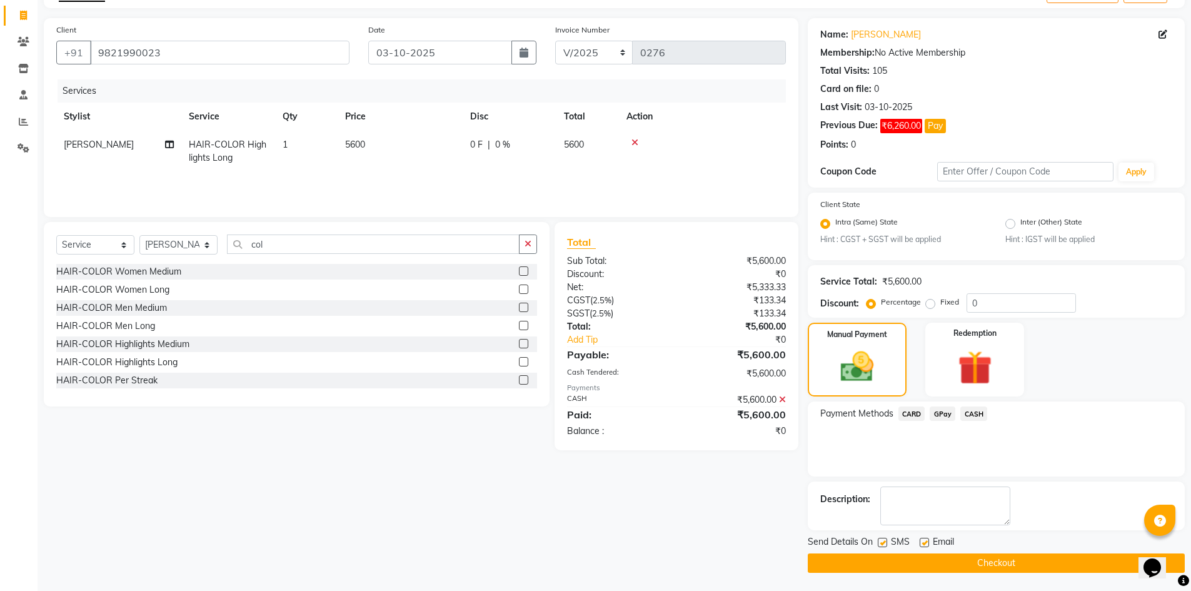
scroll to position [76, 0]
click at [884, 544] on label at bounding box center [882, 541] width 9 height 9
click at [884, 544] on input "checkbox" at bounding box center [882, 542] width 8 height 8
checkbox input "false"
click at [881, 558] on button "Checkout" at bounding box center [996, 562] width 377 height 19
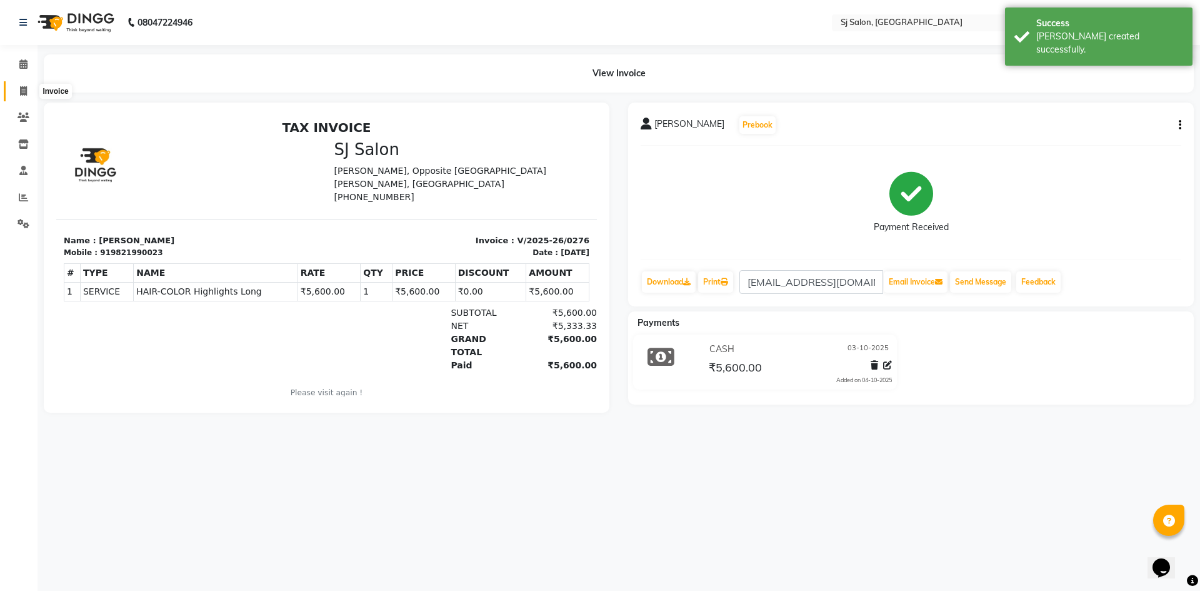
click at [28, 93] on span at bounding box center [24, 91] width 22 height 14
select select "8616"
select select "service"
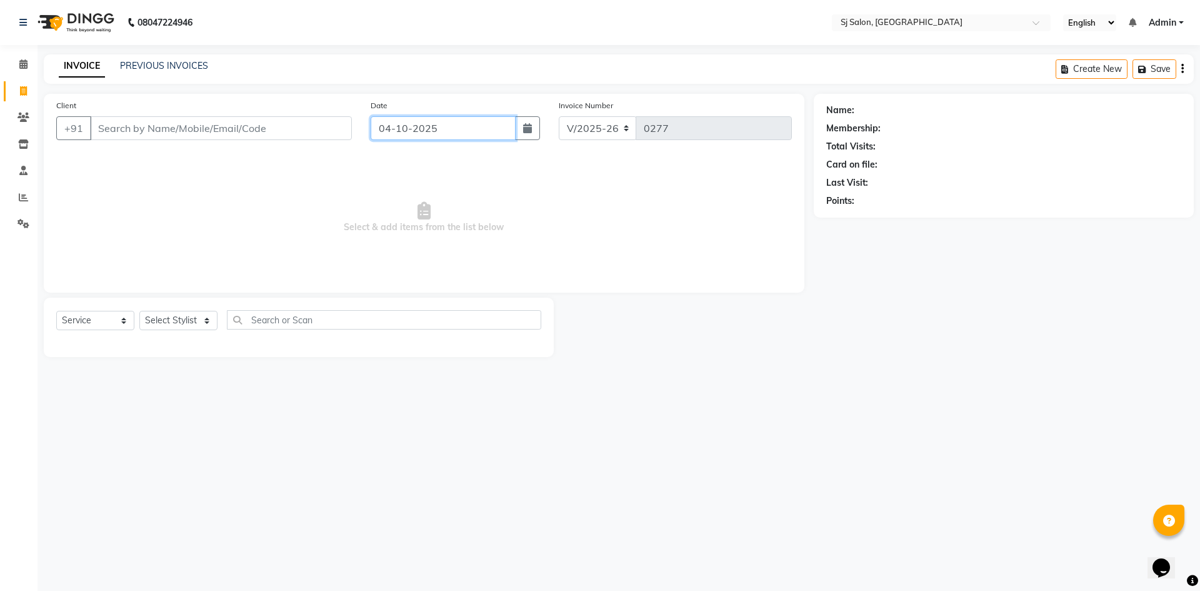
click at [444, 131] on input "04-10-2025" at bounding box center [444, 128] width 146 height 24
select select "10"
select select "2025"
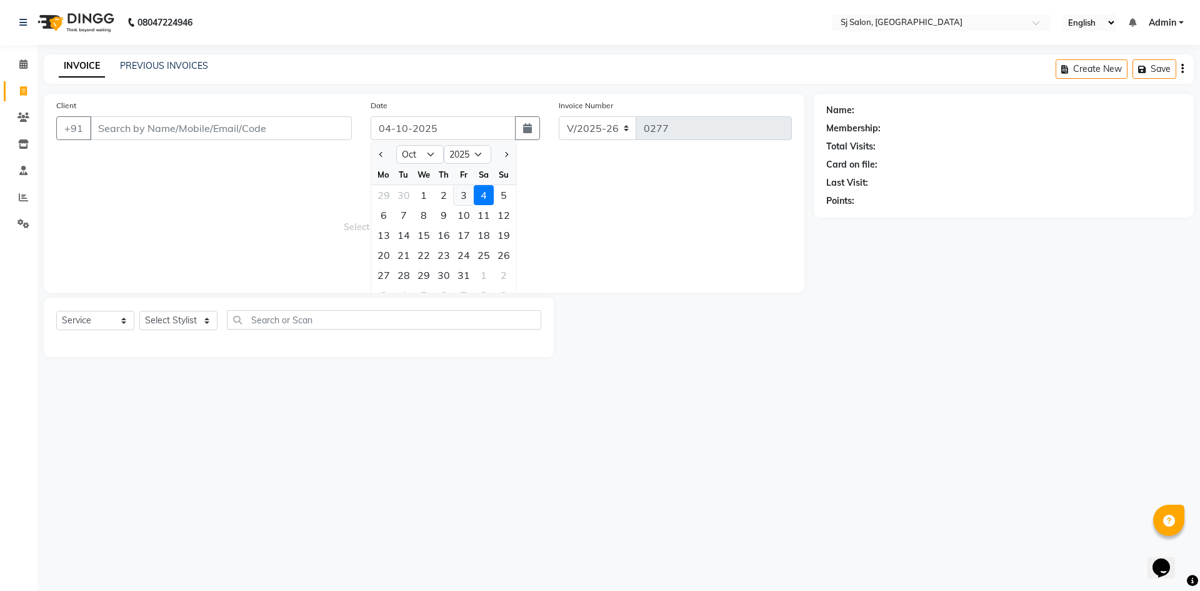
click at [459, 195] on div "3" at bounding box center [464, 195] width 20 height 20
type input "03-10-2025"
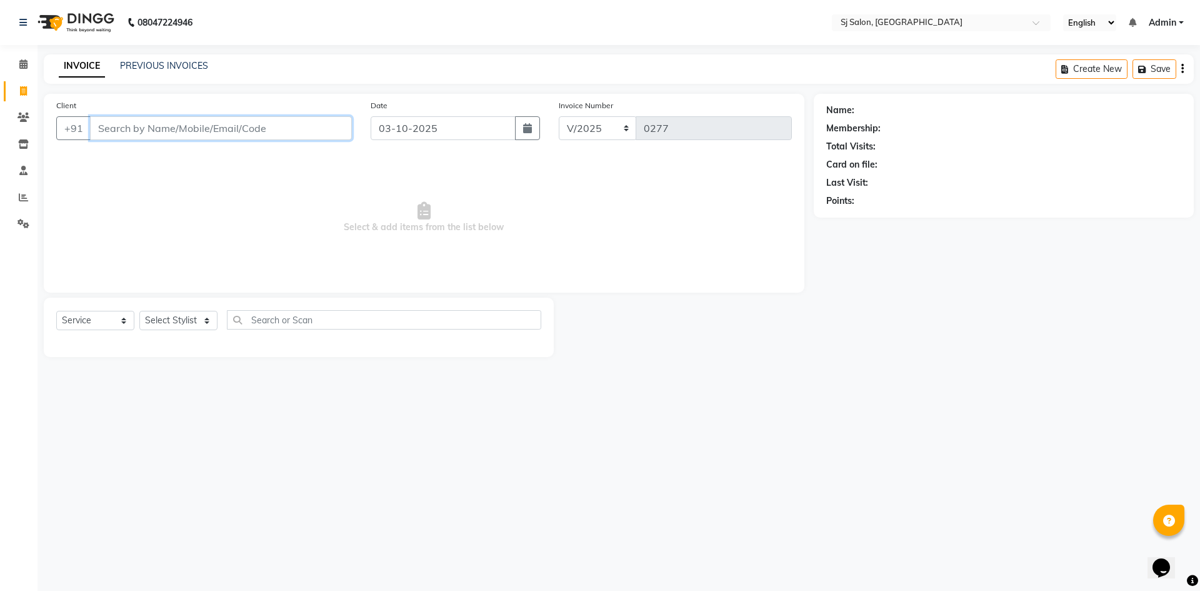
click at [305, 131] on input "Client" at bounding box center [221, 128] width 262 height 24
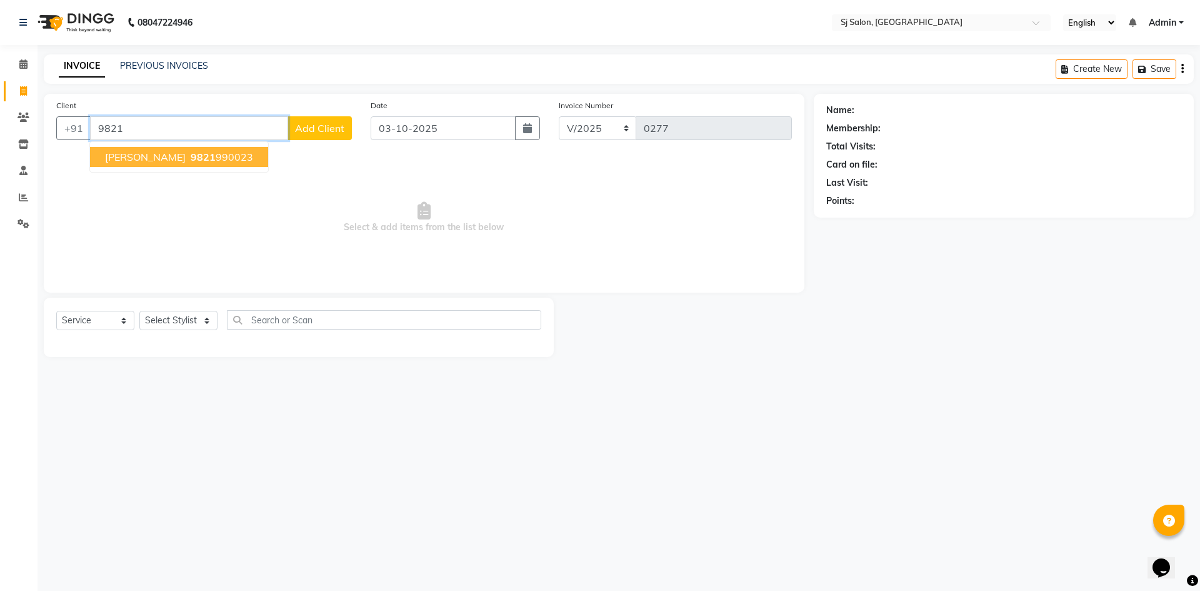
click at [196, 159] on span "9821" at bounding box center [203, 157] width 25 height 13
type input "9821990023"
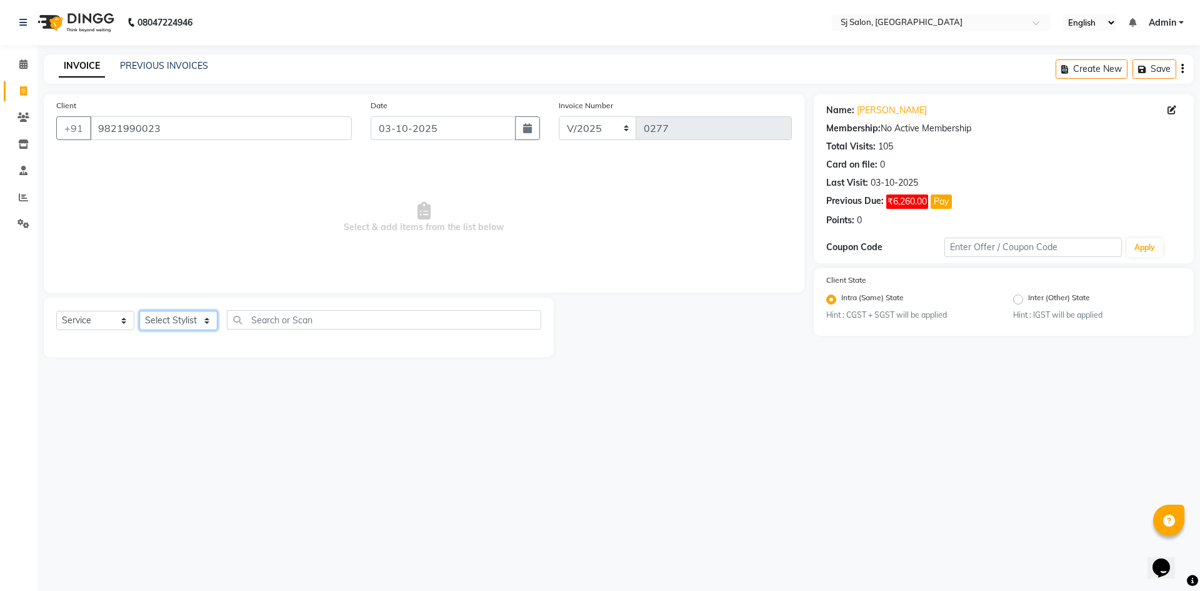
click at [210, 321] on select "Select Stylist afreen alivis arpita Jyoti Kadam Jyotsna surve Sadik Shaikh Shai…" at bounding box center [178, 320] width 78 height 19
select select "86039"
click at [139, 311] on select "Select Stylist afreen alivis arpita Jyoti Kadam Jyotsna surve Sadik Shaikh Shai…" at bounding box center [178, 320] width 78 height 19
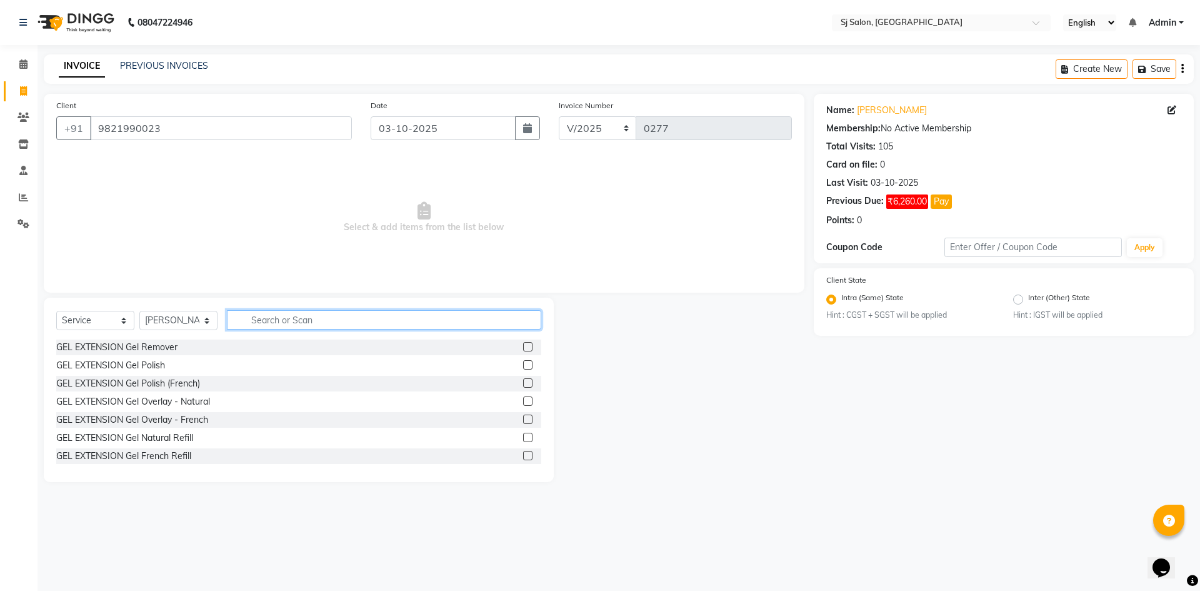
click at [298, 319] on input "text" at bounding box center [384, 319] width 314 height 19
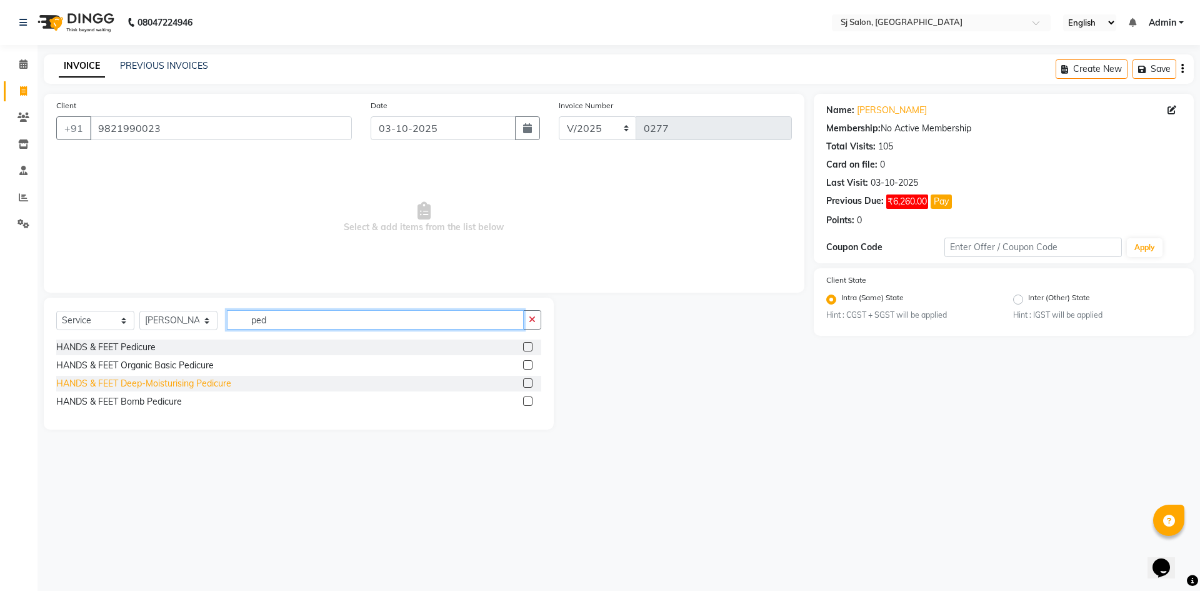
type input "ped"
click at [211, 383] on div "HANDS & FEET Deep-Moisturising Pedicure" at bounding box center [143, 383] width 175 height 13
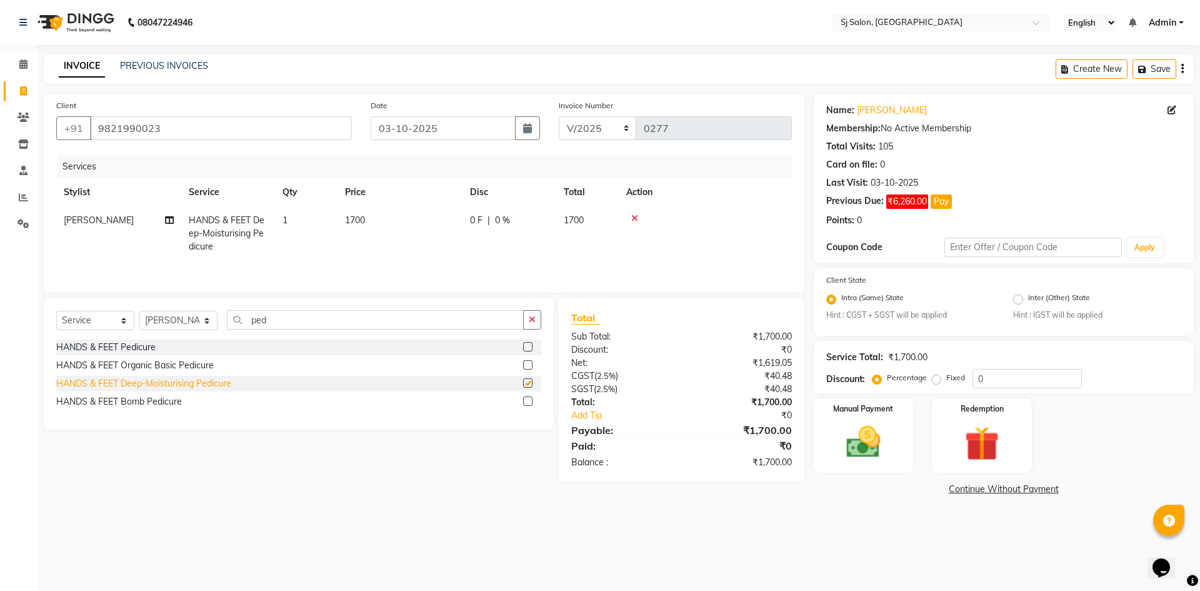
checkbox input "false"
click at [358, 216] on span "1700" at bounding box center [355, 219] width 20 height 11
select select "86039"
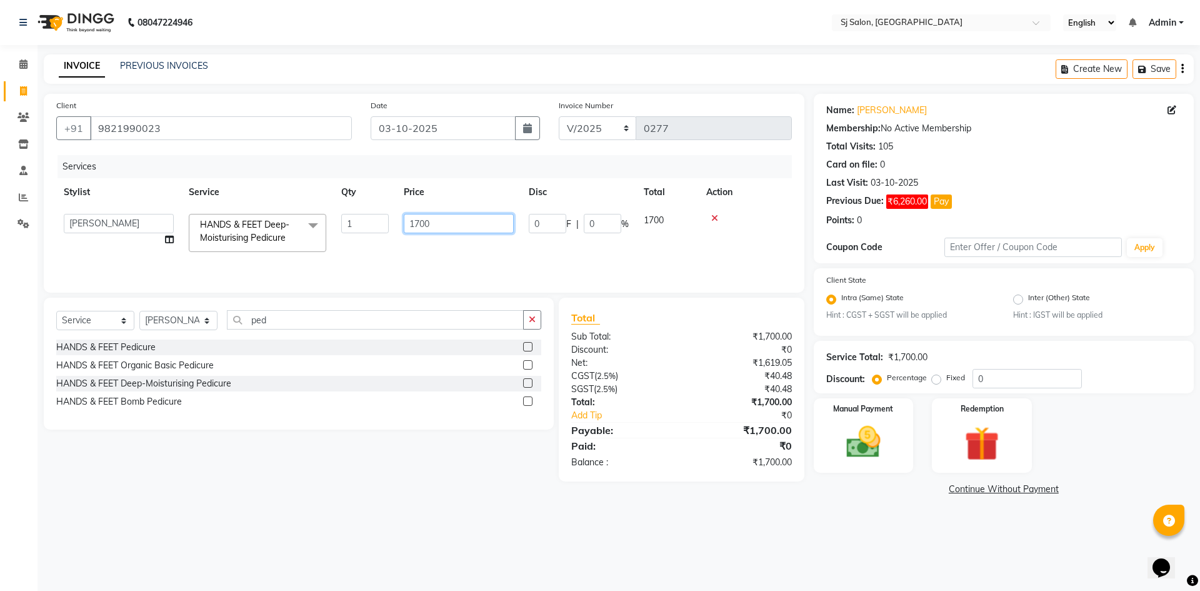
click at [419, 224] on input "1700" at bounding box center [459, 223] width 110 height 19
type input "900"
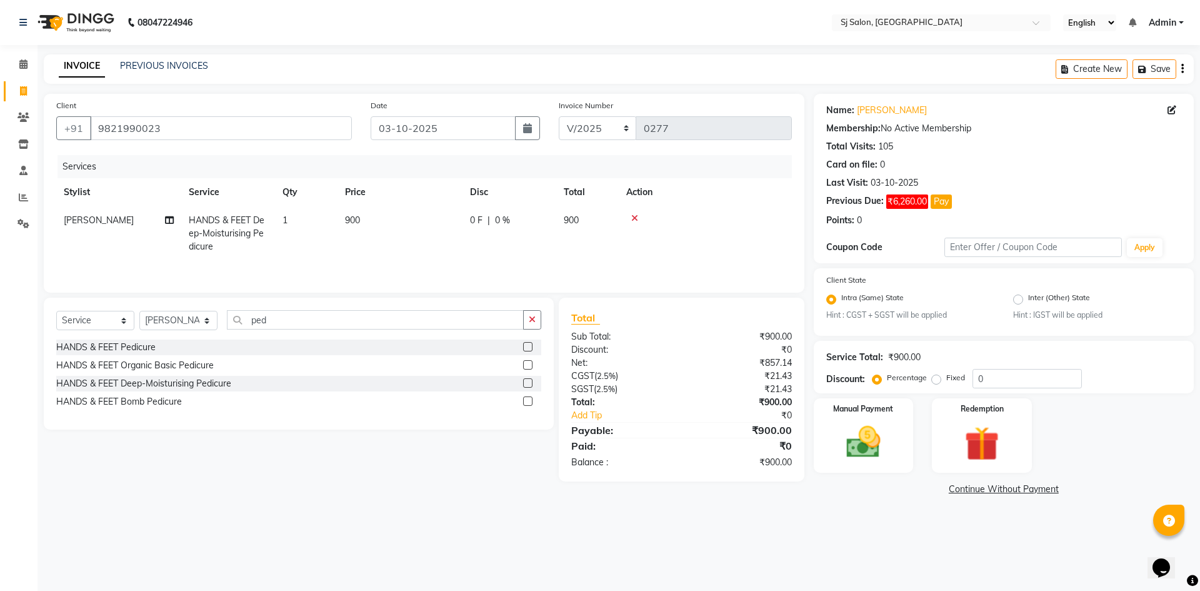
click at [457, 502] on main "INVOICE PREVIOUS INVOICES Create New Save Client +91 9821990023 Date 03-10-2025…" at bounding box center [619, 285] width 1163 height 463
click at [867, 443] on img at bounding box center [863, 442] width 58 height 41
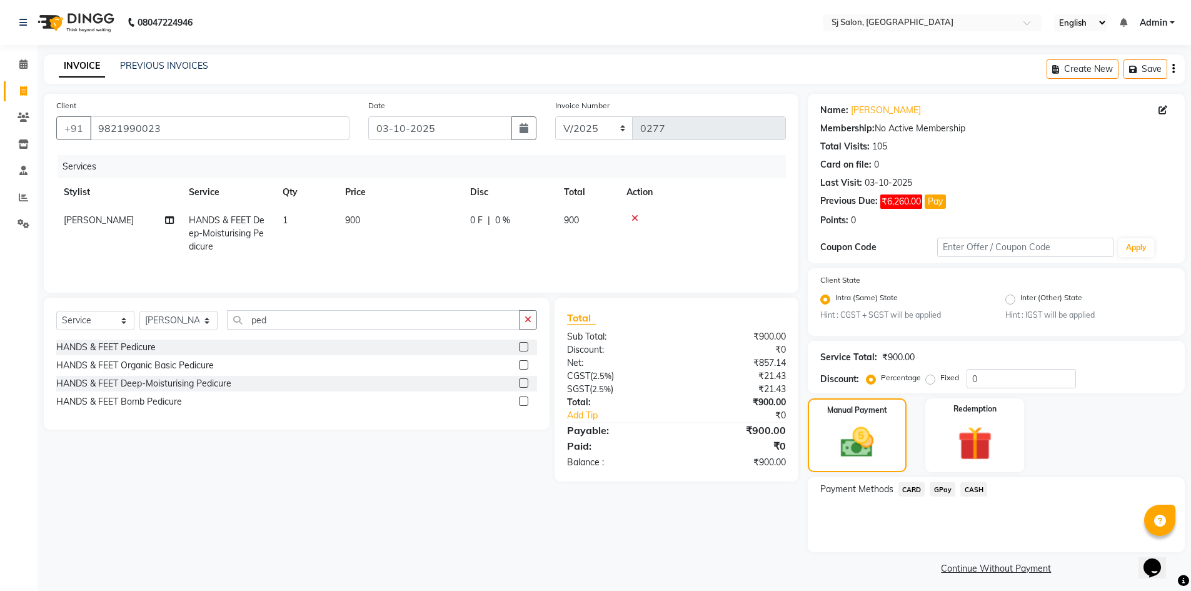
click at [977, 490] on span "CASH" at bounding box center [973, 489] width 27 height 14
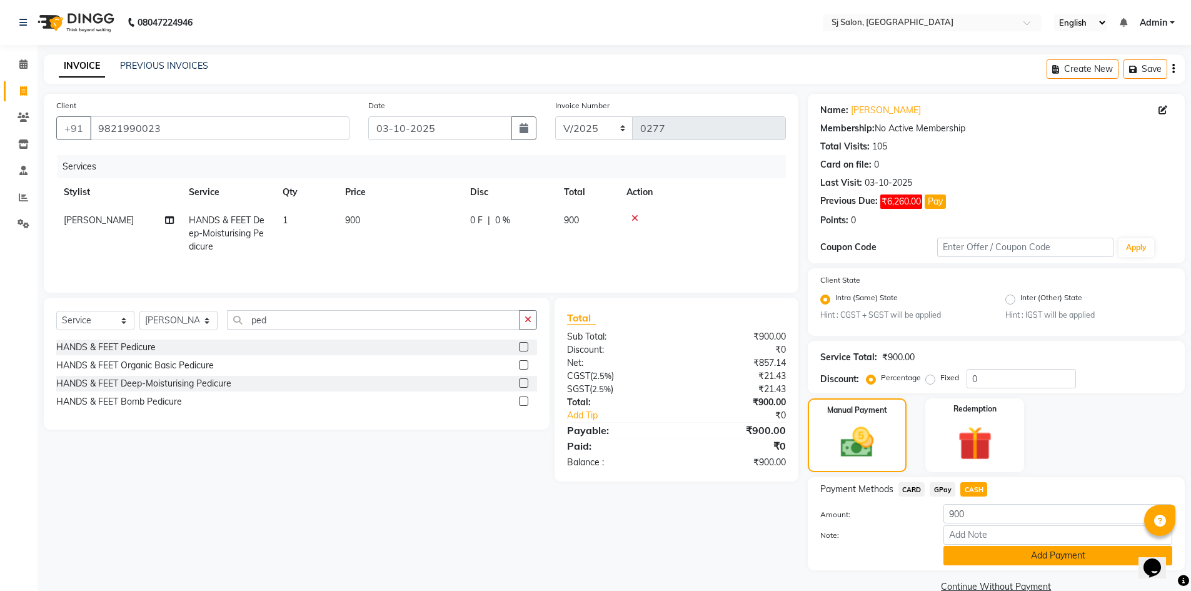
click at [968, 556] on button "Add Payment" at bounding box center [1057, 555] width 229 height 19
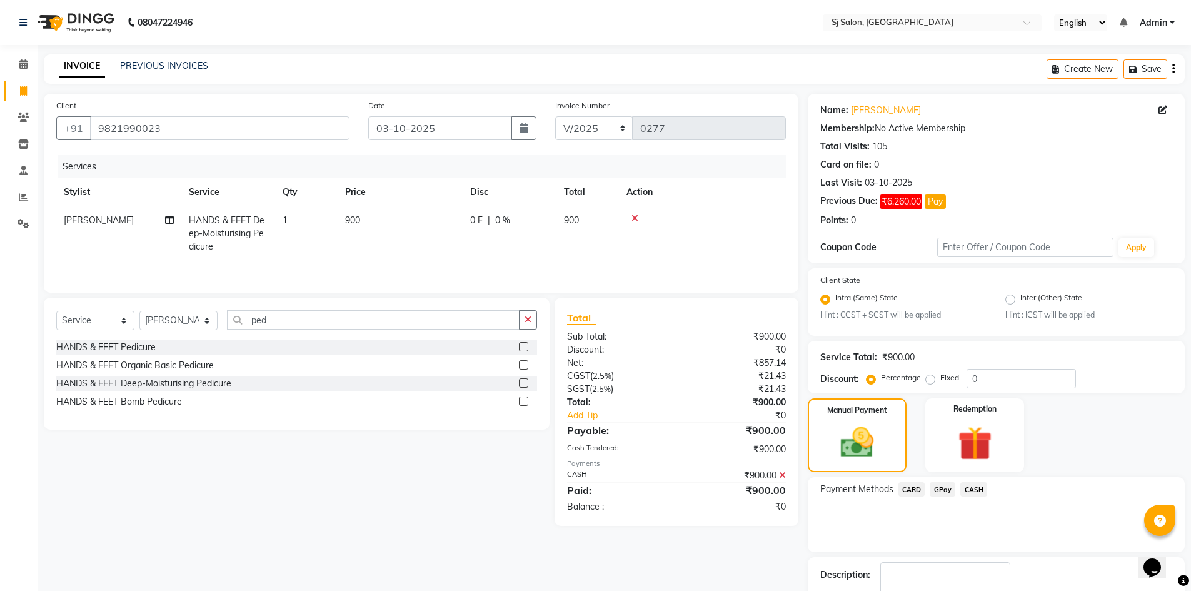
click at [974, 488] on span "CASH" at bounding box center [973, 489] width 27 height 14
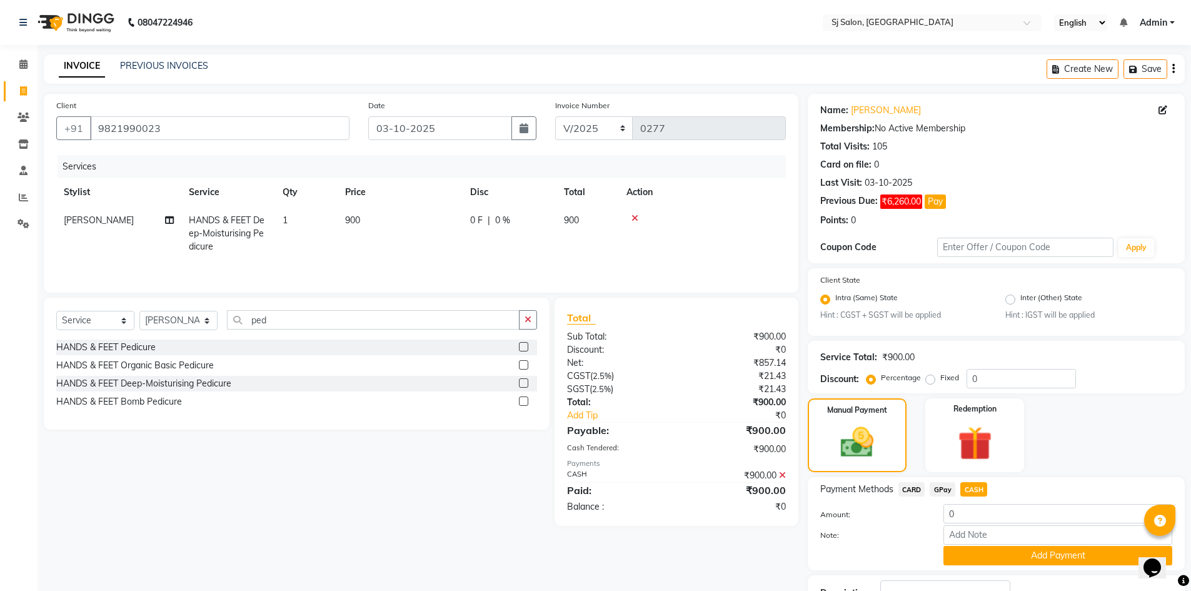
click at [974, 488] on span "CASH" at bounding box center [973, 489] width 27 height 14
click at [973, 556] on button "Add Payment" at bounding box center [1057, 555] width 229 height 19
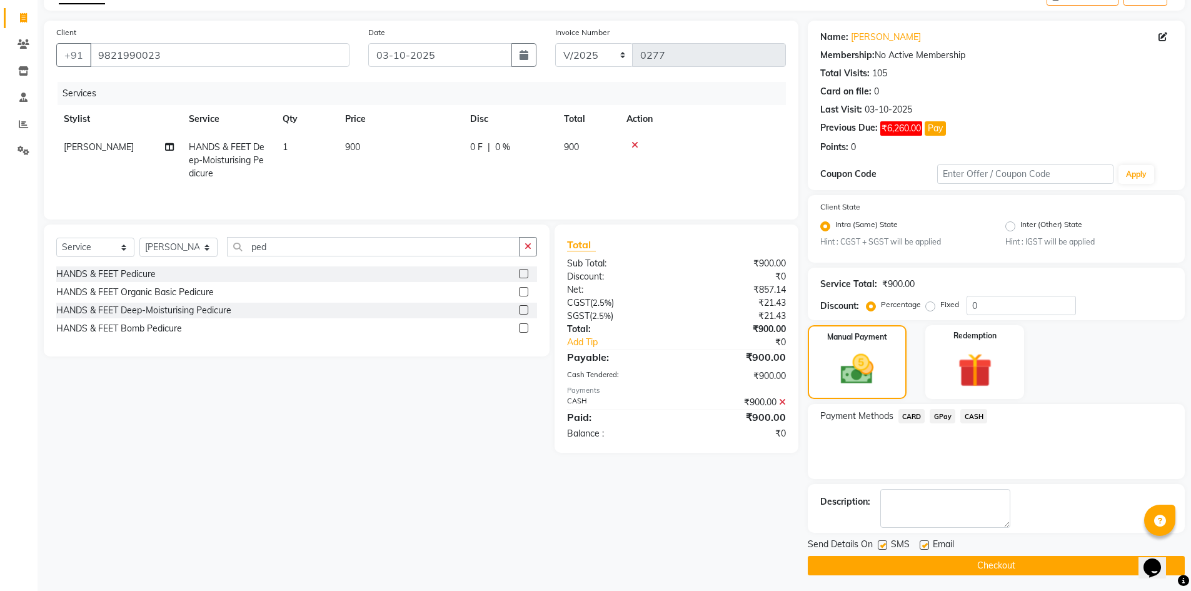
scroll to position [76, 0]
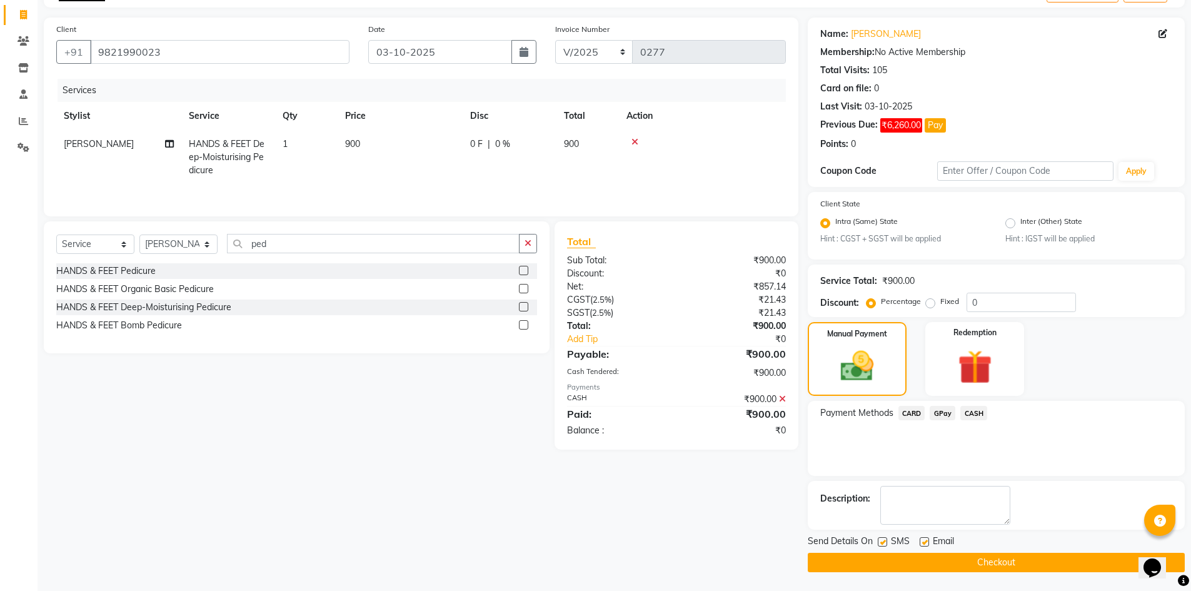
click at [883, 546] on label at bounding box center [882, 541] width 9 height 9
click at [883, 546] on input "checkbox" at bounding box center [882, 542] width 8 height 8
checkbox input "false"
click at [885, 558] on button "Checkout" at bounding box center [996, 562] width 377 height 19
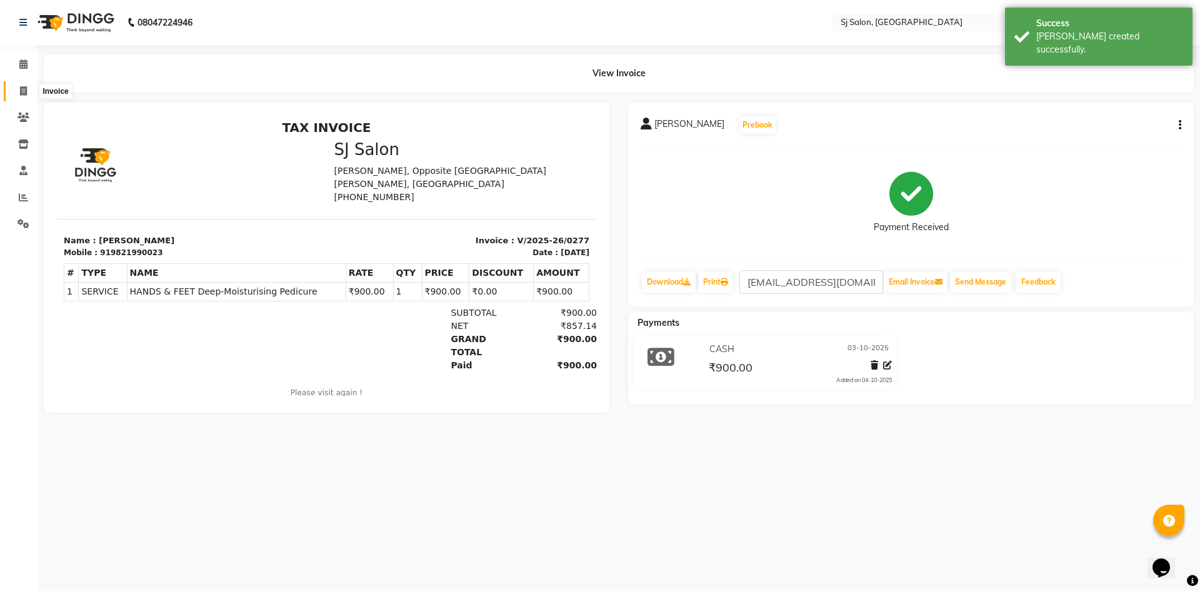
click at [21, 94] on icon at bounding box center [23, 90] width 7 height 9
select select "8616"
select select "service"
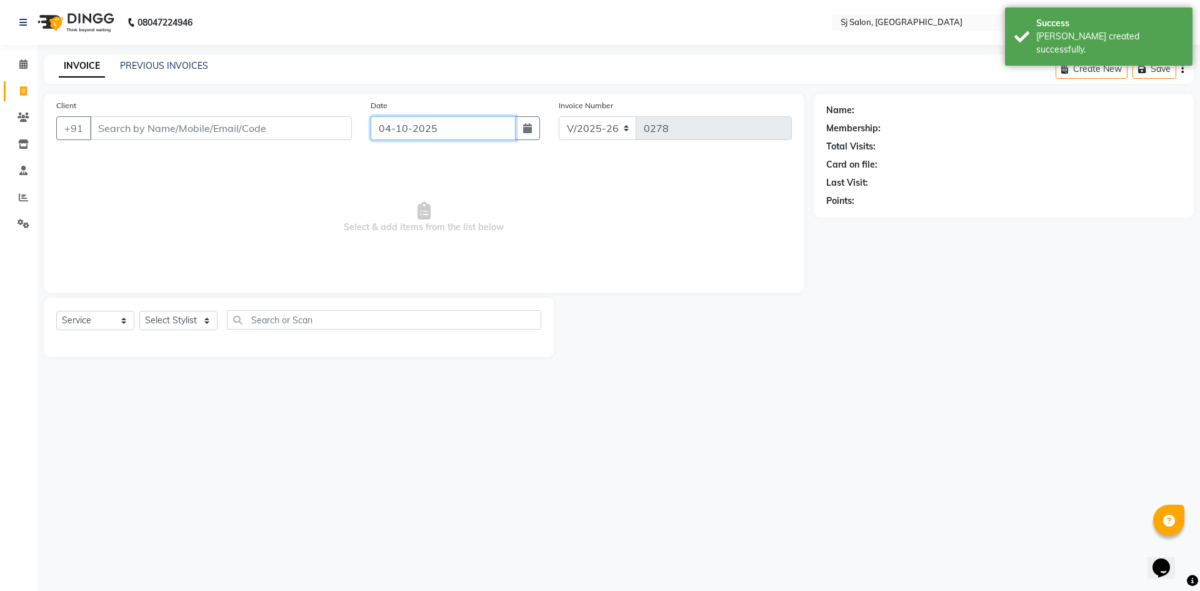
click at [417, 129] on input "04-10-2025" at bounding box center [444, 128] width 146 height 24
select select "10"
select select "2025"
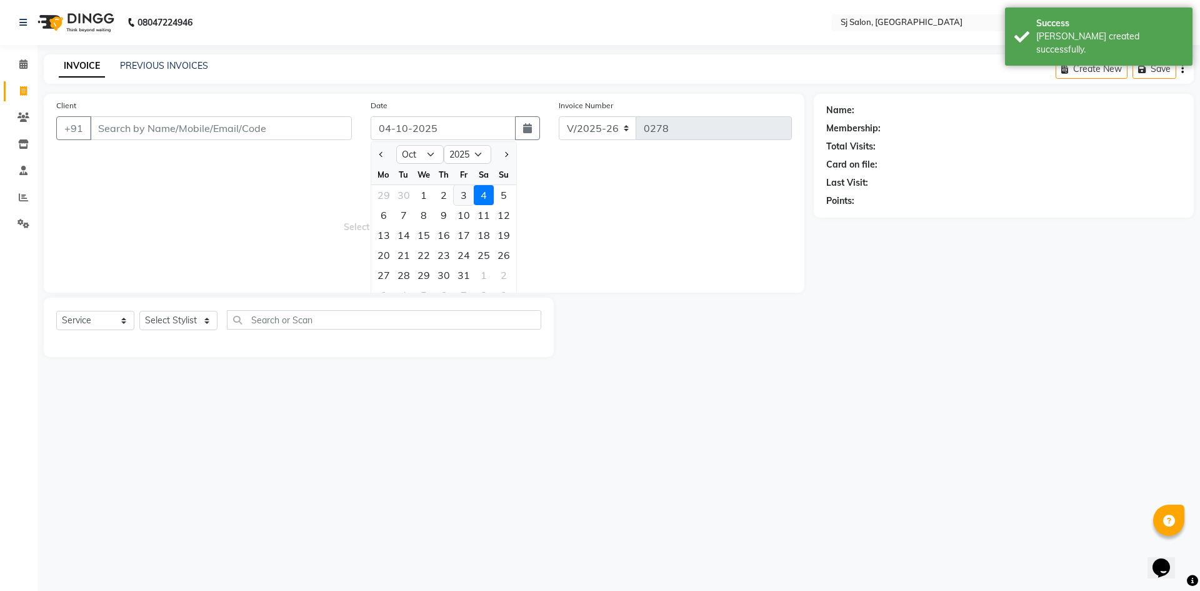
click at [459, 195] on div "3" at bounding box center [464, 195] width 20 height 20
type input "03-10-2025"
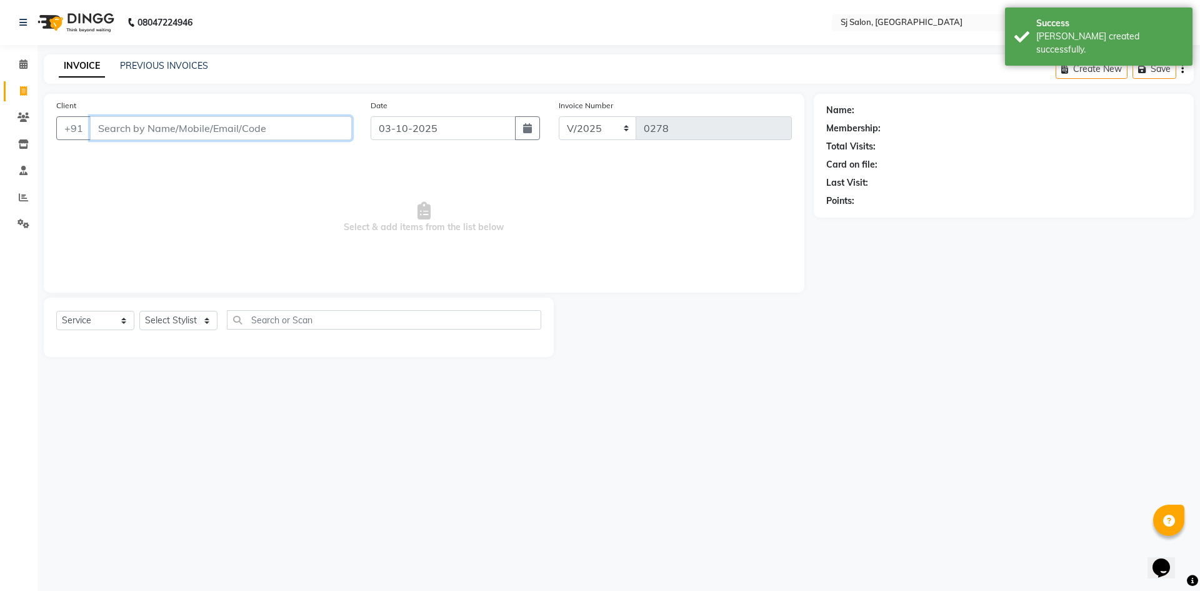
click at [206, 129] on input "Client" at bounding box center [221, 128] width 262 height 24
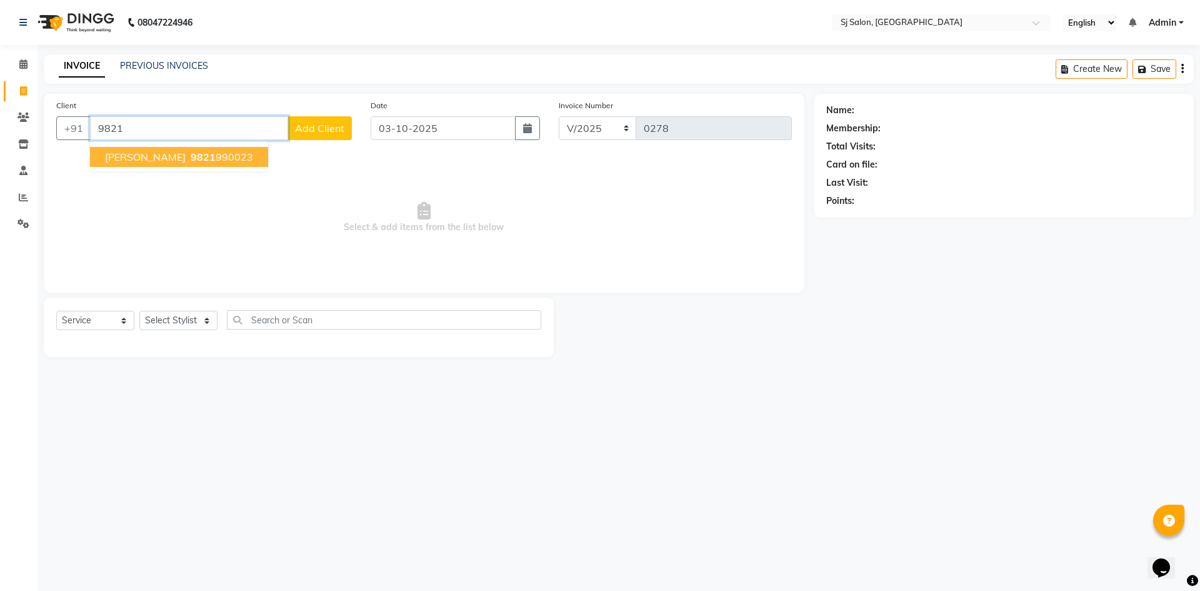
click at [209, 152] on ngb-highlight "9821 990023" at bounding box center [220, 157] width 65 height 13
type input "9821990023"
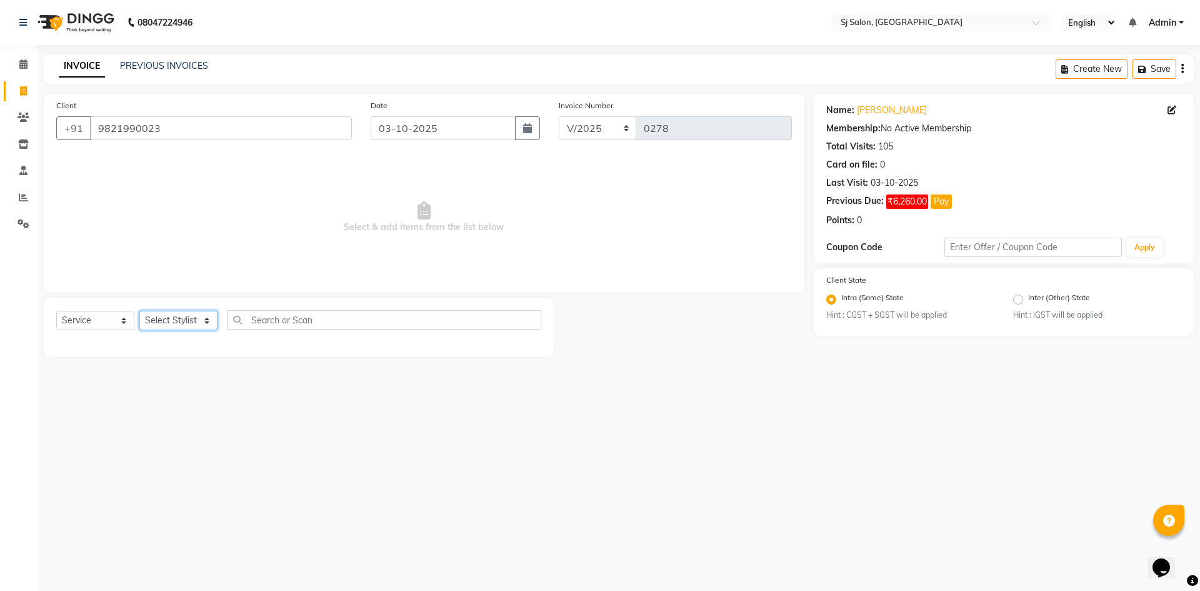
click at [204, 324] on select "Select Stylist afreen alivis arpita Jyoti Kadam Jyotsna surve Sadik Shaikh Shai…" at bounding box center [178, 320] width 78 height 19
select select "86038"
click at [139, 311] on select "Select Stylist afreen alivis arpita Jyoti Kadam Jyotsna surve Sadik Shaikh Shai…" at bounding box center [178, 320] width 78 height 19
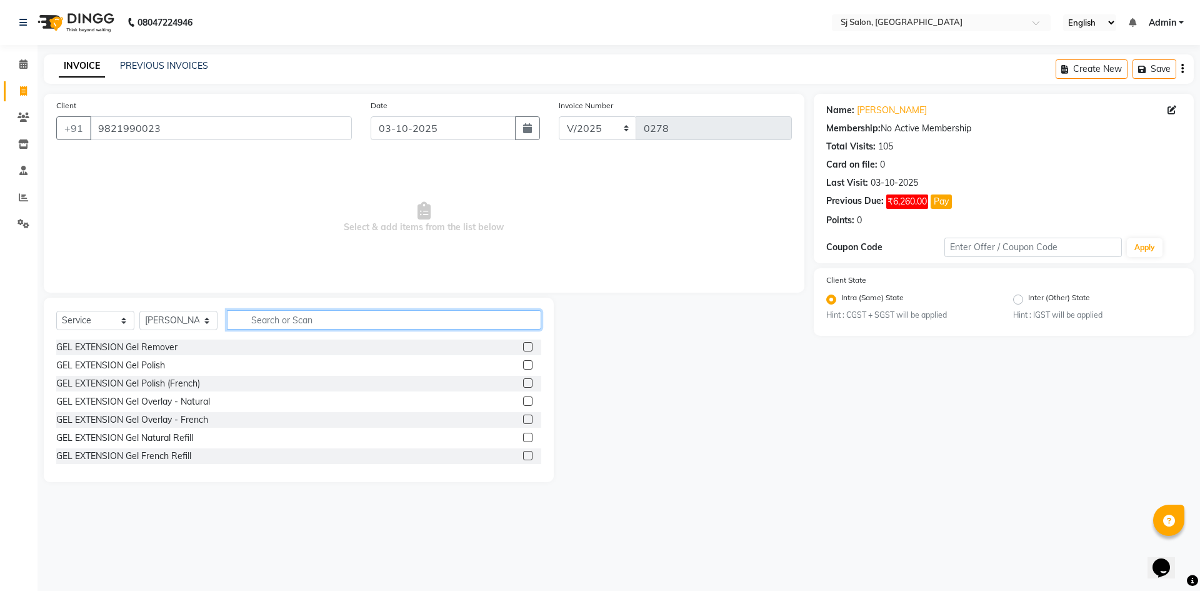
click at [264, 321] on input "text" at bounding box center [384, 319] width 314 height 19
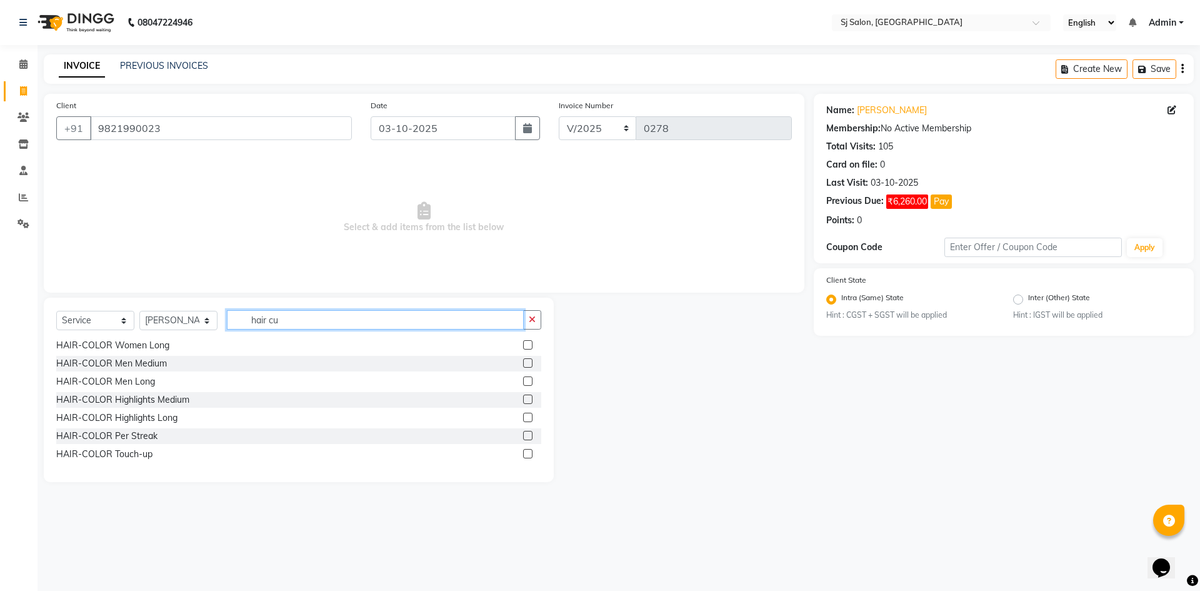
scroll to position [2, 0]
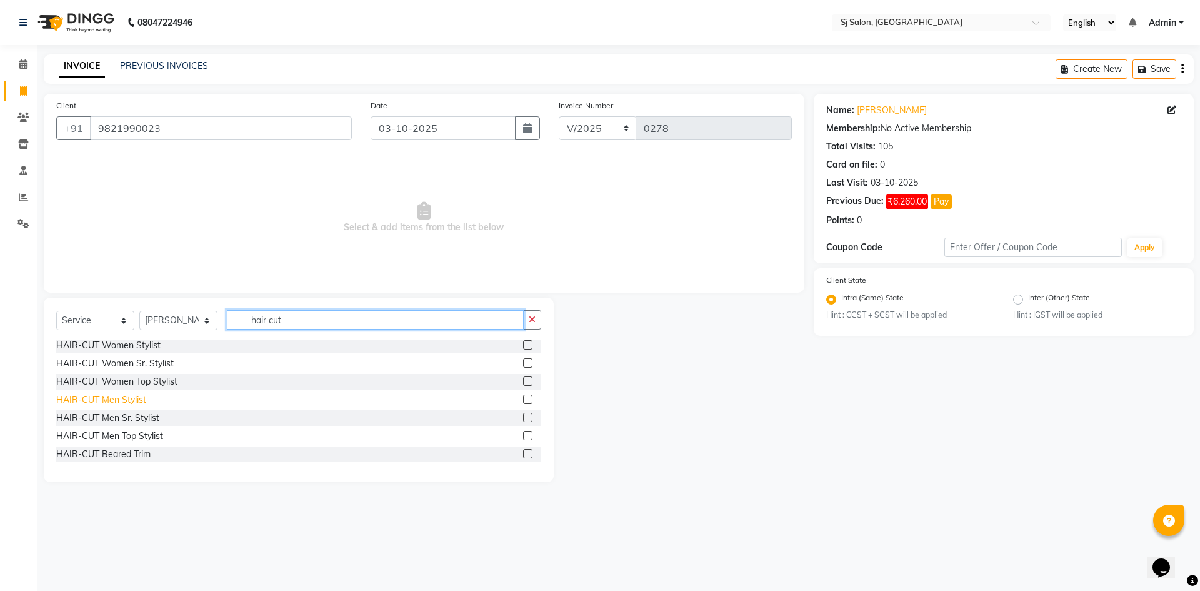
type input "hair cut"
click at [143, 399] on div "HAIR-CUT Men Stylist" at bounding box center [101, 399] width 90 height 13
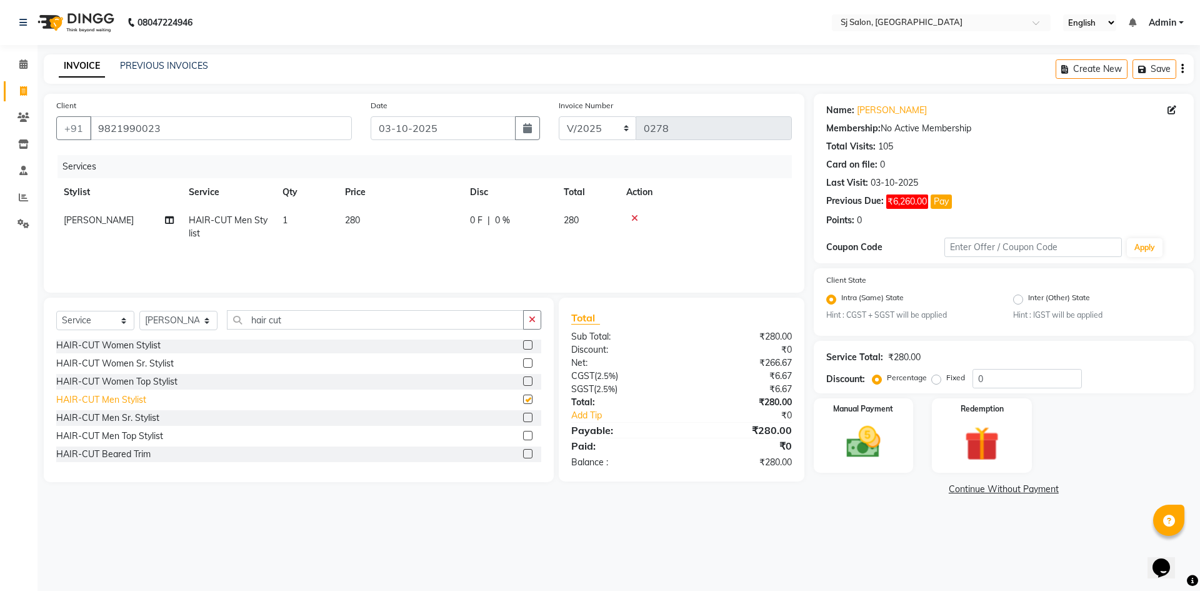
checkbox input "false"
click at [369, 217] on td "280" at bounding box center [400, 226] width 125 height 41
select select "86038"
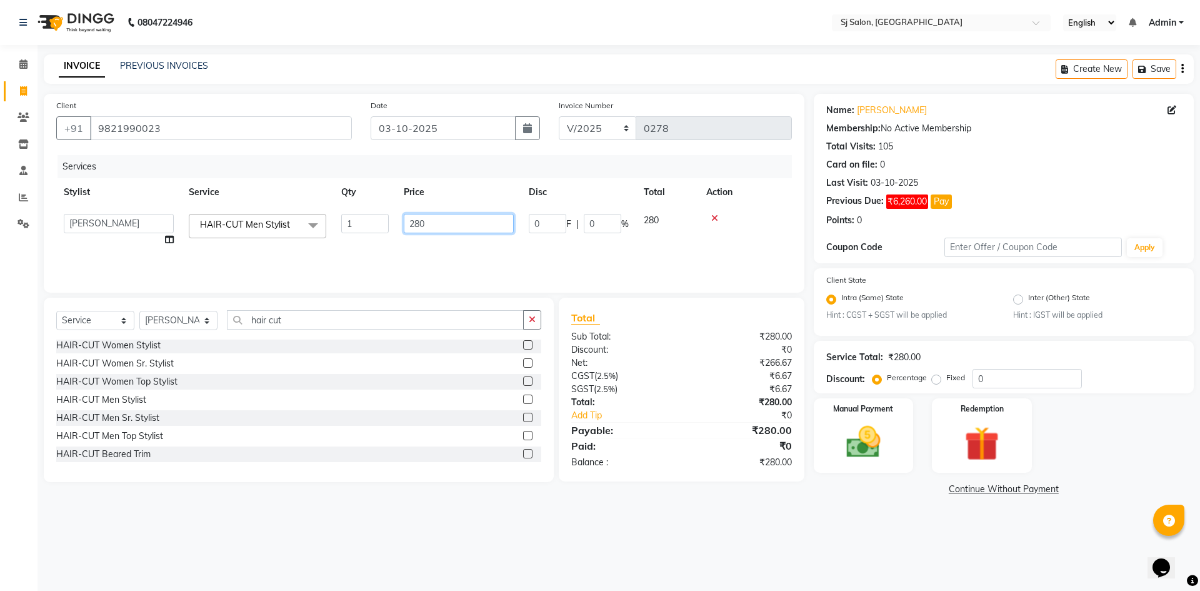
click at [420, 221] on input "280" at bounding box center [459, 223] width 110 height 19
type input "700"
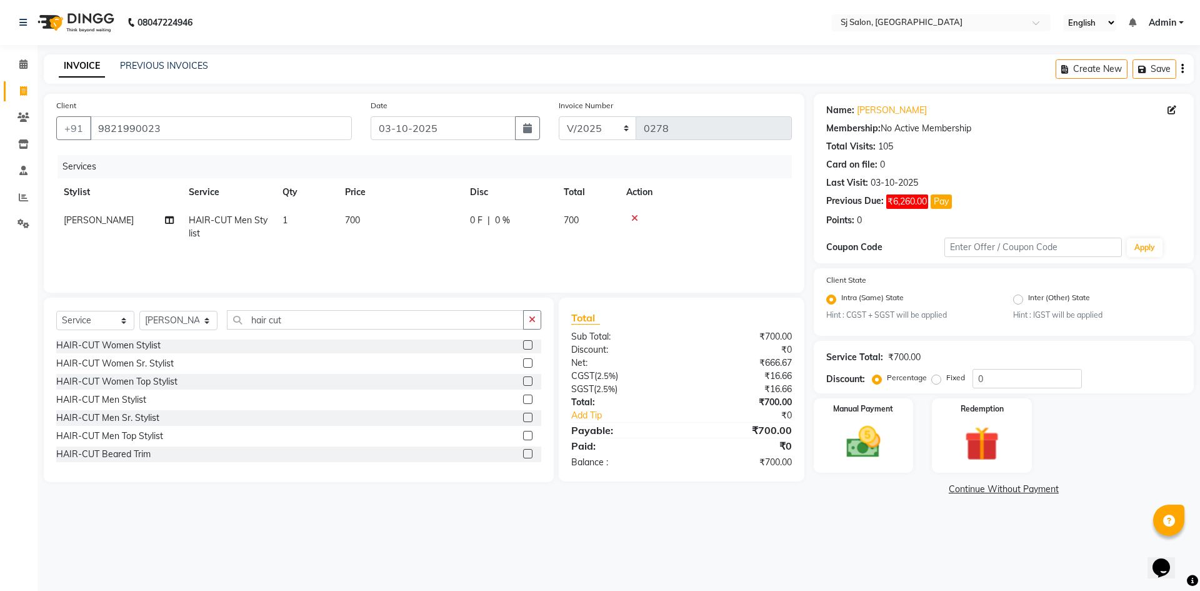
click at [506, 549] on div "08047224946 Select Location × Sj Salon, Lower Parel English ENGLISH Español الع…" at bounding box center [600, 295] width 1200 height 591
click at [209, 323] on select "Select Stylist afreen alivis arpita Jyoti Kadam Jyotsna surve Sadik Shaikh Shai…" at bounding box center [178, 320] width 78 height 19
select select "92199"
click at [139, 311] on select "Select Stylist afreen alivis arpita Jyoti Kadam Jyotsna surve Sadik Shaikh Shai…" at bounding box center [178, 320] width 78 height 19
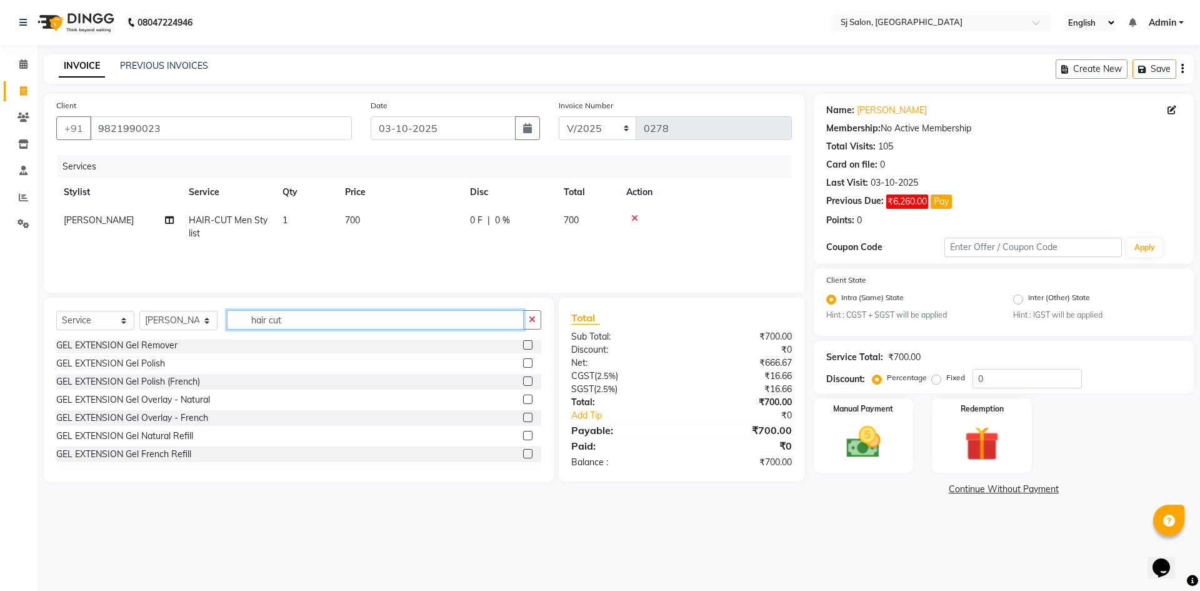
click at [298, 313] on input "hair cut" at bounding box center [375, 319] width 297 height 19
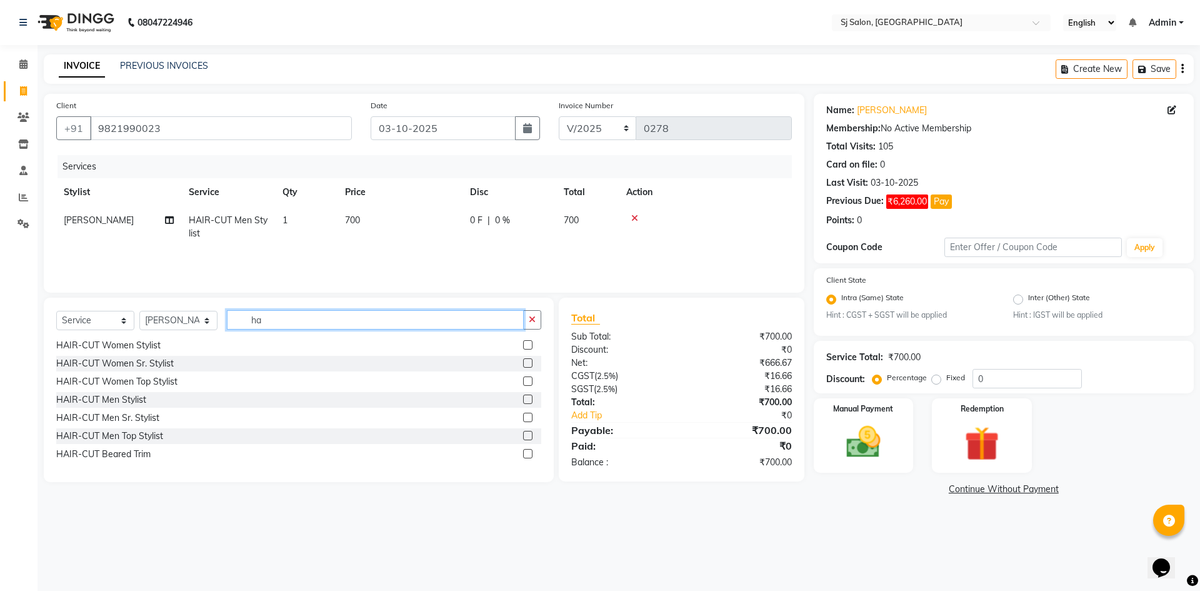
type input "h"
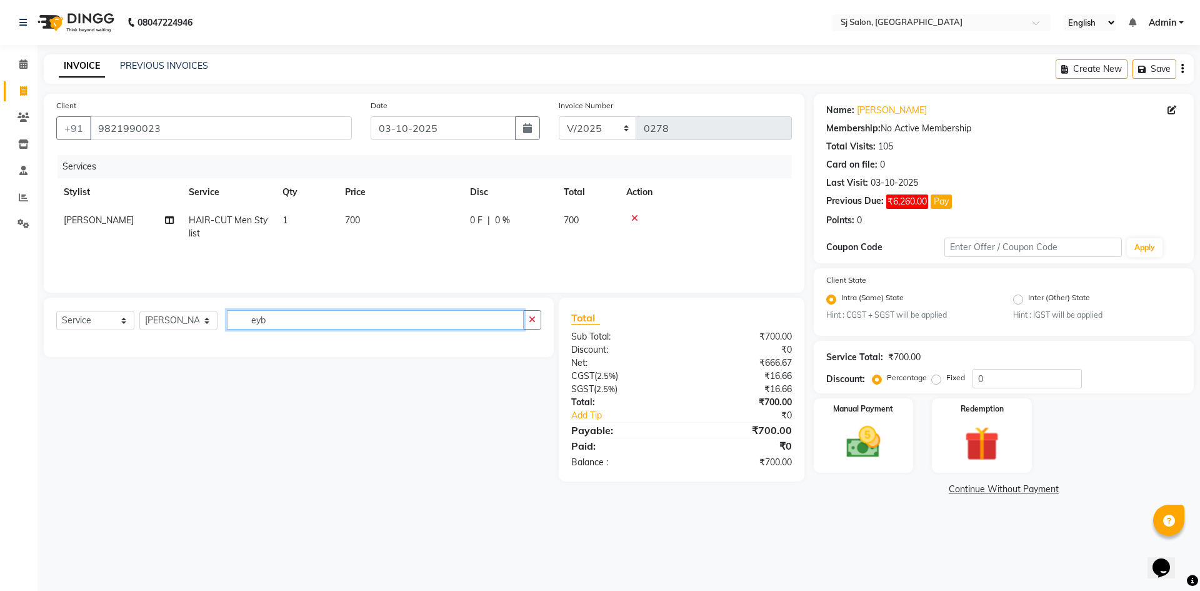
scroll to position [0, 0]
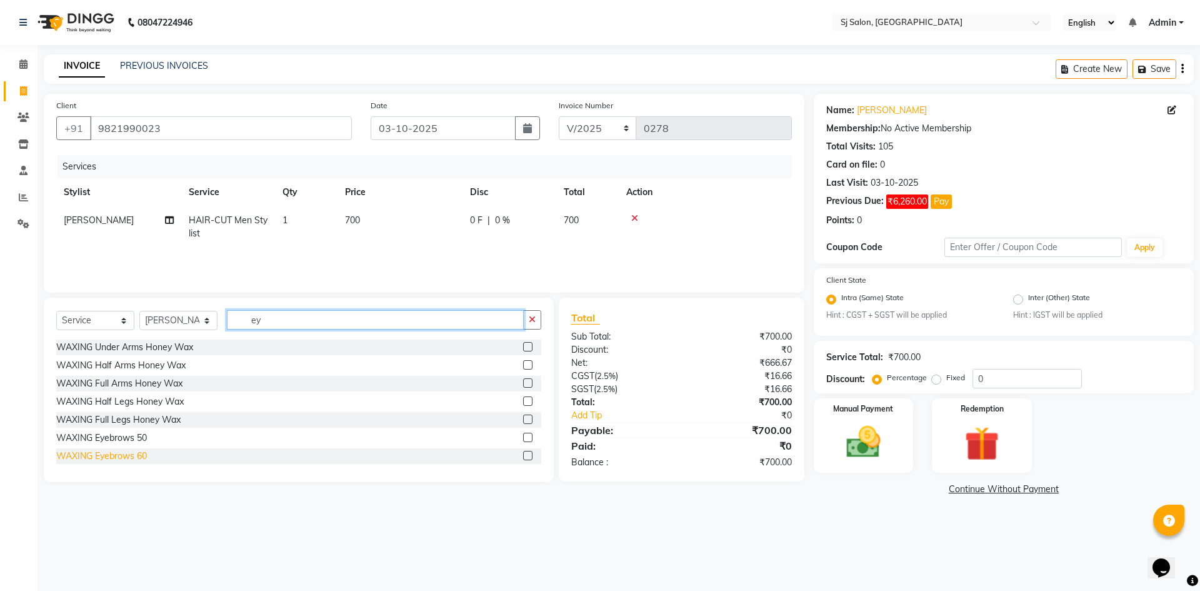
type input "ey"
click at [140, 459] on div "WAXING Eyebrows 60" at bounding box center [101, 455] width 91 height 13
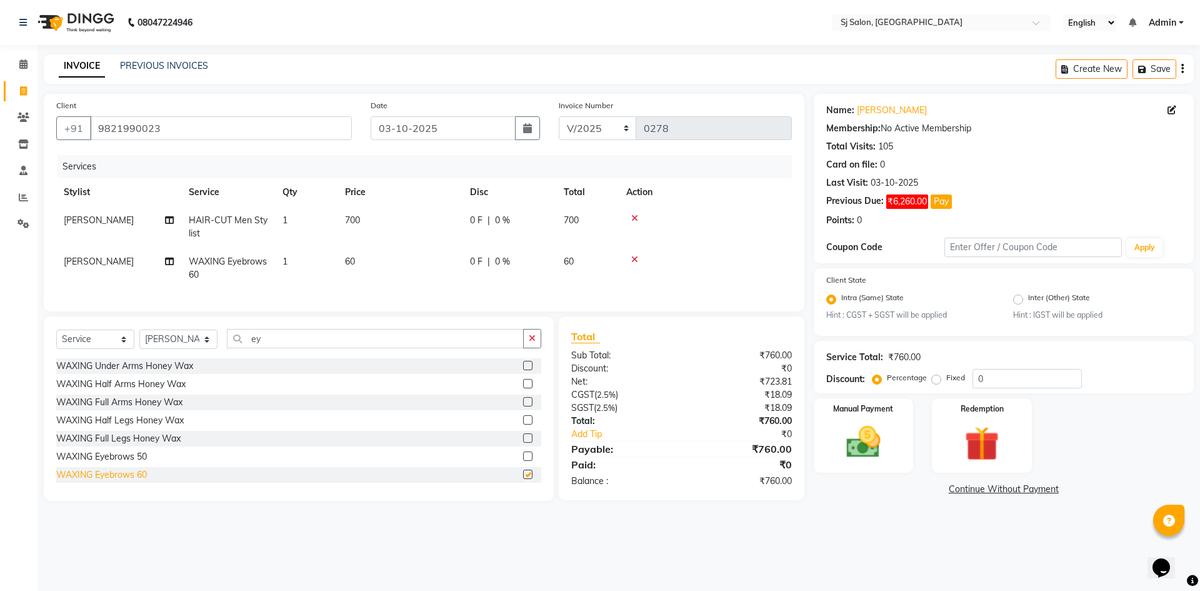
checkbox input "false"
click at [349, 263] on span "60" at bounding box center [350, 261] width 10 height 11
select select "92199"
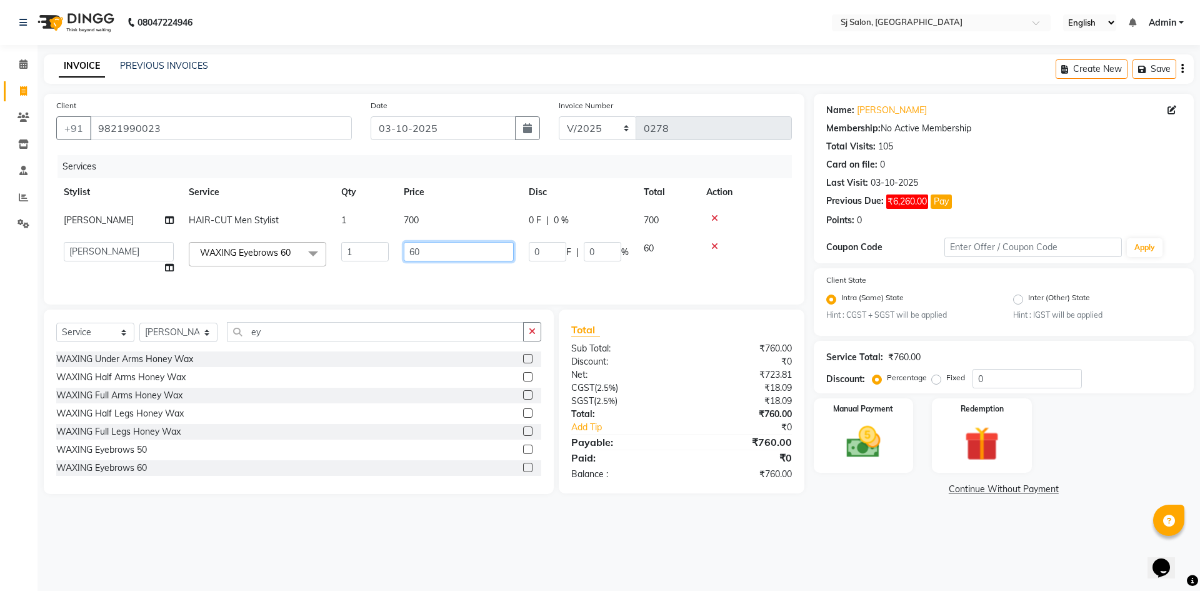
click at [416, 248] on input "60" at bounding box center [459, 251] width 110 height 19
type input "50"
drag, startPoint x: 550, startPoint y: 538, endPoint x: 533, endPoint y: 512, distance: 31.5
click at [544, 526] on div "08047224946 Select Location × Sj Salon, Lower Parel English ENGLISH Español الع…" at bounding box center [600, 295] width 1200 height 591
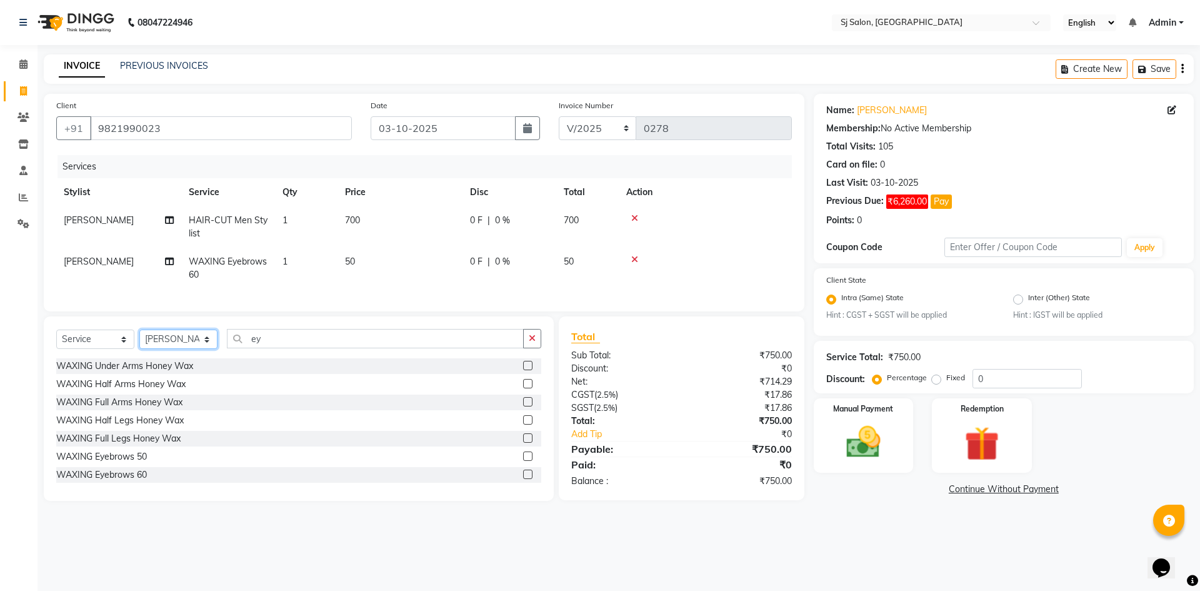
click at [207, 345] on select "Select Stylist afreen alivis arpita Jyoti Kadam Jyotsna surve Sadik Shaikh Shai…" at bounding box center [178, 338] width 78 height 19
select select "86054"
click at [139, 339] on select "Select Stylist afreen alivis arpita Jyoti Kadam Jyotsna surve Sadik Shaikh Shai…" at bounding box center [178, 338] width 78 height 19
click at [269, 348] on input "ey" at bounding box center [375, 338] width 297 height 19
type input "ey"
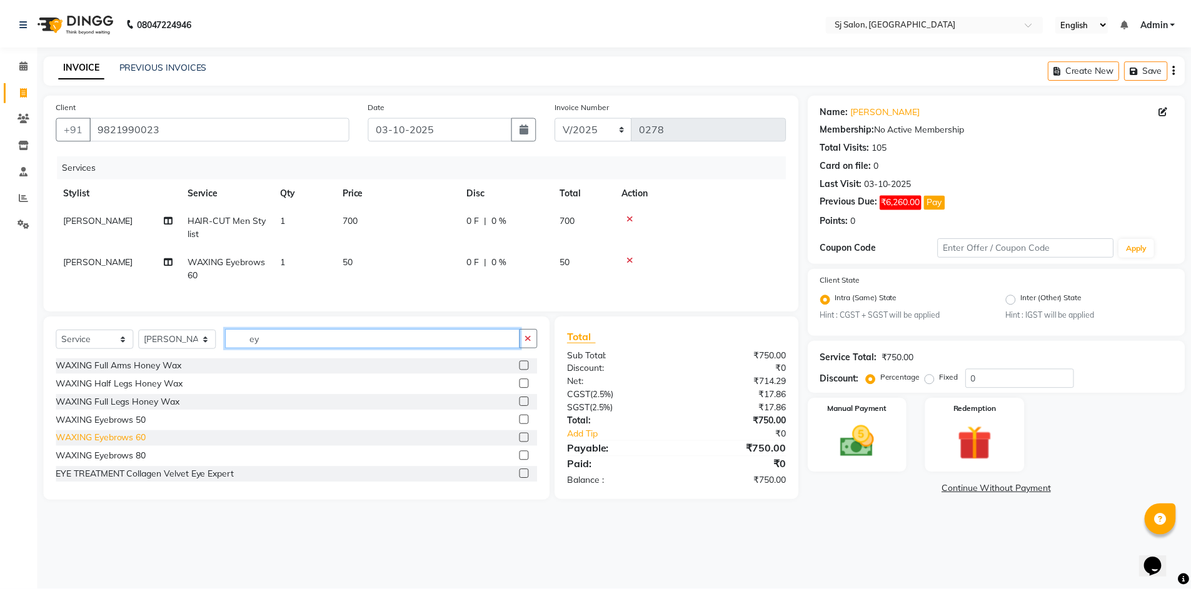
scroll to position [56, 0]
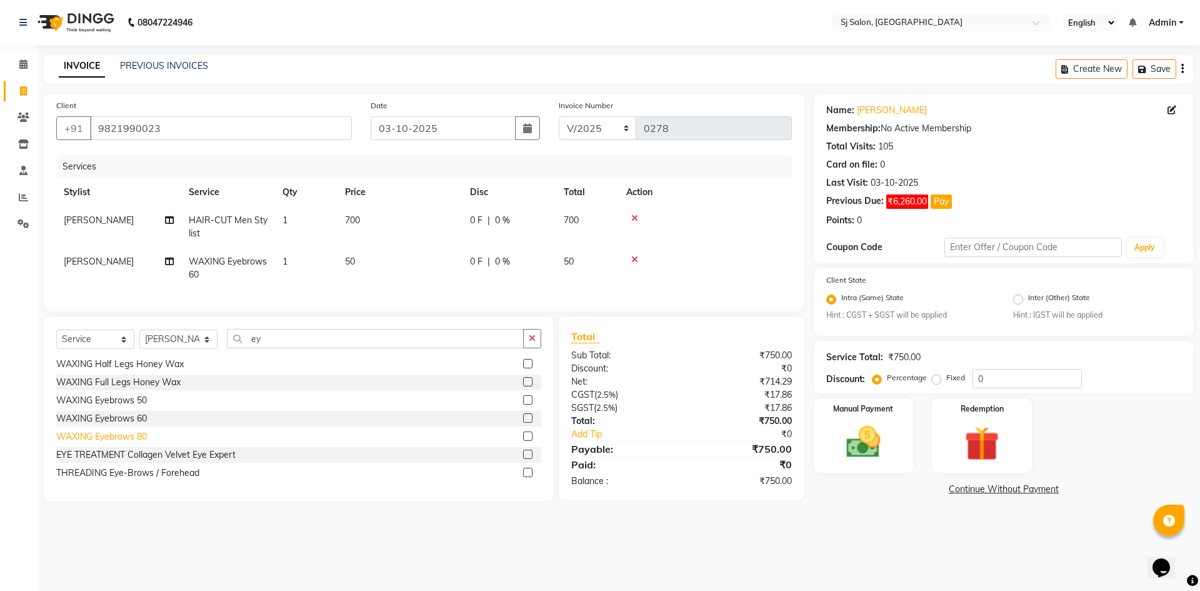
click at [146, 443] on div "WAXING Eyebrows 80" at bounding box center [101, 436] width 91 height 13
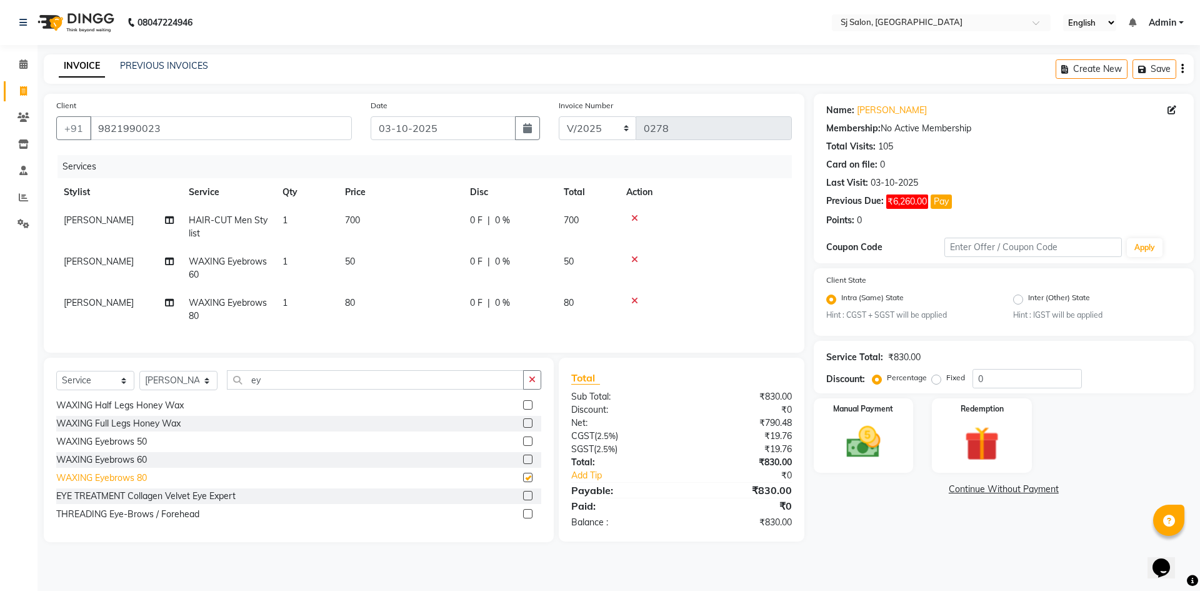
checkbox input "false"
click at [348, 299] on span "80" at bounding box center [350, 302] width 10 height 11
select select "86054"
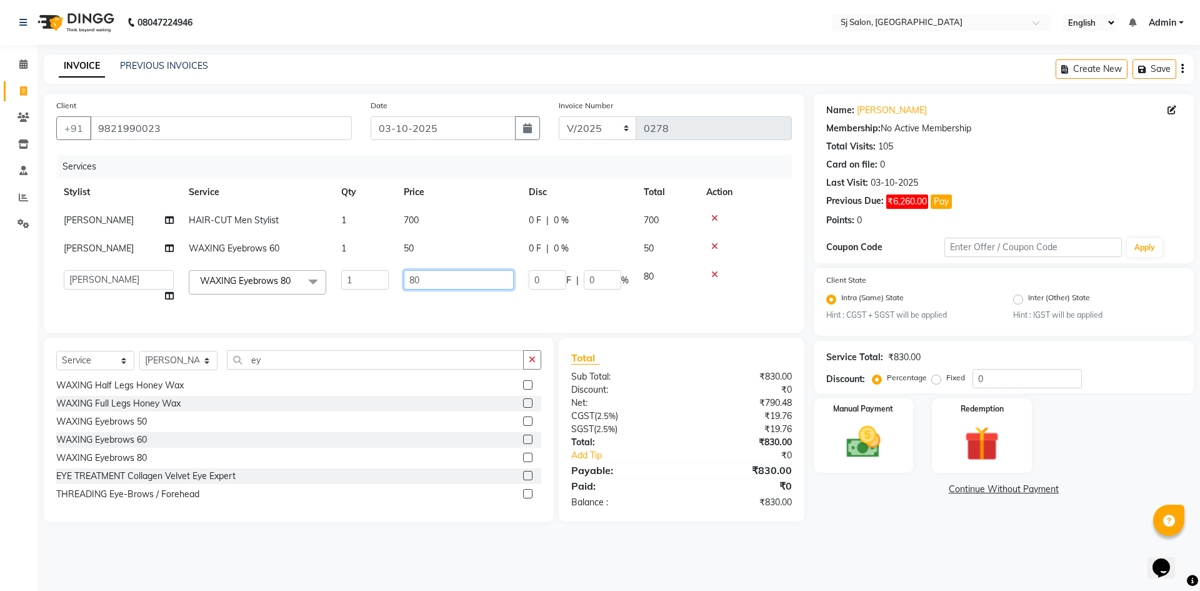
click at [418, 275] on input "80" at bounding box center [459, 279] width 110 height 19
click at [406, 281] on input "80" at bounding box center [459, 279] width 110 height 19
type input "180"
click at [885, 504] on div "Name: Shailesh Surve Membership: No Active Membership Total Visits: 105 Card on…" at bounding box center [1008, 308] width 389 height 428
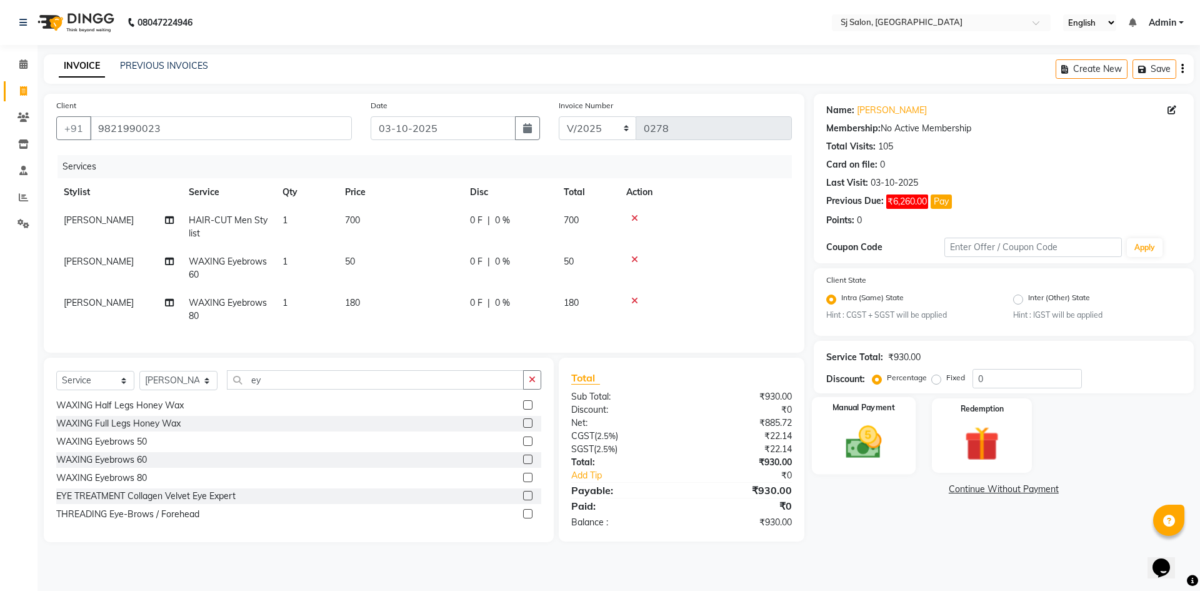
click at [859, 451] on img at bounding box center [863, 442] width 58 height 41
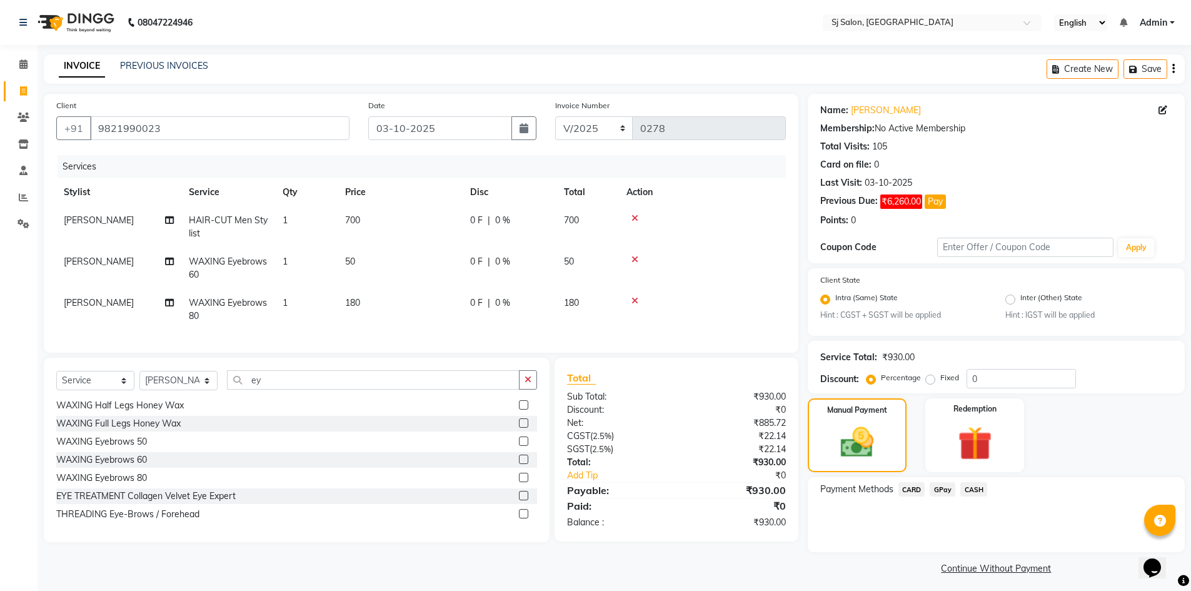
click at [942, 487] on span "GPay" at bounding box center [942, 489] width 26 height 14
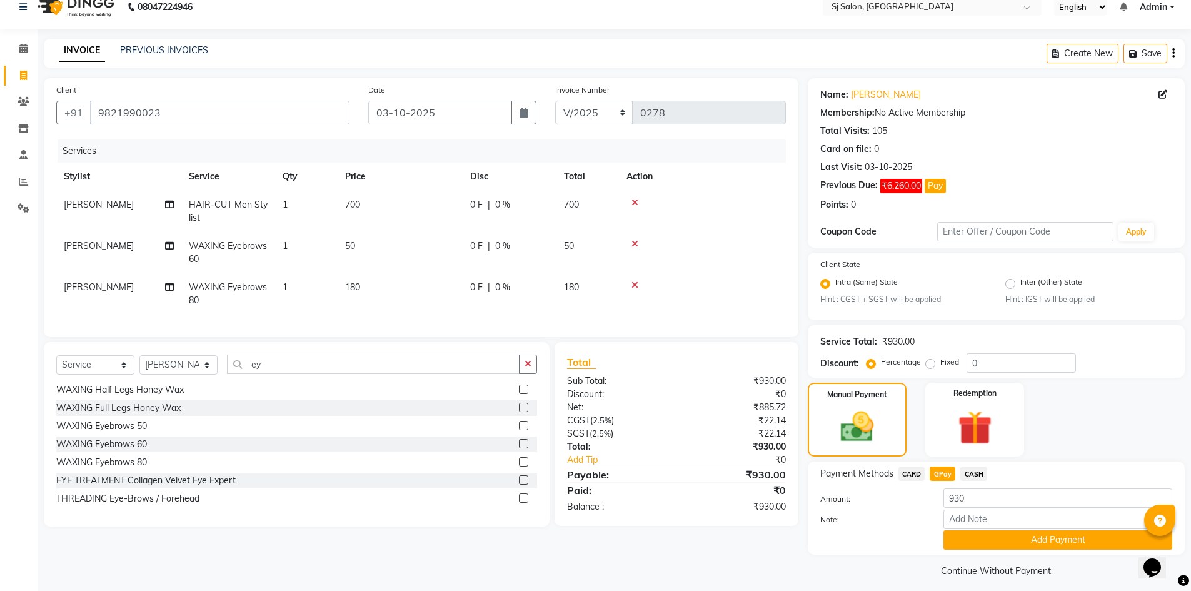
scroll to position [24, 0]
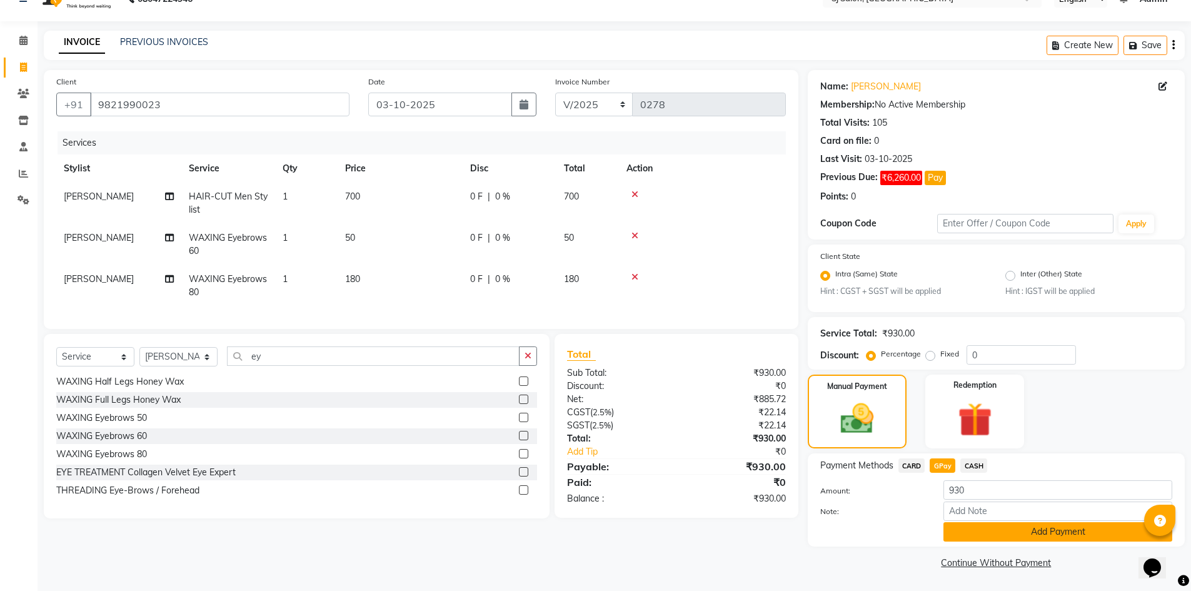
click at [966, 534] on button "Add Payment" at bounding box center [1057, 531] width 229 height 19
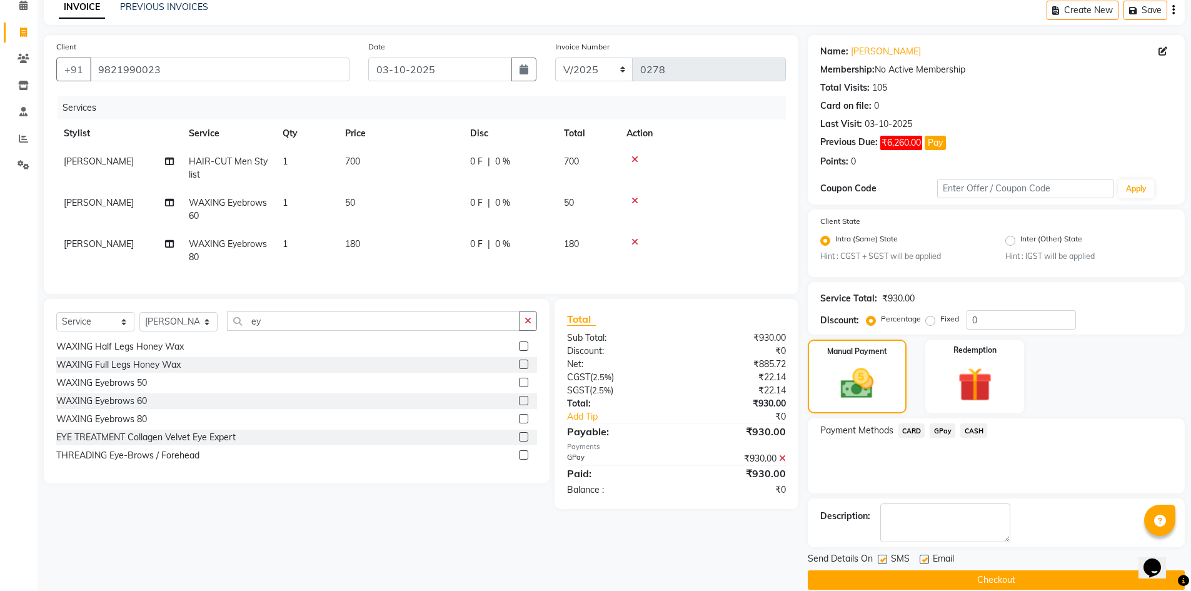
scroll to position [76, 0]
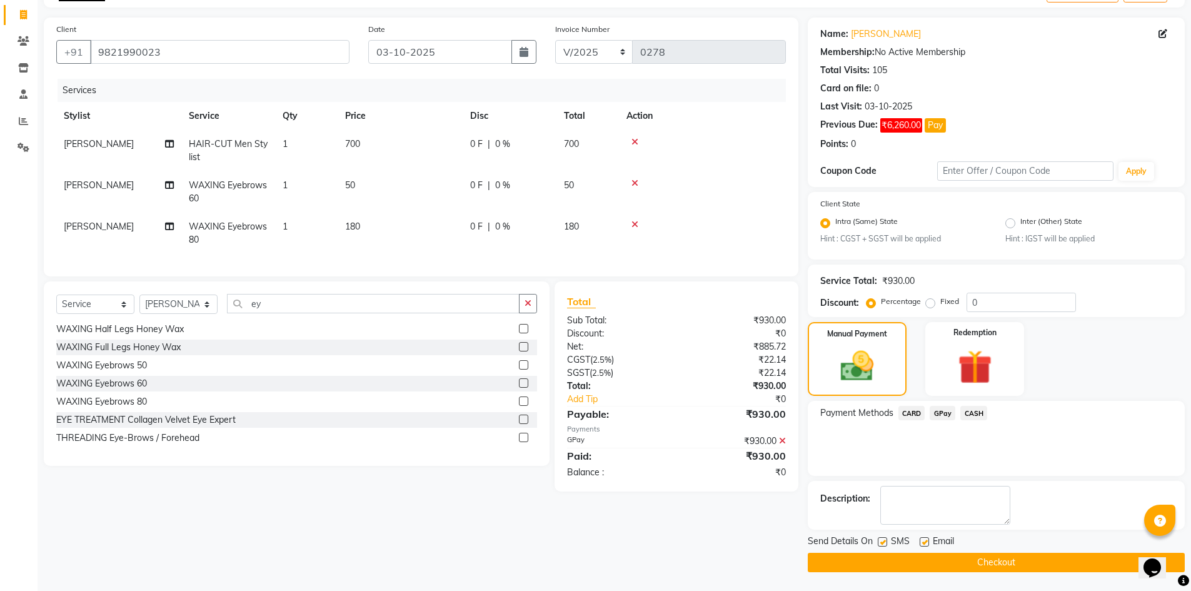
click at [881, 543] on label at bounding box center [882, 541] width 9 height 9
click at [881, 543] on input "checkbox" at bounding box center [882, 542] width 8 height 8
checkbox input "false"
click at [885, 562] on button "Checkout" at bounding box center [996, 562] width 377 height 19
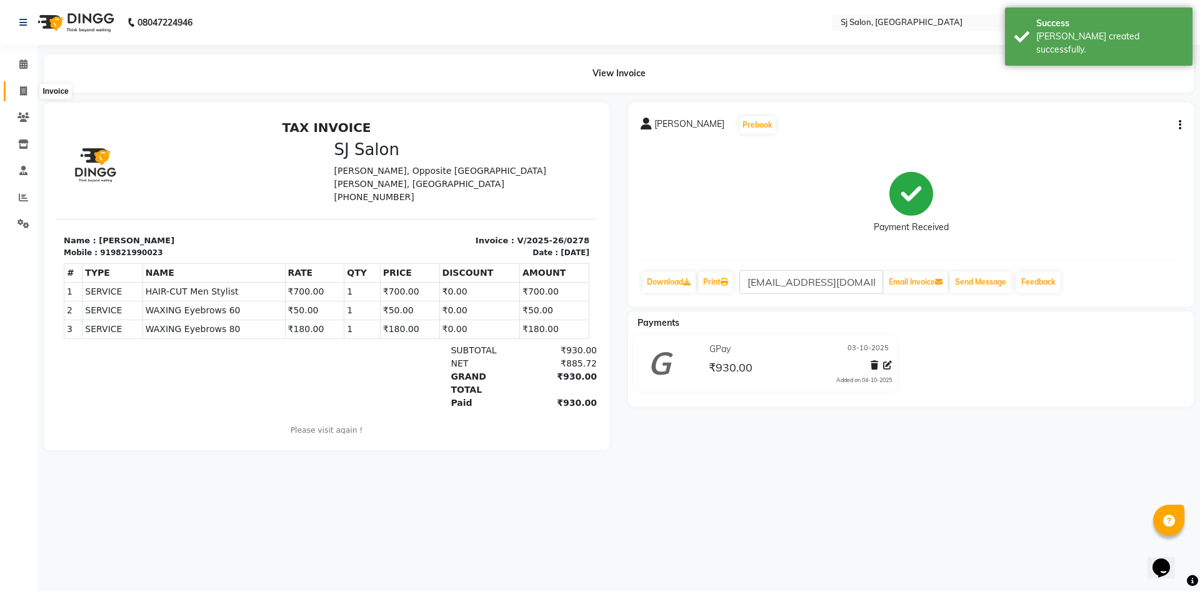
click at [23, 88] on icon at bounding box center [23, 90] width 7 height 9
select select "service"
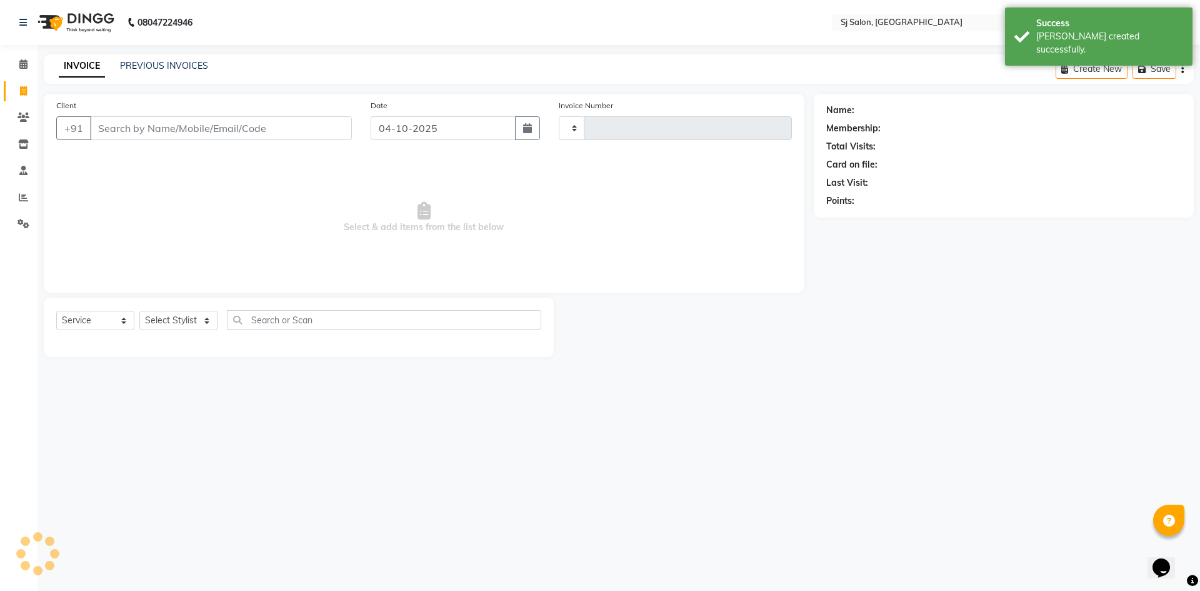
type input "0279"
select select "8616"
click at [24, 198] on icon at bounding box center [23, 197] width 9 height 9
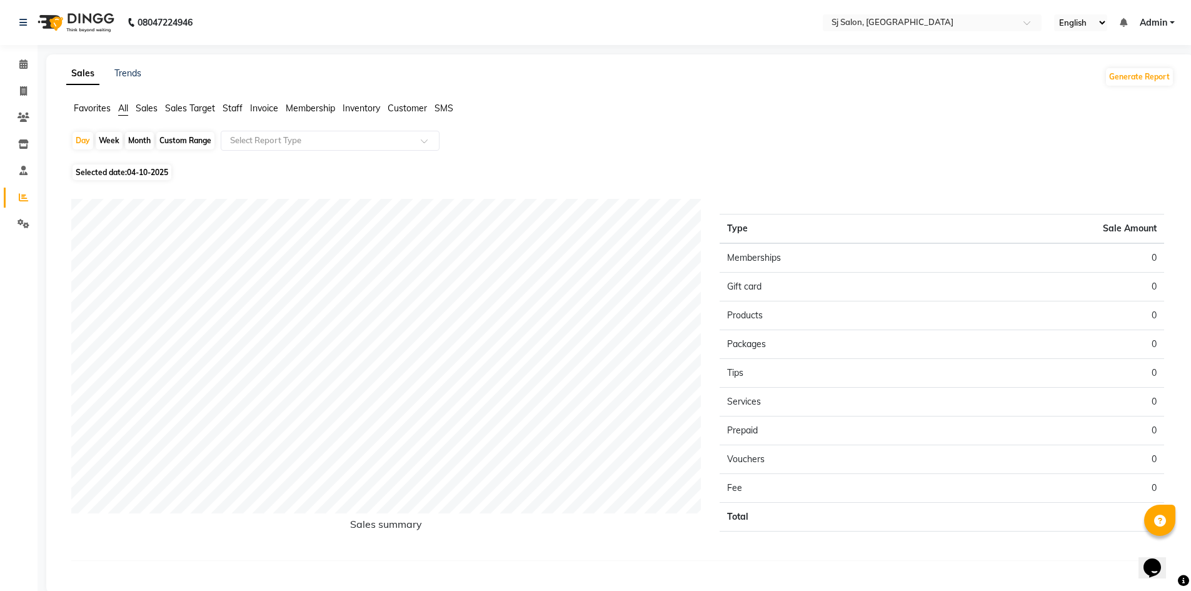
click at [137, 109] on span "Sales" at bounding box center [147, 108] width 22 height 11
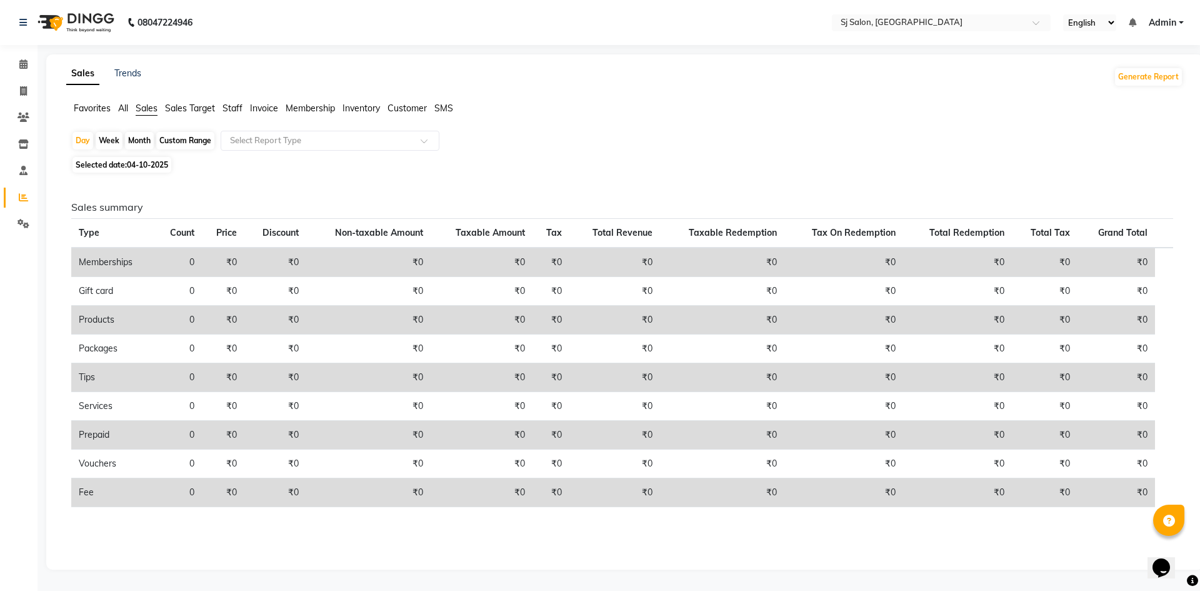
click at [151, 139] on div "Month" at bounding box center [139, 141] width 29 height 18
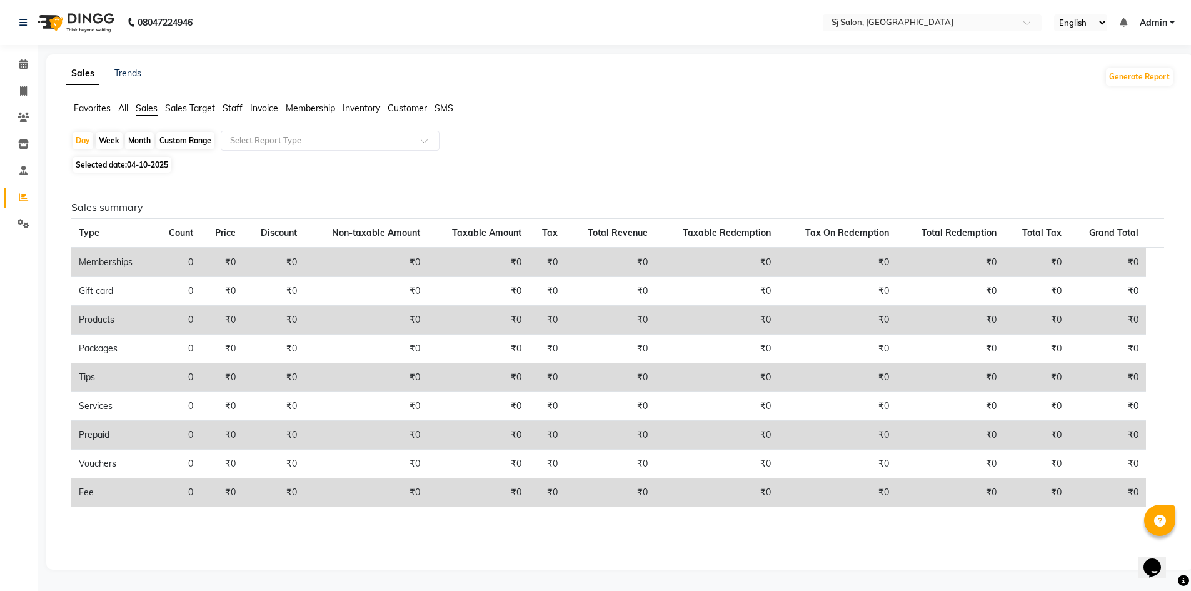
select select "10"
select select "2025"
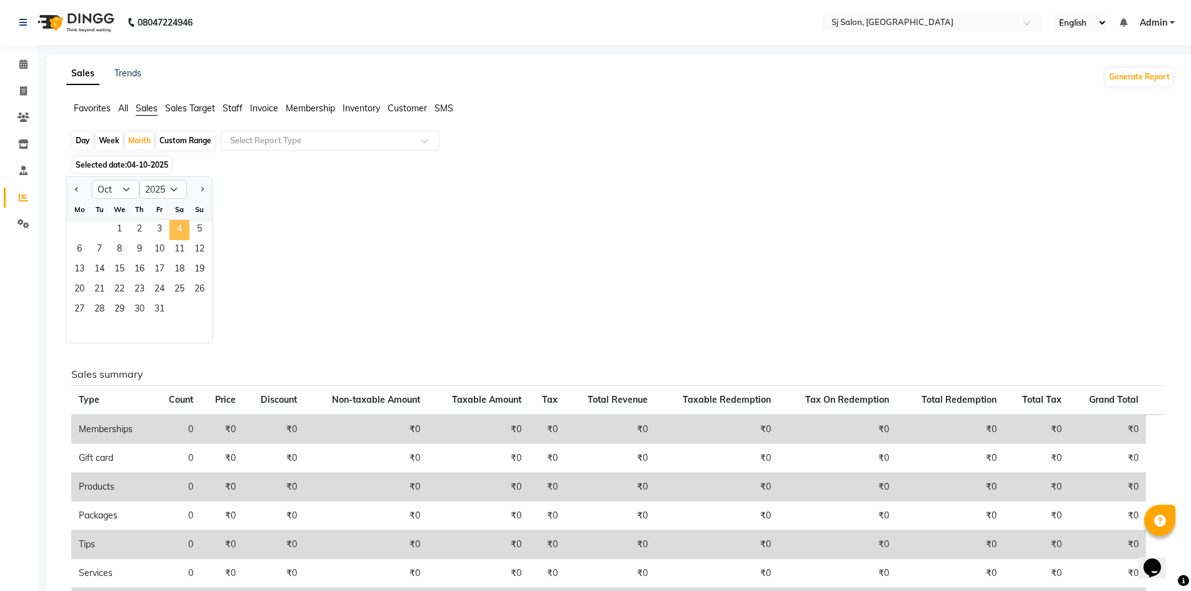
click at [178, 227] on span "4" at bounding box center [179, 230] width 20 height 20
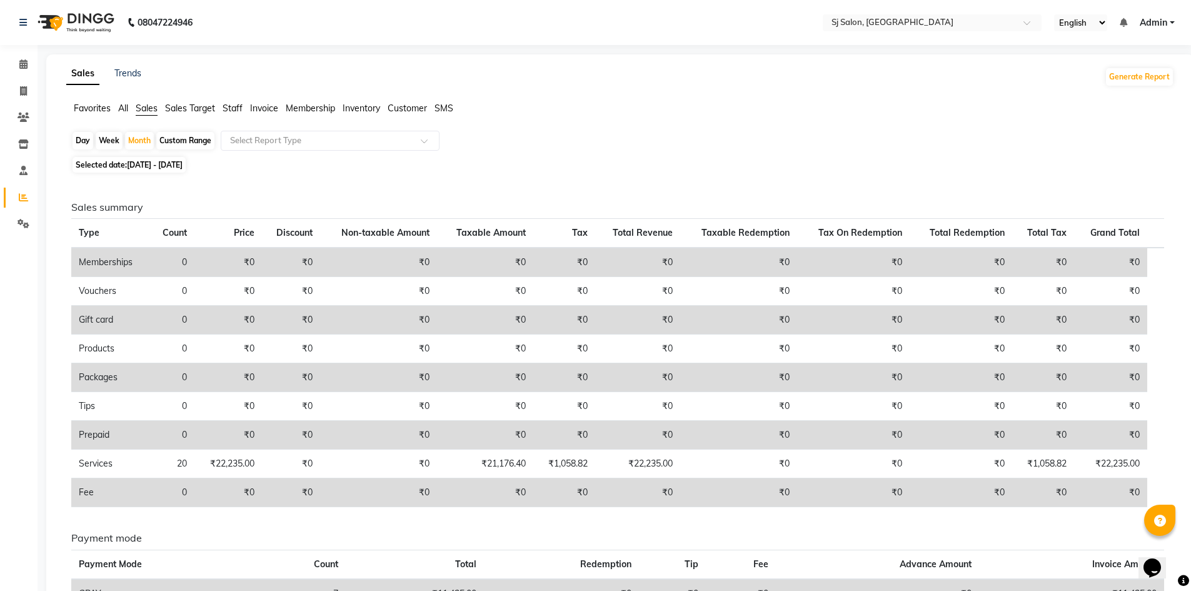
click at [78, 143] on div "Day" at bounding box center [83, 141] width 21 height 18
select select "10"
select select "2025"
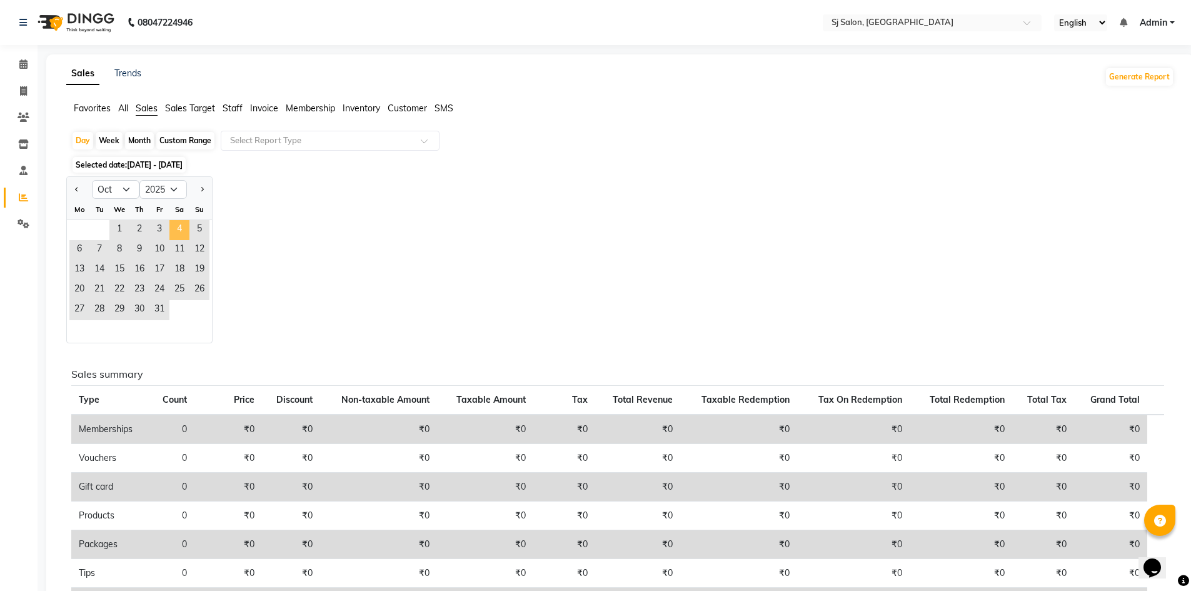
click at [180, 229] on span "4" at bounding box center [179, 230] width 20 height 20
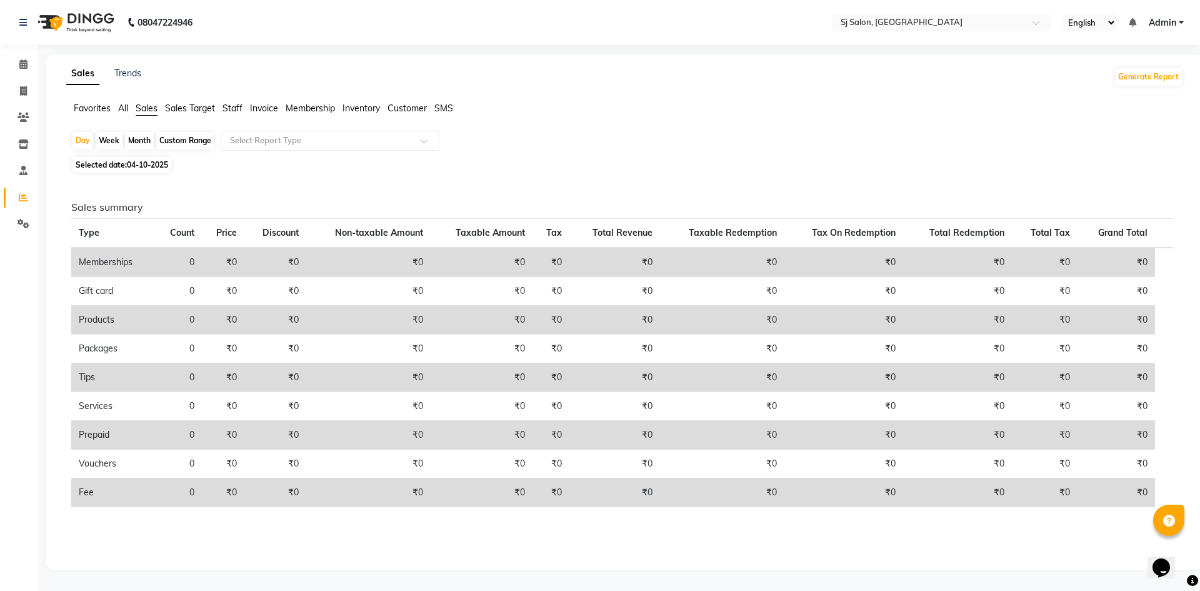
click at [146, 144] on div "Month" at bounding box center [139, 141] width 29 height 18
select select "10"
select select "2025"
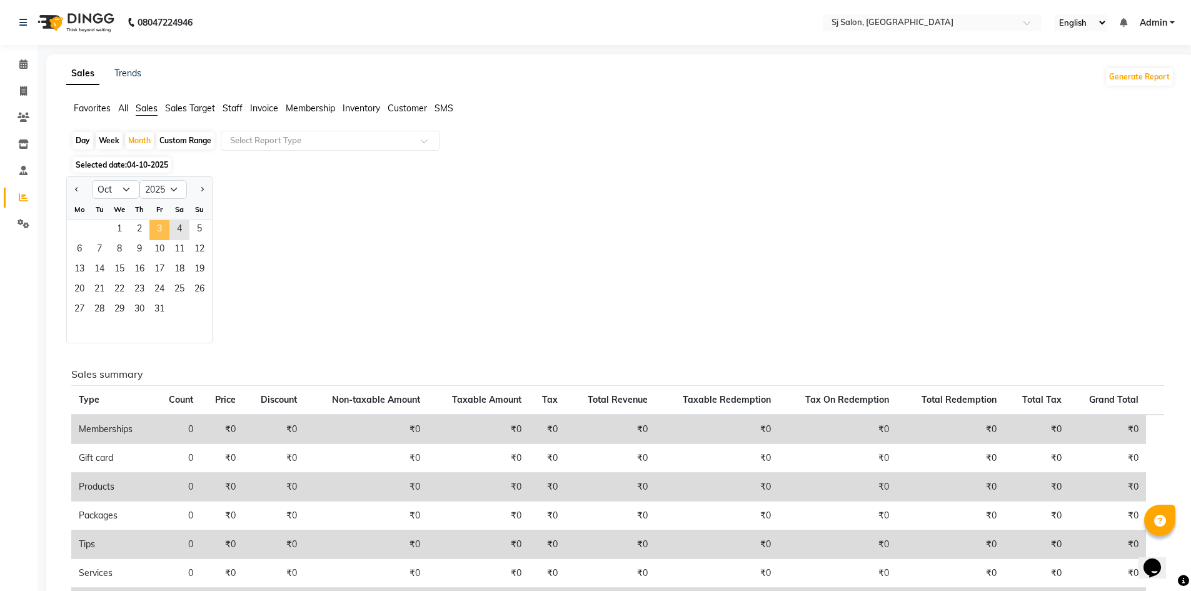
click at [153, 225] on span "3" at bounding box center [159, 230] width 20 height 20
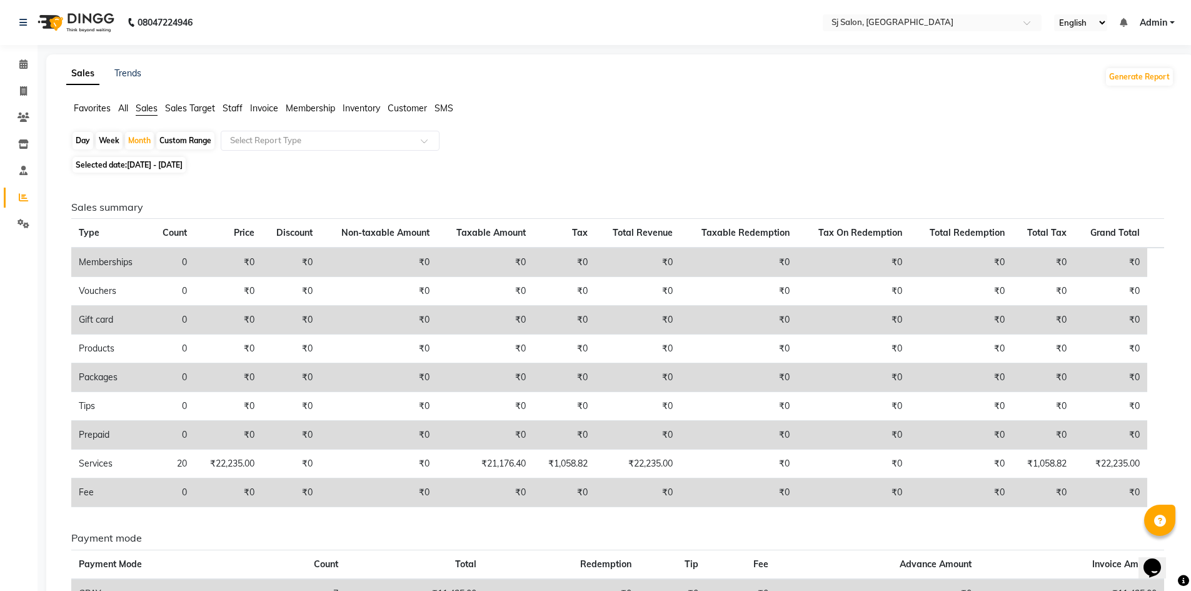
click at [90, 139] on div "Day" at bounding box center [83, 141] width 21 height 18
select select "10"
select select "2025"
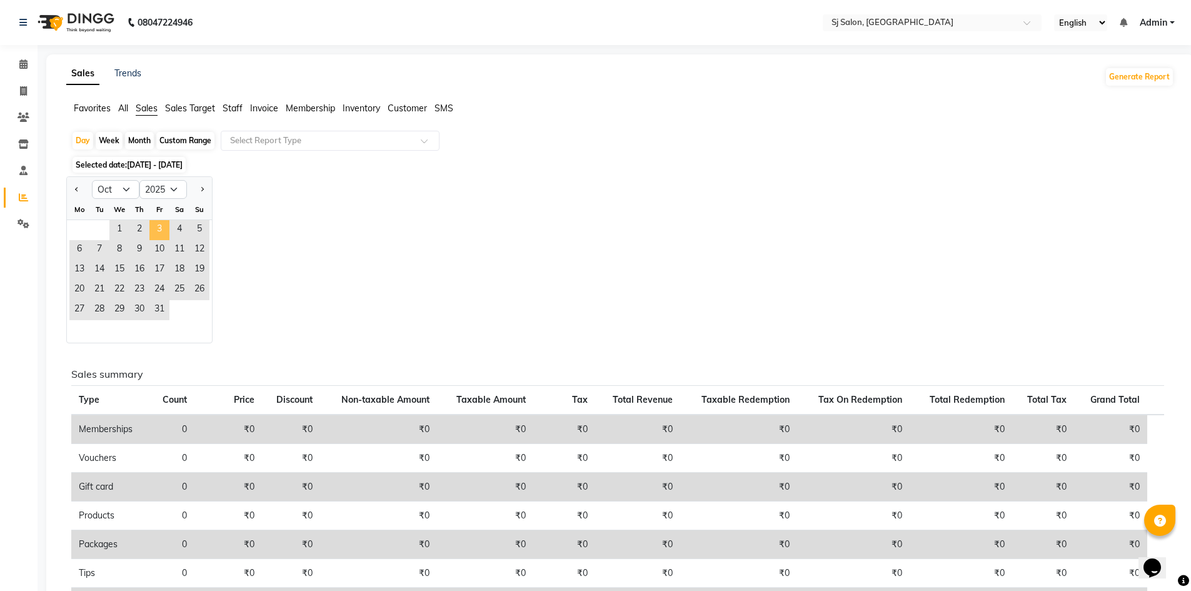
click at [158, 231] on span "3" at bounding box center [159, 230] width 20 height 20
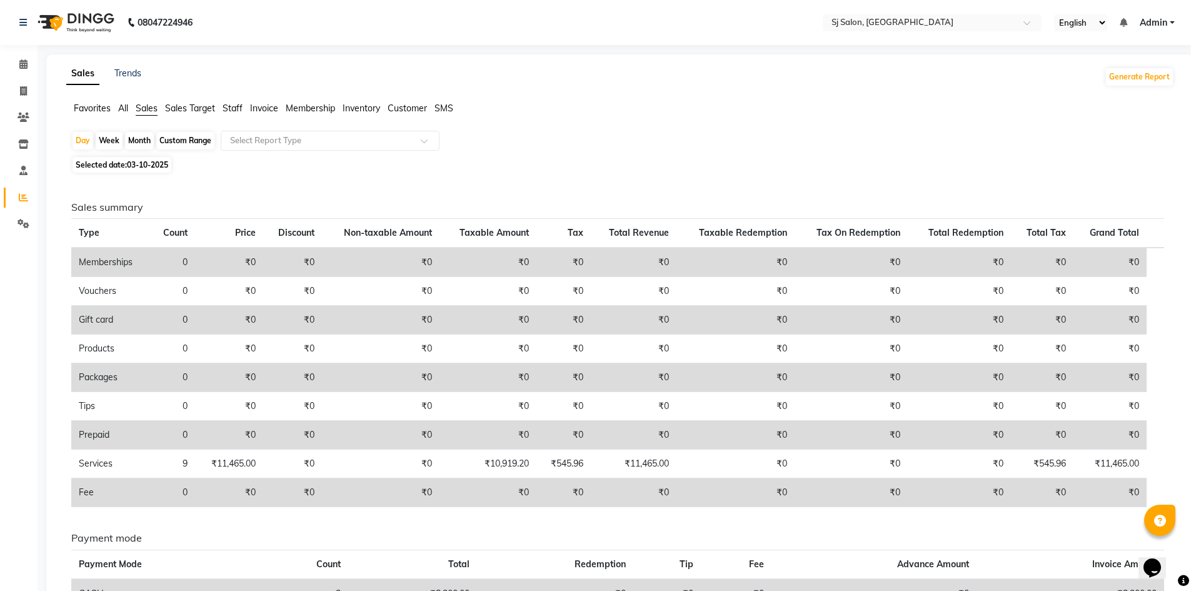
click at [136, 141] on div "Month" at bounding box center [139, 141] width 29 height 18
select select "10"
select select "2025"
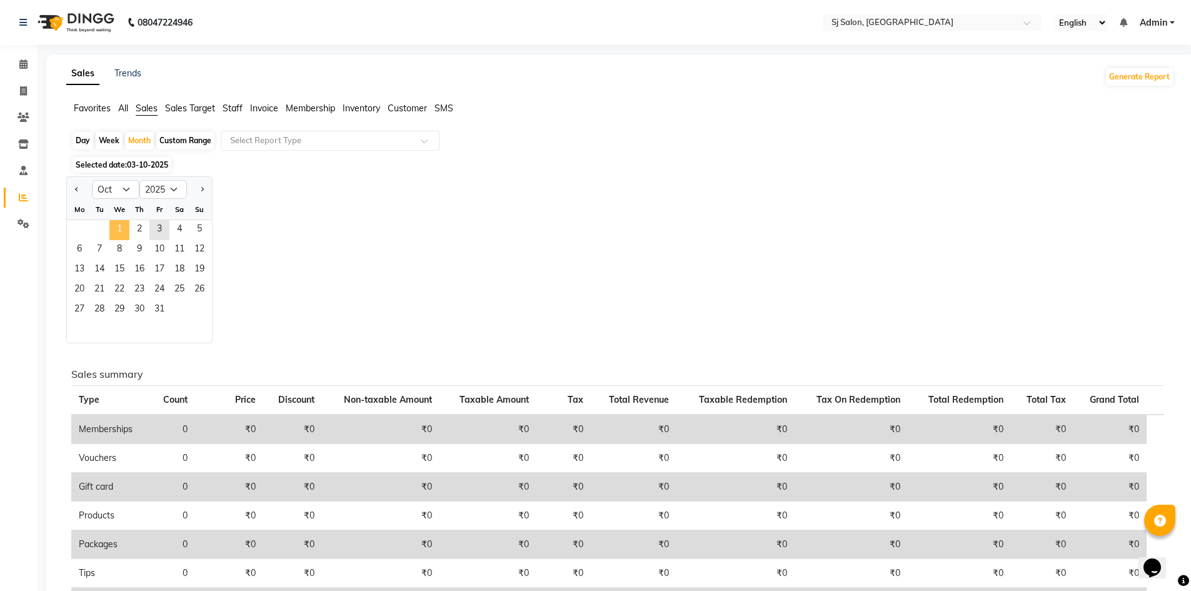
click at [120, 226] on span "1" at bounding box center [119, 230] width 20 height 20
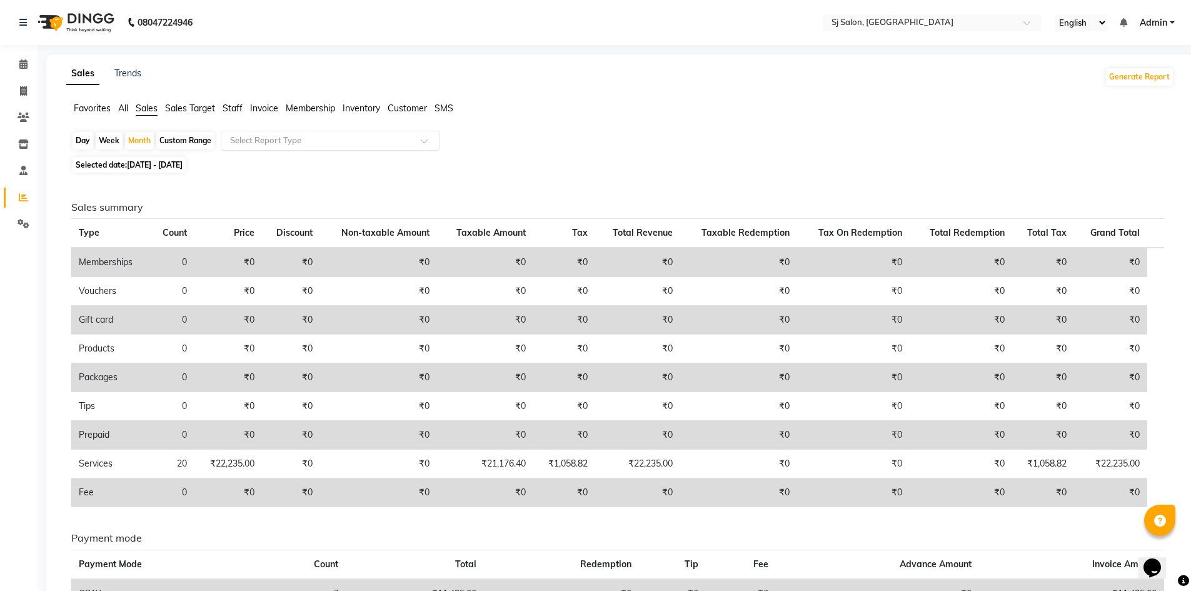
click at [286, 144] on input "text" at bounding box center [318, 140] width 180 height 13
click at [239, 108] on span "Staff" at bounding box center [233, 108] width 20 height 11
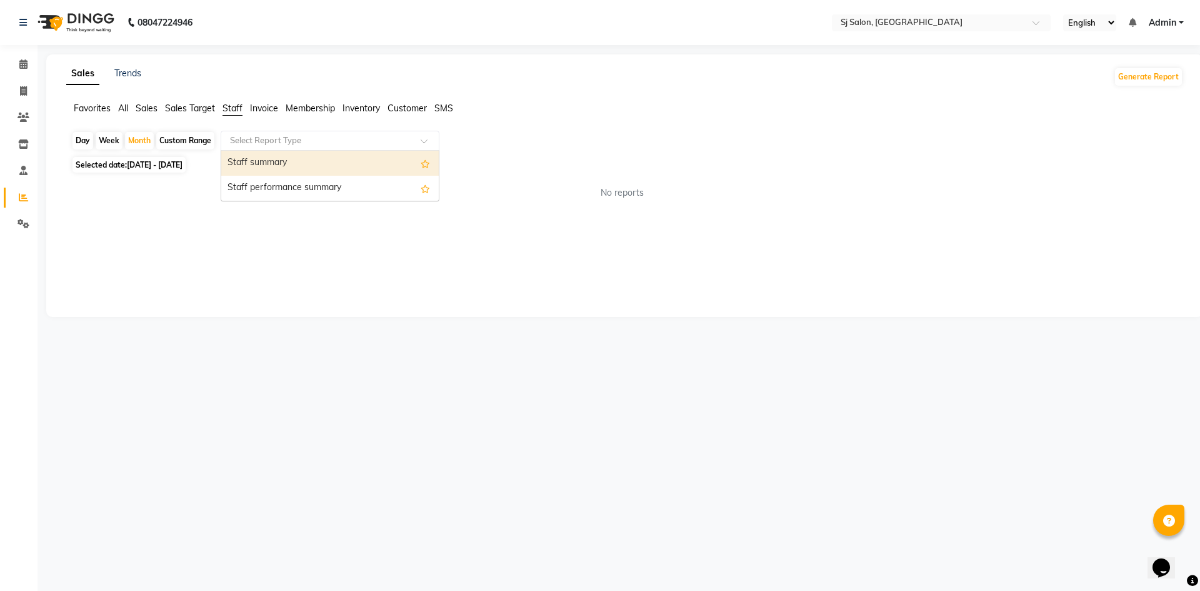
click at [255, 143] on input "text" at bounding box center [318, 140] width 180 height 13
click at [258, 159] on div "Staff summary" at bounding box center [330, 163] width 218 height 25
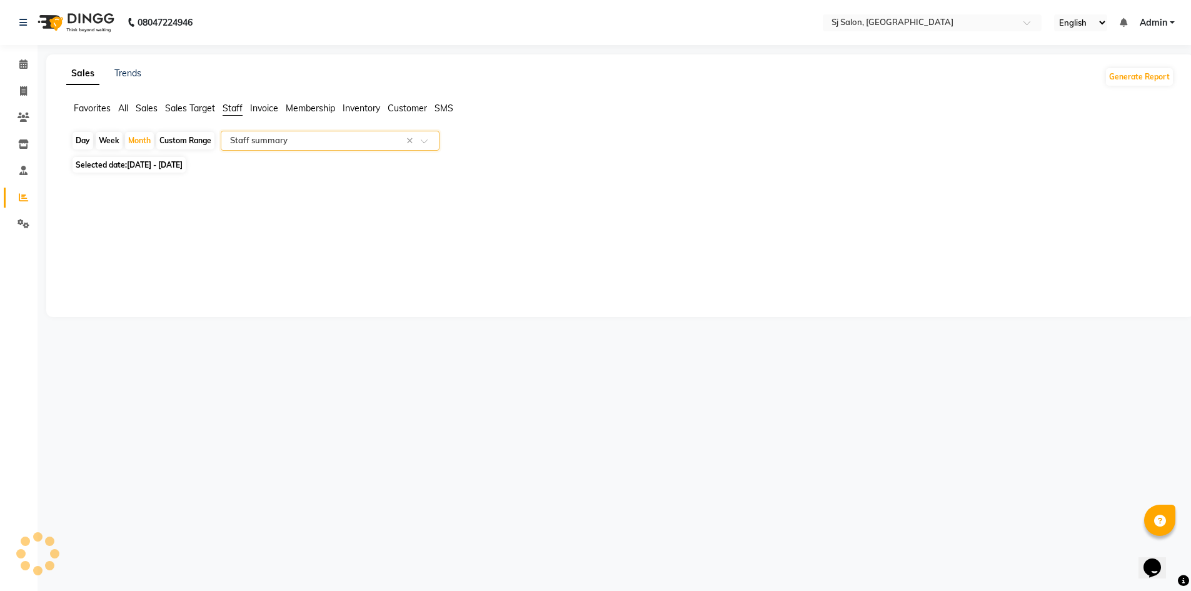
select select "pdf"
